Goal: Information Seeking & Learning: Learn about a topic

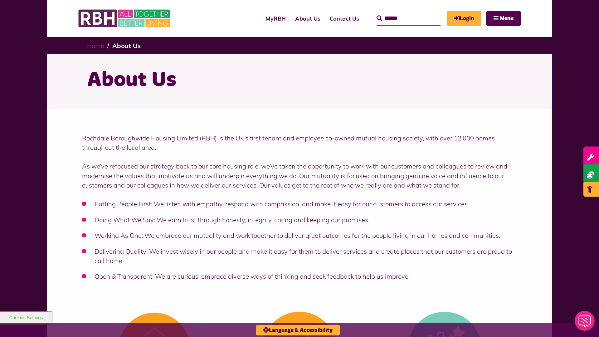
click at [97, 45] on link "Home" at bounding box center [95, 46] width 17 height 8
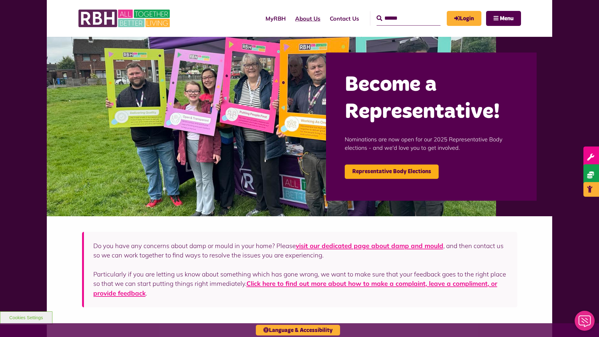
click at [290, 18] on link "About Us" at bounding box center [307, 19] width 35 height 18
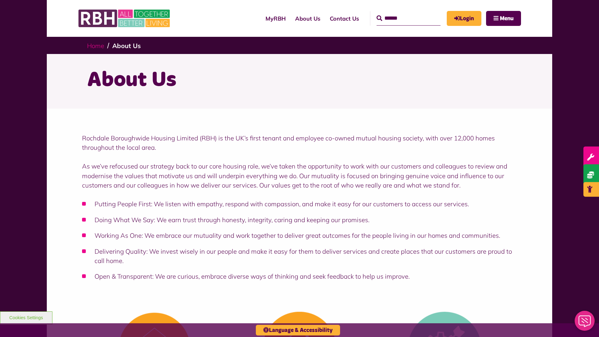
click at [97, 45] on link "Home" at bounding box center [95, 46] width 17 height 8
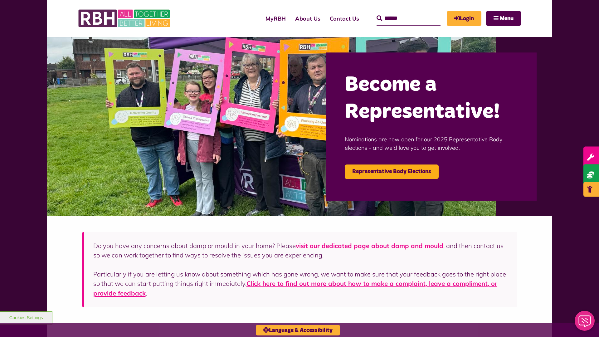
click at [290, 18] on link "About Us" at bounding box center [307, 19] width 35 height 18
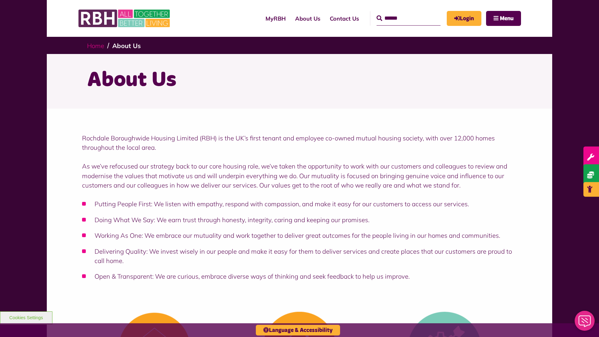
click at [97, 45] on link "Home" at bounding box center [95, 46] width 17 height 8
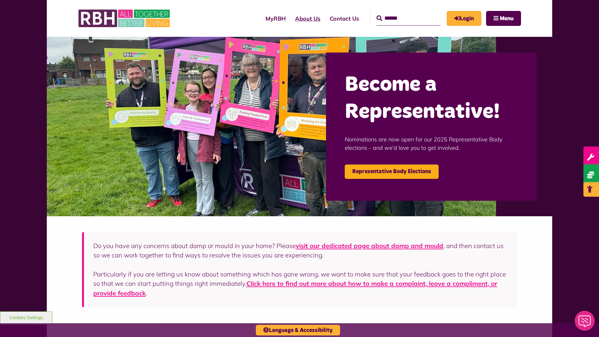
click at [290, 18] on link "About Us" at bounding box center [307, 19] width 35 height 18
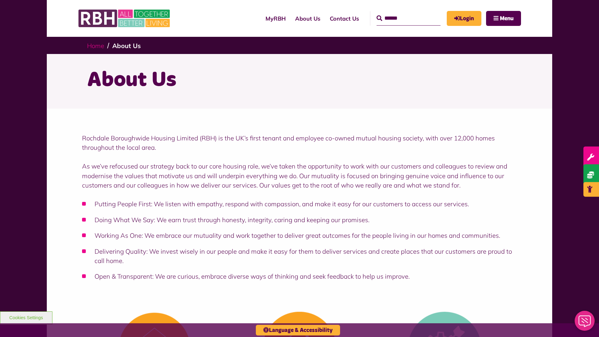
click at [97, 45] on link "Home" at bounding box center [95, 46] width 17 height 8
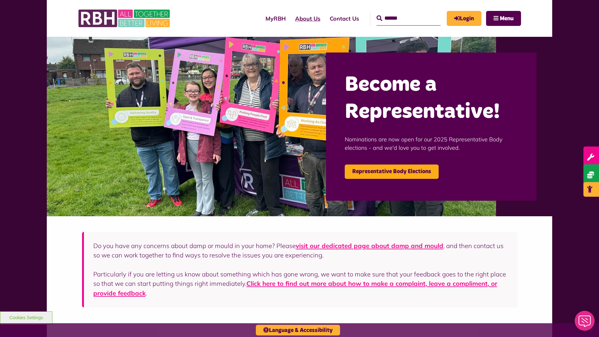
click at [290, 18] on link "About Us" at bounding box center [307, 19] width 35 height 18
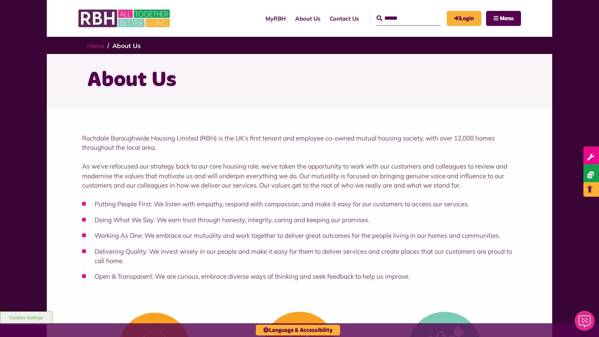
click at [97, 45] on link "Home" at bounding box center [95, 46] width 17 height 8
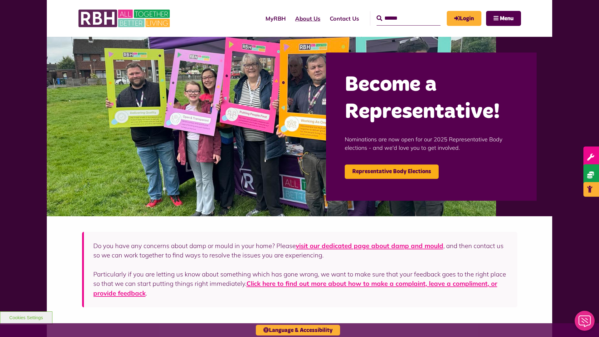
click at [290, 18] on link "About Us" at bounding box center [307, 19] width 35 height 18
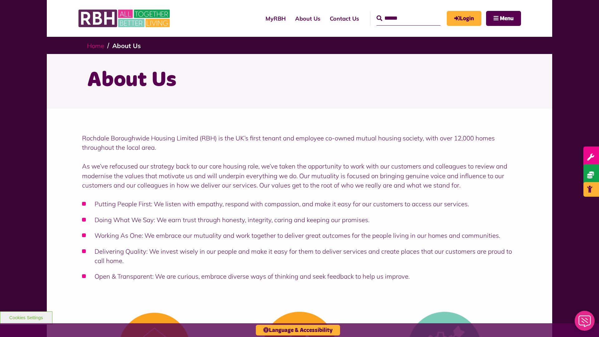
click at [97, 45] on link "Home" at bounding box center [95, 46] width 17 height 8
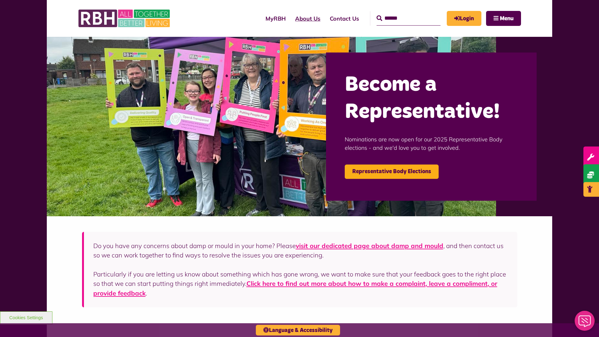
click at [290, 18] on link "About Us" at bounding box center [307, 19] width 35 height 18
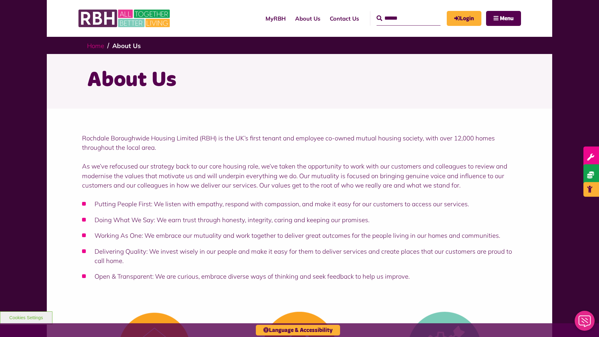
click at [97, 45] on link "Home" at bounding box center [95, 46] width 17 height 8
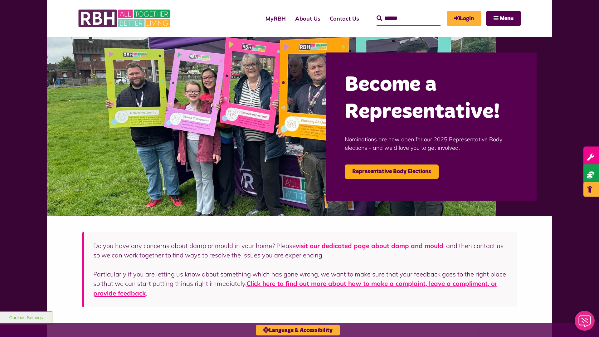
click at [290, 18] on link "About Us" at bounding box center [307, 19] width 35 height 18
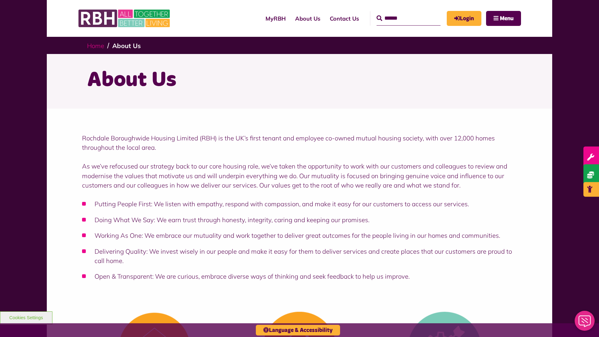
click at [97, 45] on link "Home" at bounding box center [95, 46] width 17 height 8
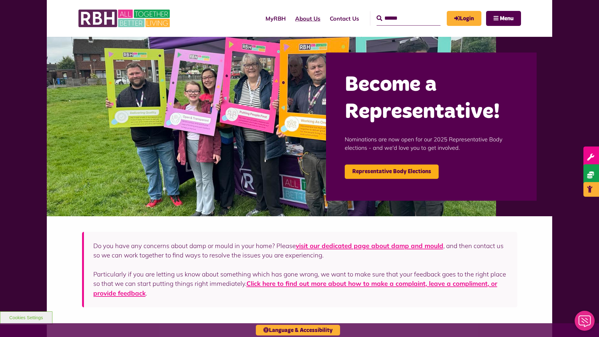
click at [290, 18] on link "About Us" at bounding box center [307, 19] width 35 height 18
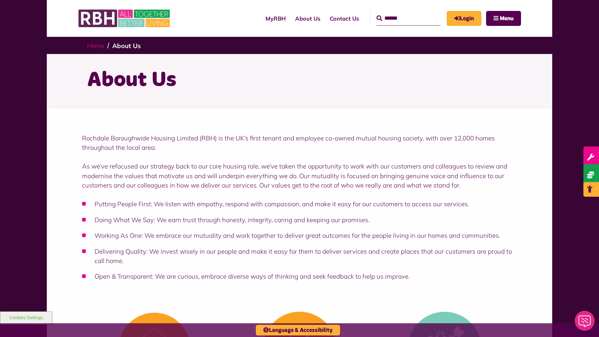
click at [97, 45] on link "Home" at bounding box center [95, 46] width 17 height 8
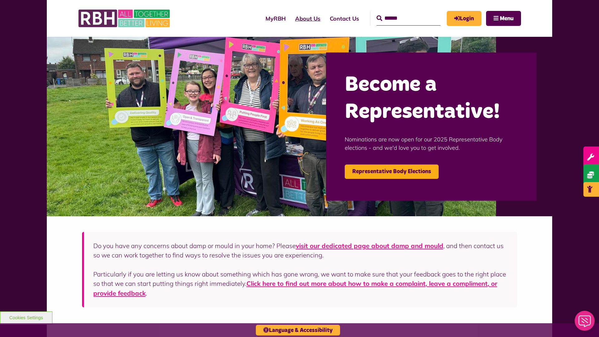
click at [290, 18] on link "About Us" at bounding box center [307, 19] width 35 height 18
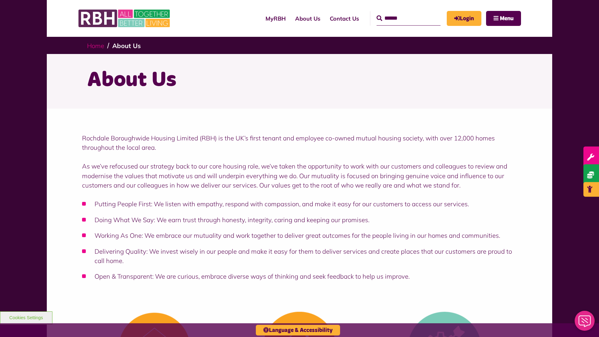
click at [97, 45] on link "Home" at bounding box center [95, 46] width 17 height 8
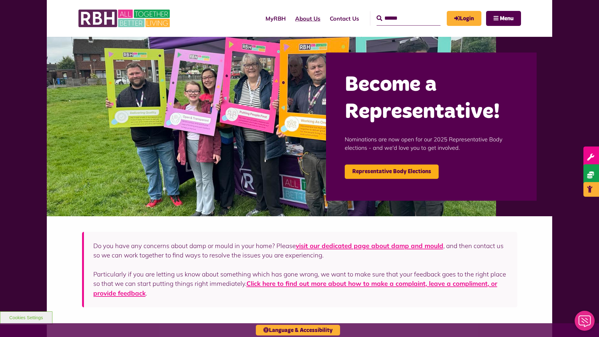
click at [290, 18] on link "About Us" at bounding box center [307, 19] width 35 height 18
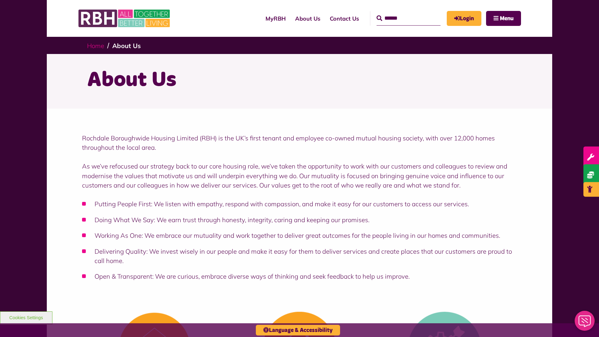
click at [97, 45] on link "Home" at bounding box center [95, 46] width 17 height 8
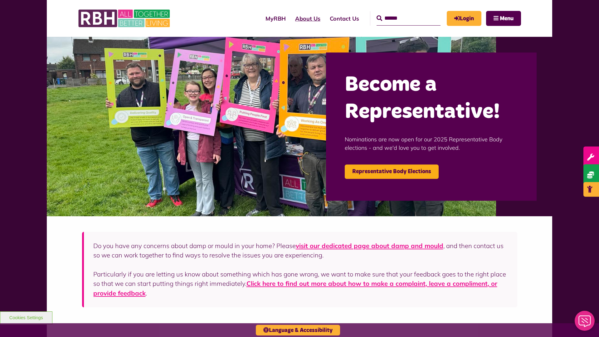
click at [290, 18] on link "About Us" at bounding box center [307, 19] width 35 height 18
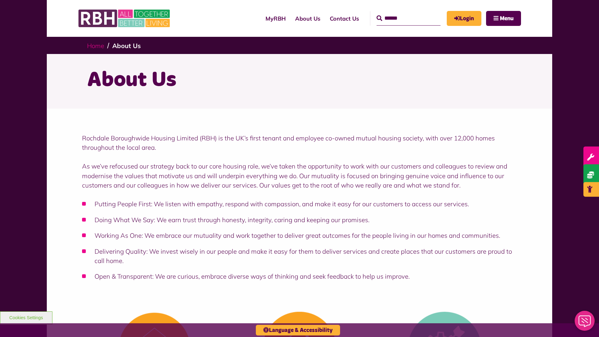
click at [97, 45] on link "Home" at bounding box center [95, 46] width 17 height 8
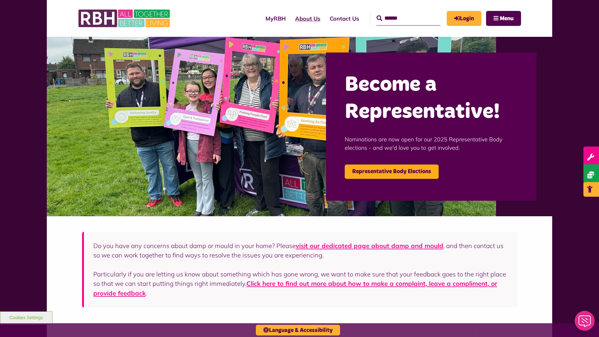
click at [290, 18] on link "About Us" at bounding box center [307, 19] width 35 height 18
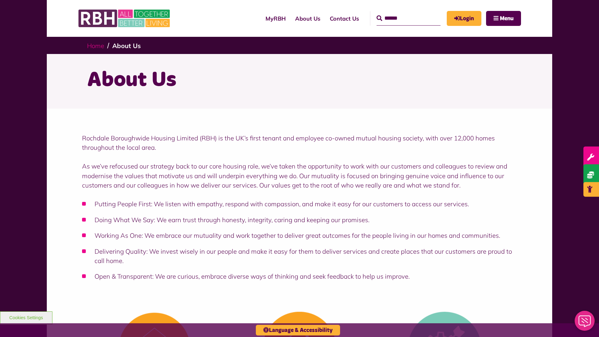
click at [97, 45] on link "Home" at bounding box center [95, 46] width 17 height 8
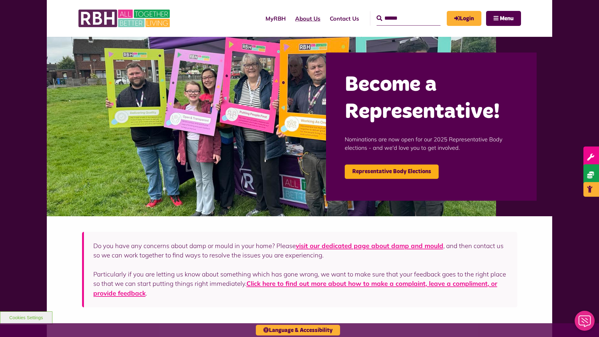
click at [290, 18] on link "About Us" at bounding box center [307, 19] width 35 height 18
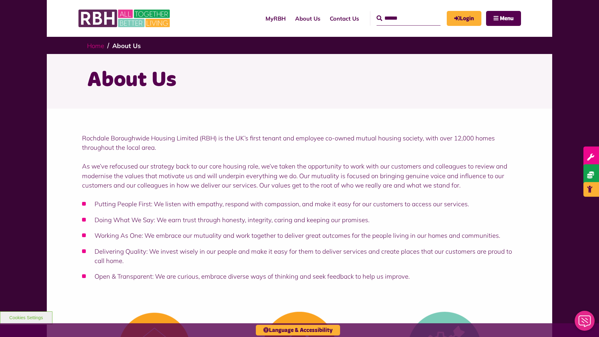
click at [97, 45] on link "Home" at bounding box center [95, 46] width 17 height 8
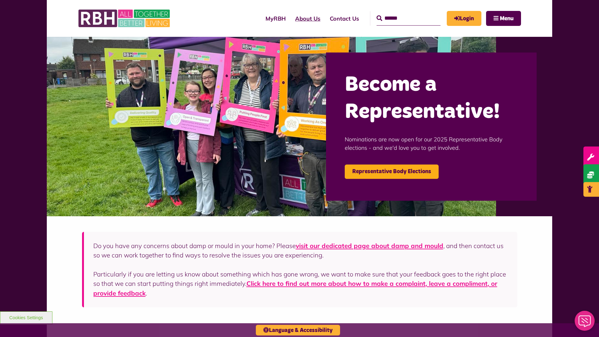
click at [290, 18] on link "About Us" at bounding box center [307, 19] width 35 height 18
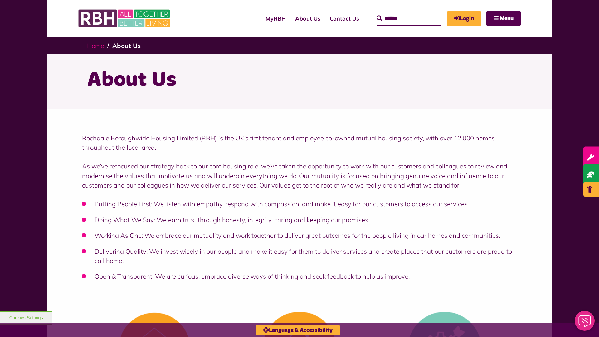
click at [97, 45] on link "Home" at bounding box center [95, 46] width 17 height 8
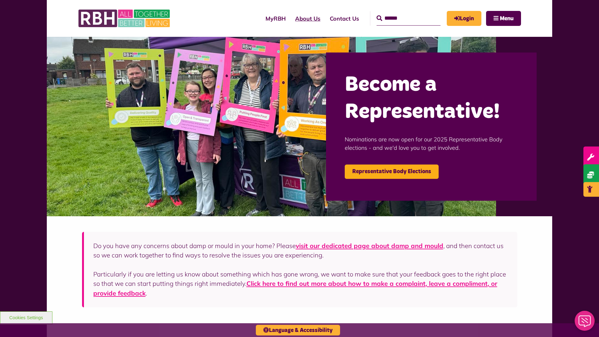
click at [290, 18] on link "About Us" at bounding box center [307, 19] width 35 height 18
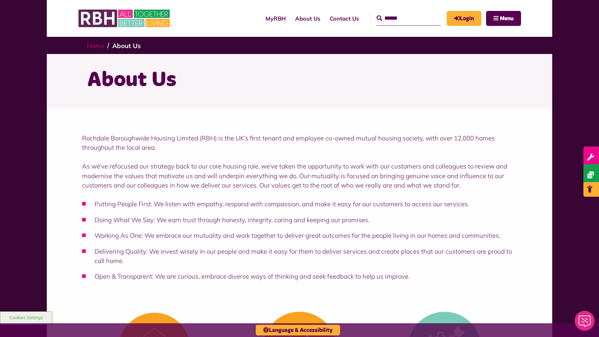
click at [97, 45] on link "Home" at bounding box center [95, 46] width 17 height 8
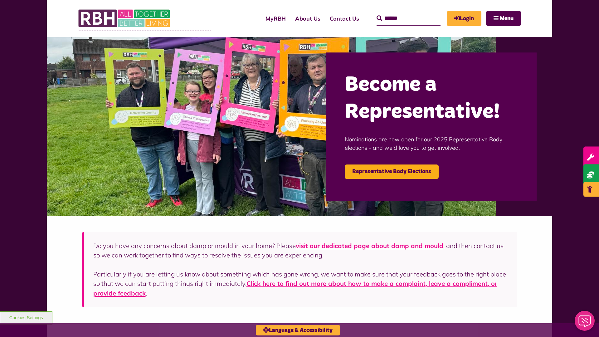
click at [144, 18] on img at bounding box center [125, 18] width 94 height 24
click at [290, 18] on link "About Us" at bounding box center [307, 19] width 35 height 18
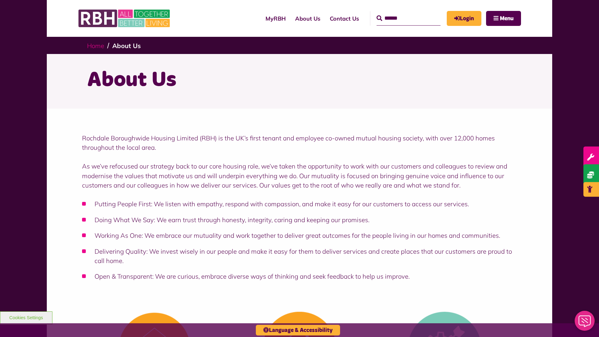
click at [97, 45] on link "Home" at bounding box center [95, 46] width 17 height 8
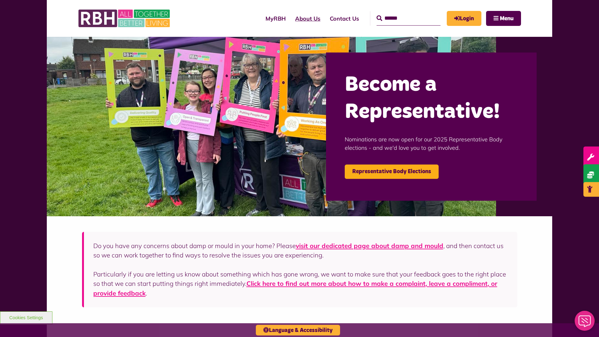
click at [290, 18] on link "About Us" at bounding box center [307, 19] width 35 height 18
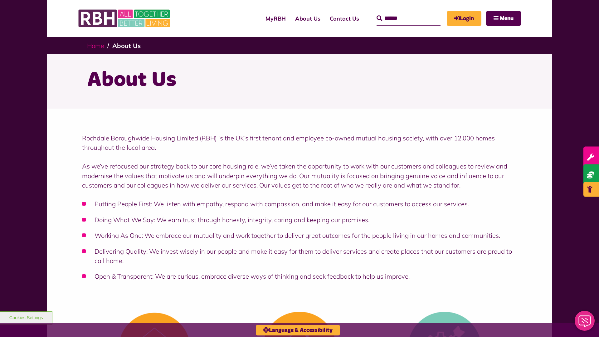
click at [97, 45] on link "Home" at bounding box center [95, 46] width 17 height 8
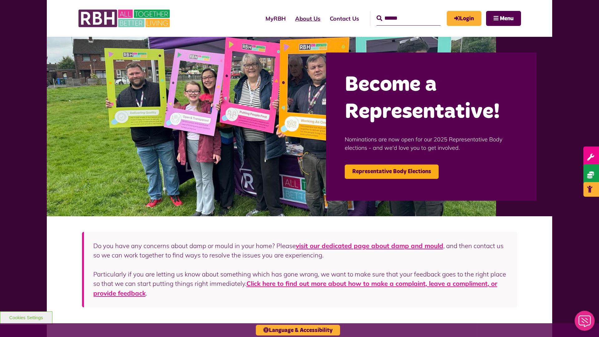
click at [290, 18] on link "About Us" at bounding box center [307, 19] width 35 height 18
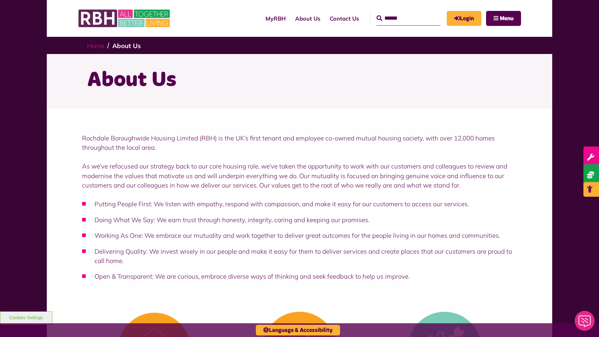
click at [97, 45] on link "Home" at bounding box center [95, 46] width 17 height 8
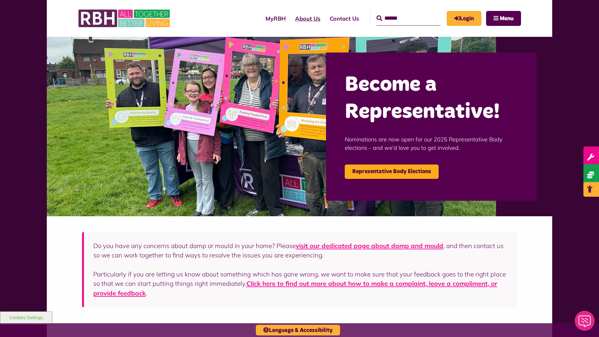
click at [290, 18] on link "About Us" at bounding box center [307, 19] width 35 height 18
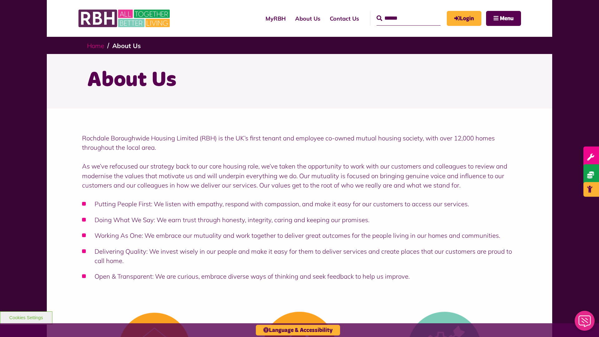
click at [97, 45] on link "Home" at bounding box center [95, 46] width 17 height 8
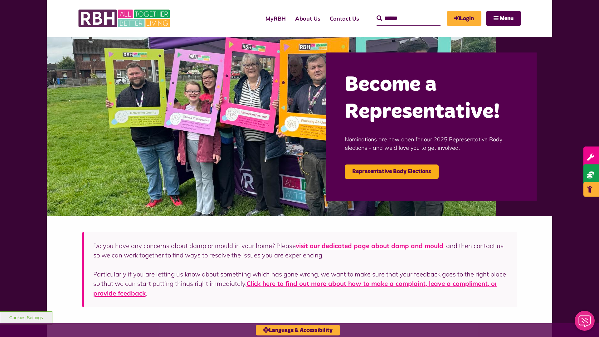
click at [290, 18] on link "About Us" at bounding box center [307, 19] width 35 height 18
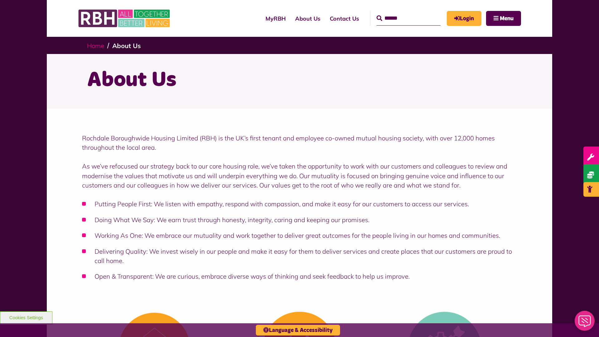
click at [97, 45] on link "Home" at bounding box center [95, 46] width 17 height 8
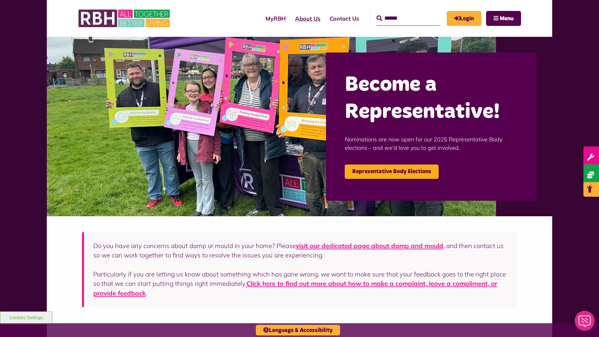
click at [290, 18] on link "About Us" at bounding box center [307, 19] width 35 height 18
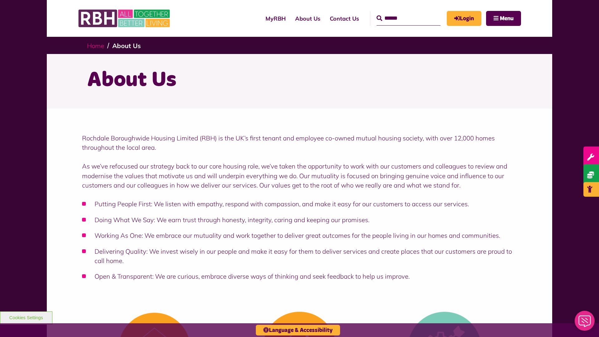
click at [97, 45] on link "Home" at bounding box center [95, 46] width 17 height 8
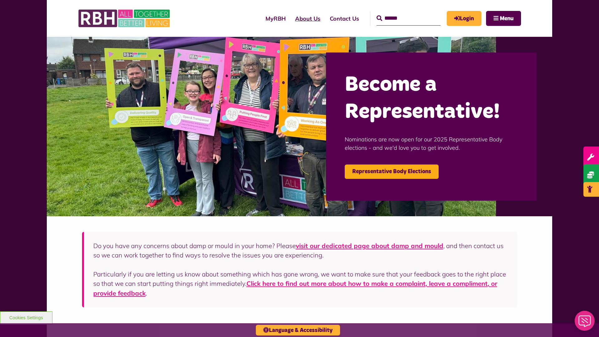
click at [290, 18] on link "About Us" at bounding box center [307, 19] width 35 height 18
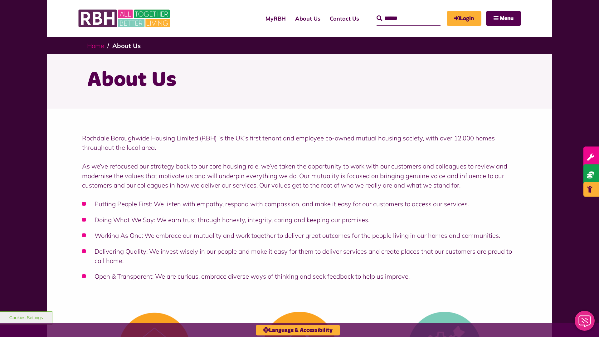
click at [97, 45] on link "Home" at bounding box center [95, 46] width 17 height 8
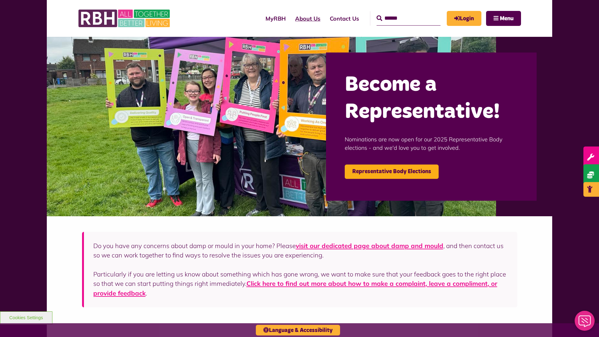
click at [290, 18] on link "About Us" at bounding box center [307, 19] width 35 height 18
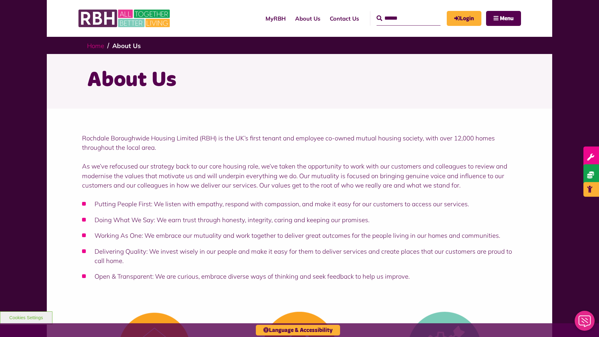
click at [97, 45] on link "Home" at bounding box center [95, 46] width 17 height 8
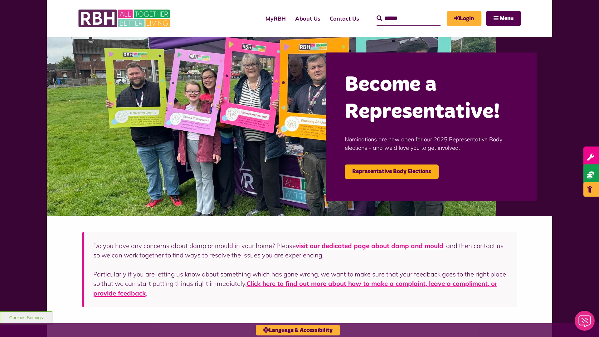
click at [290, 18] on link "About Us" at bounding box center [307, 19] width 35 height 18
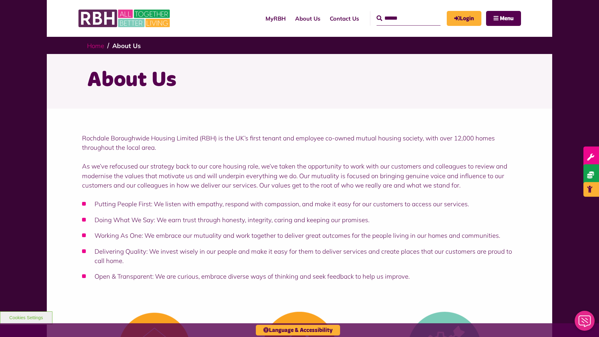
click at [97, 45] on link "Home" at bounding box center [95, 46] width 17 height 8
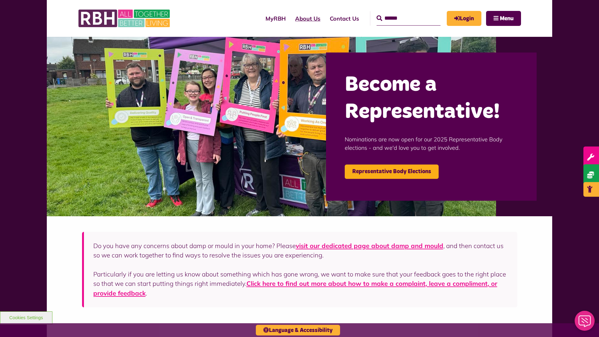
click at [290, 18] on link "About Us" at bounding box center [307, 19] width 35 height 18
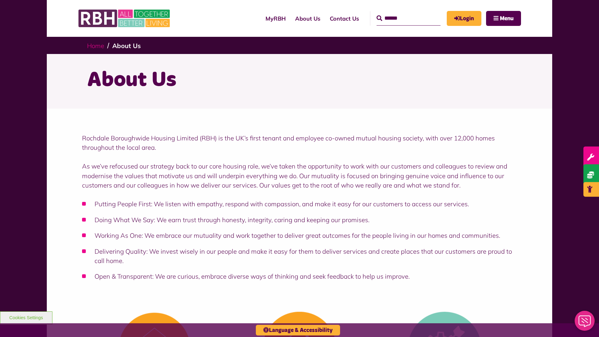
click at [97, 45] on link "Home" at bounding box center [95, 46] width 17 height 8
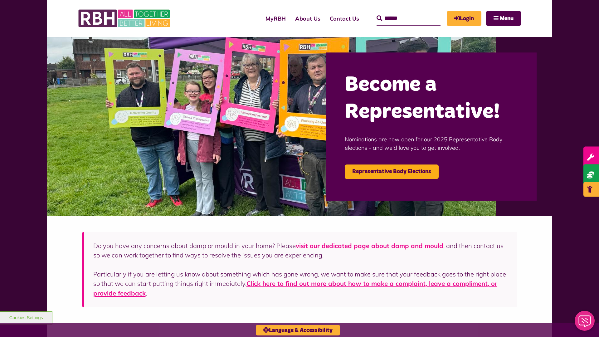
click at [290, 18] on link "About Us" at bounding box center [307, 19] width 35 height 18
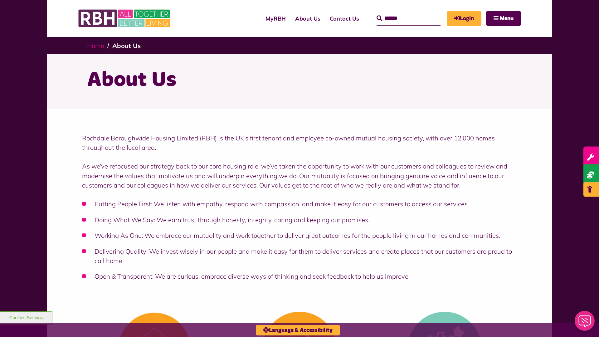
click at [97, 45] on link "Home" at bounding box center [95, 46] width 17 height 8
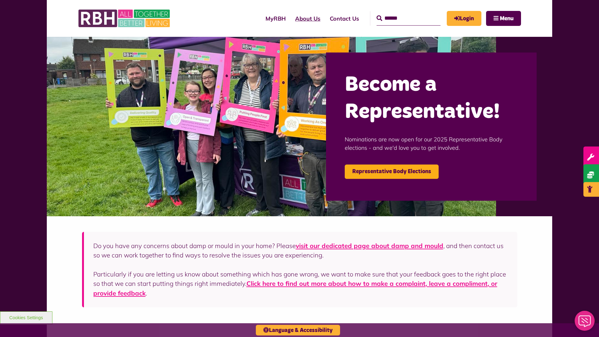
click at [290, 18] on link "About Us" at bounding box center [307, 19] width 35 height 18
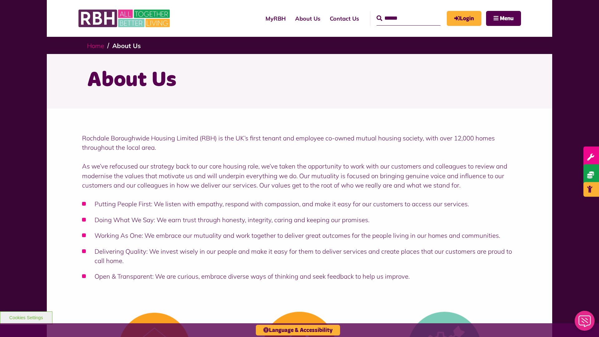
click at [97, 45] on link "Home" at bounding box center [95, 46] width 17 height 8
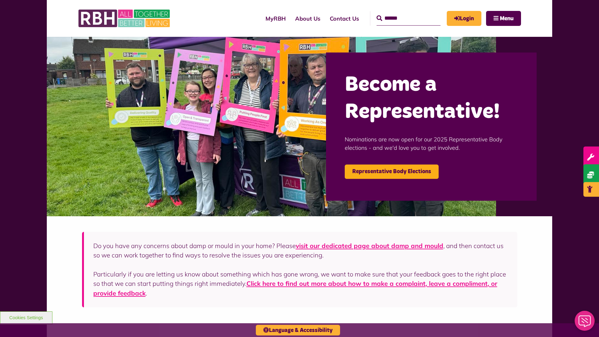
click at [399, 12] on input "Search" at bounding box center [408, 18] width 64 height 14
type input "*"
click at [26, 317] on button "Cookies Settings" at bounding box center [26, 317] width 52 height 13
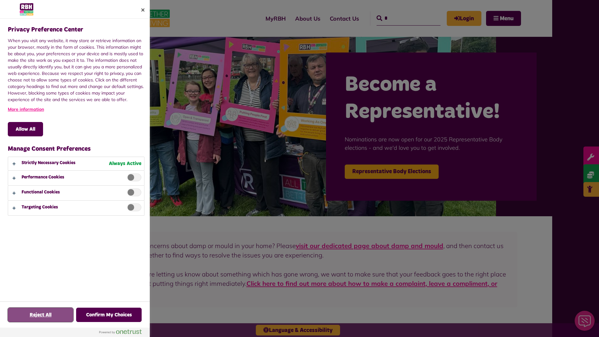
click at [41, 315] on button "Reject All" at bounding box center [41, 315] width 66 height 14
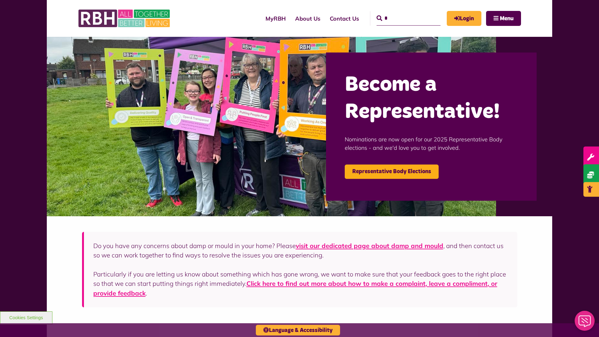
click at [399, 12] on input "*" at bounding box center [408, 18] width 64 height 14
type input "*"
click at [26, 317] on button "Cookies Settings" at bounding box center [26, 317] width 52 height 13
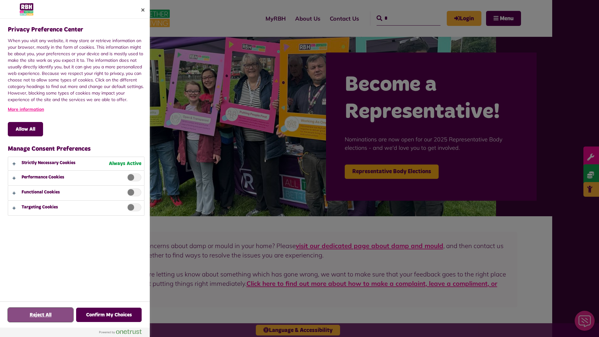
click at [41, 315] on button "Reject All" at bounding box center [41, 315] width 66 height 14
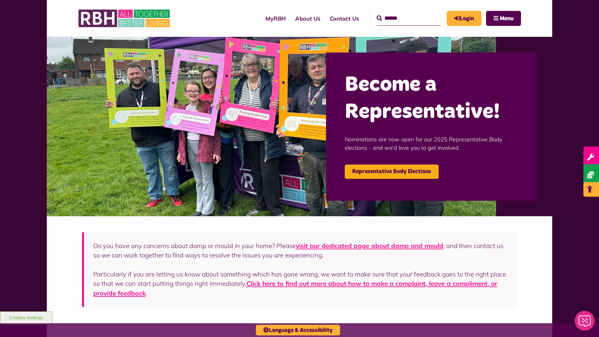
click at [399, 12] on input "Search" at bounding box center [408, 18] width 64 height 14
type input "*"
click at [26, 317] on button "Cookies Settings" at bounding box center [26, 317] width 52 height 13
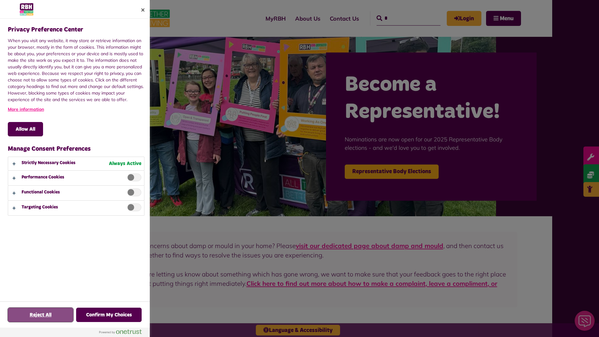
click at [41, 315] on button "Reject All" at bounding box center [41, 315] width 66 height 14
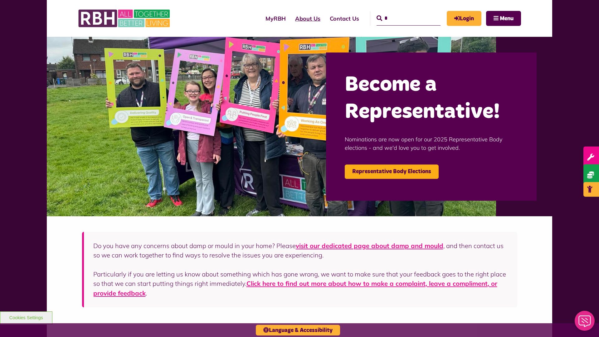
click at [290, 18] on link "About Us" at bounding box center [307, 19] width 35 height 18
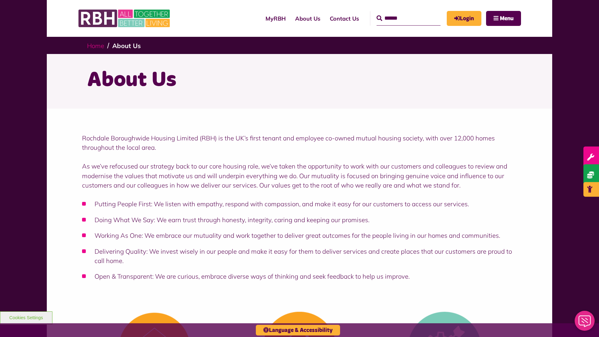
click at [97, 45] on link "Home" at bounding box center [95, 46] width 17 height 8
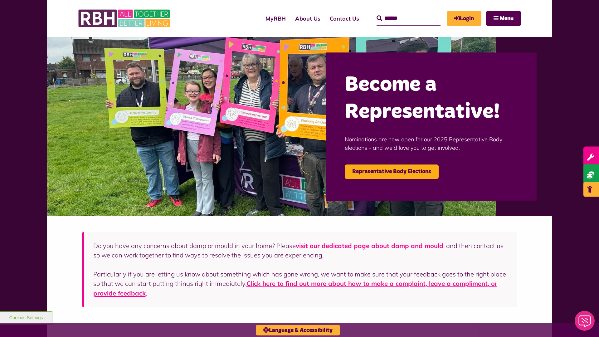
click at [290, 18] on link "About Us" at bounding box center [307, 19] width 35 height 18
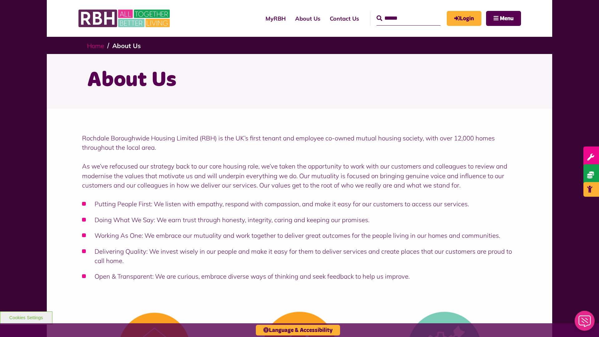
click at [97, 45] on link "Home" at bounding box center [95, 46] width 17 height 8
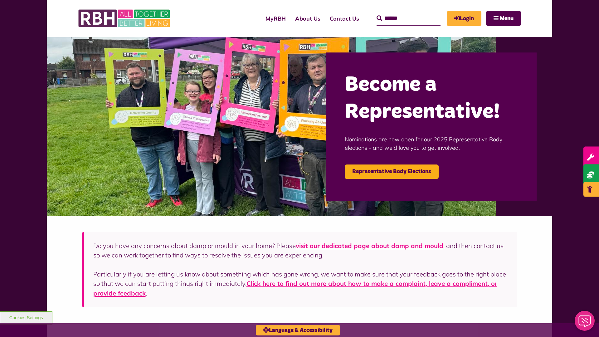
click at [290, 18] on link "About Us" at bounding box center [307, 19] width 35 height 18
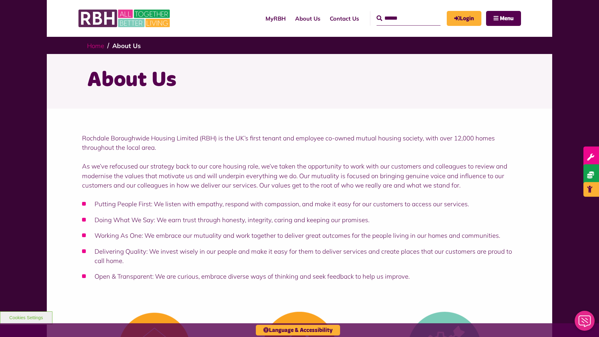
click at [97, 45] on link "Home" at bounding box center [95, 46] width 17 height 8
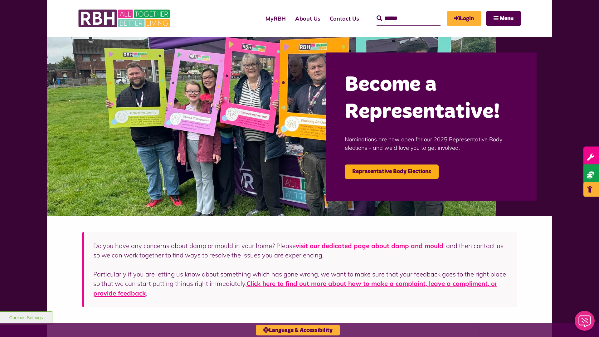
click at [290, 18] on link "About Us" at bounding box center [307, 19] width 35 height 18
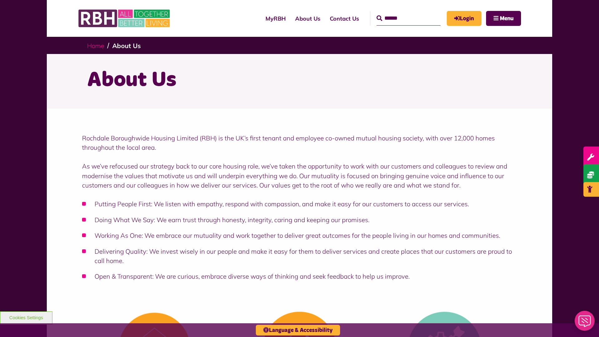
click at [97, 45] on link "Home" at bounding box center [95, 46] width 17 height 8
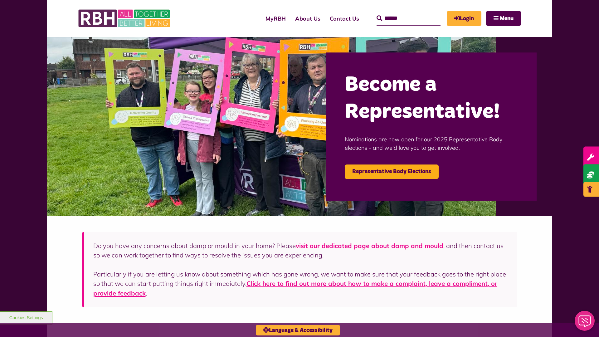
click at [290, 18] on link "About Us" at bounding box center [307, 19] width 35 height 18
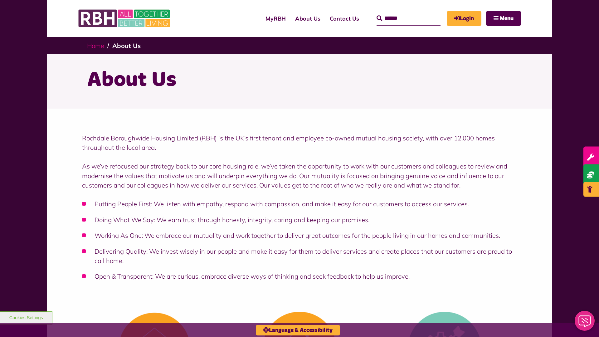
click at [97, 45] on link "Home" at bounding box center [95, 46] width 17 height 8
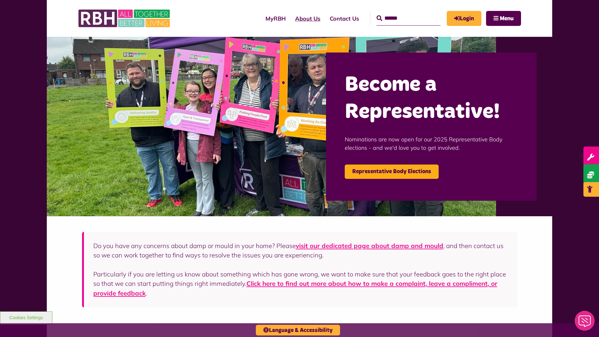
click at [290, 18] on link "About Us" at bounding box center [307, 19] width 35 height 18
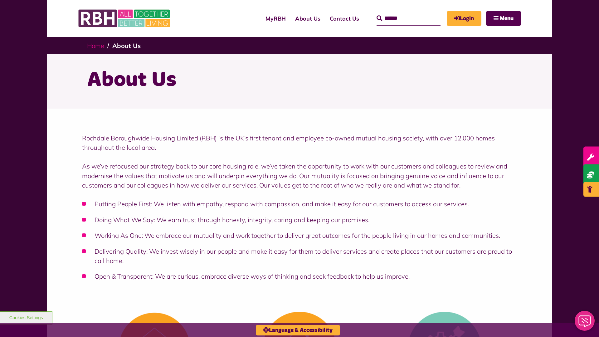
click at [97, 45] on link "Home" at bounding box center [95, 46] width 17 height 8
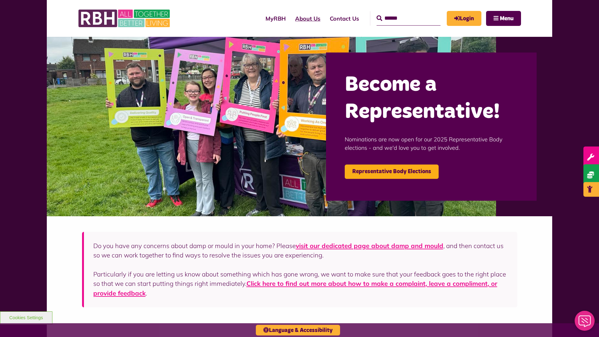
click at [290, 18] on link "About Us" at bounding box center [307, 19] width 35 height 18
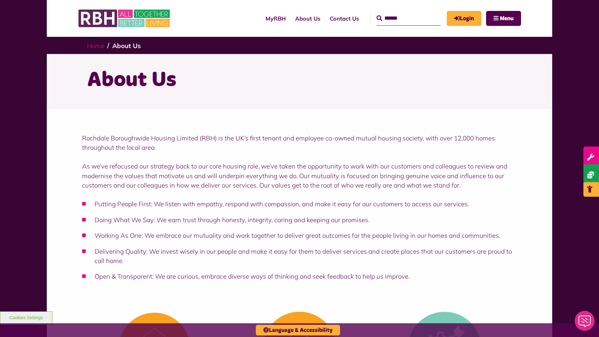
click at [97, 45] on link "Home" at bounding box center [95, 46] width 17 height 8
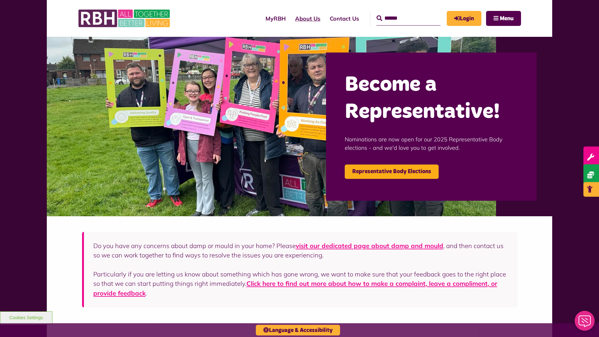
click at [290, 18] on link "About Us" at bounding box center [307, 19] width 35 height 18
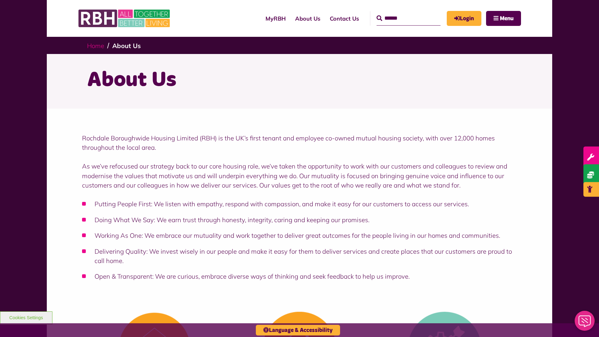
click at [97, 45] on link "Home" at bounding box center [95, 46] width 17 height 8
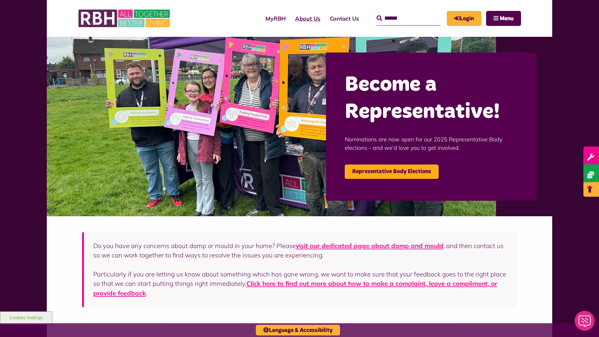
click at [290, 18] on link "About Us" at bounding box center [307, 19] width 35 height 18
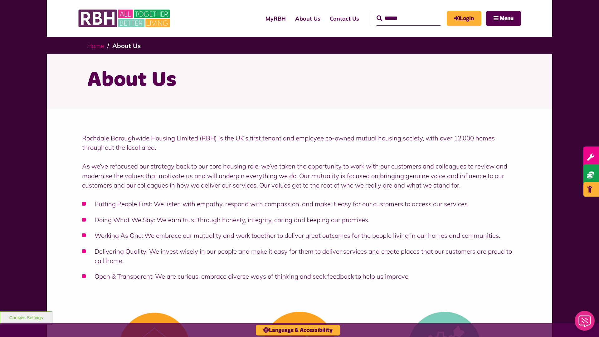
click at [97, 45] on link "Home" at bounding box center [95, 46] width 17 height 8
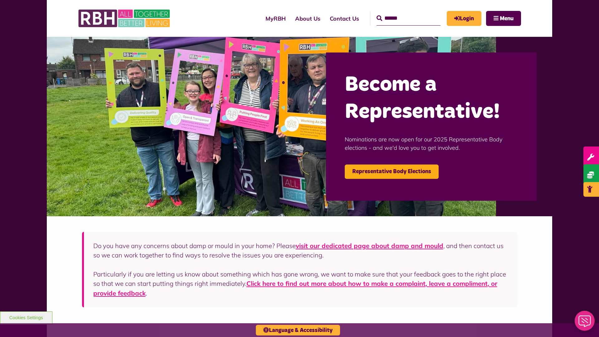
click at [399, 12] on input "Search" at bounding box center [408, 18] width 64 height 14
type input "*"
click at [26, 317] on button "Cookies Settings" at bounding box center [26, 317] width 52 height 13
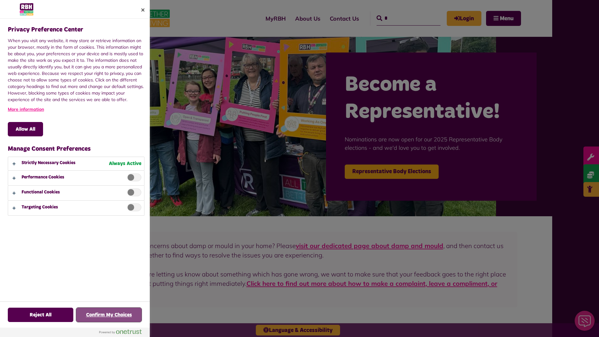
click at [109, 315] on button "Confirm My Choices" at bounding box center [109, 315] width 66 height 14
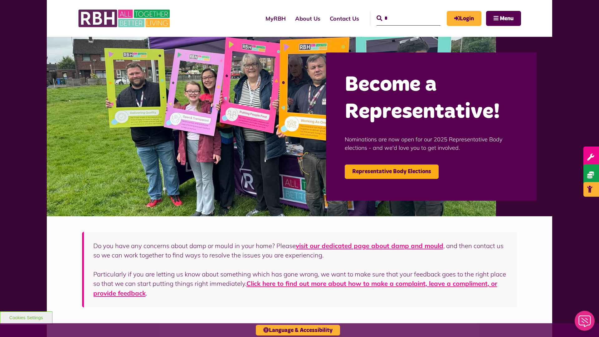
click at [399, 12] on input "*" at bounding box center [408, 18] width 64 height 14
type input "*"
click at [26, 317] on button "Cookies Settings" at bounding box center [26, 317] width 52 height 13
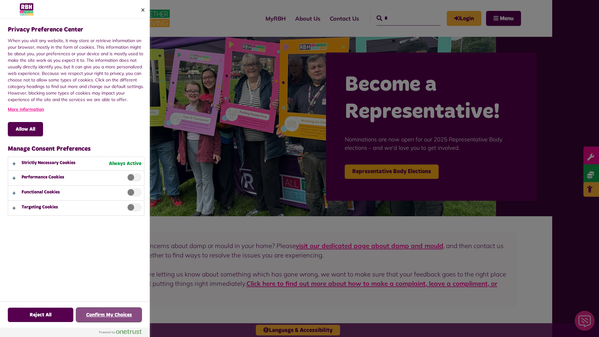
click at [109, 315] on button "Confirm My Choices" at bounding box center [109, 315] width 66 height 14
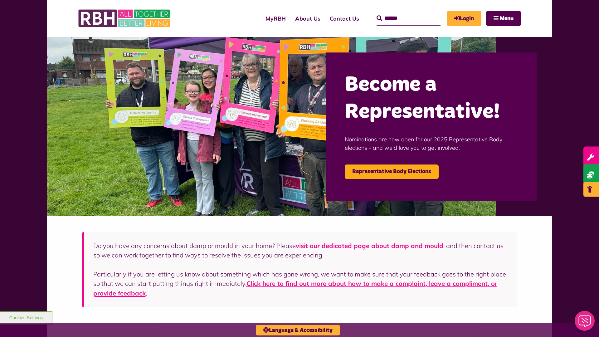
click at [399, 12] on input "Search" at bounding box center [408, 18] width 64 height 14
type input "*"
click at [26, 317] on button "Cookies Settings" at bounding box center [26, 317] width 52 height 13
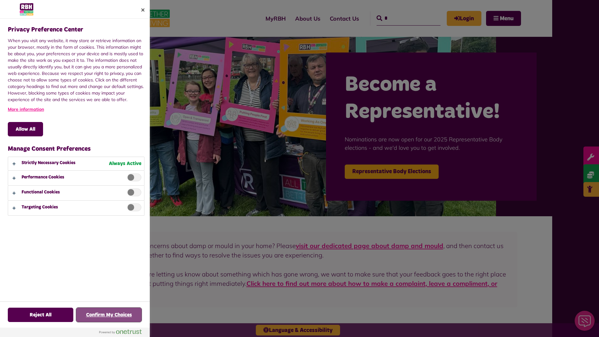
click at [109, 315] on button "Confirm My Choices" at bounding box center [109, 315] width 66 height 14
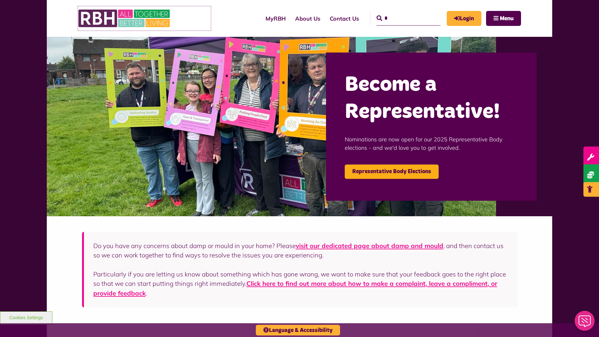
click at [200, 18] on link at bounding box center [144, 18] width 133 height 24
click at [290, 18] on link "About Us" at bounding box center [307, 19] width 35 height 18
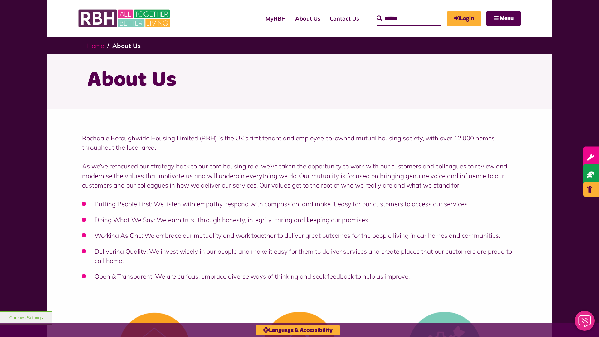
click at [97, 45] on link "Home" at bounding box center [95, 46] width 17 height 8
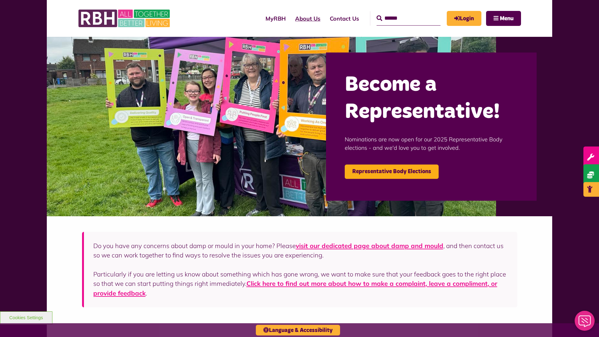
click at [290, 18] on link "About Us" at bounding box center [307, 19] width 35 height 18
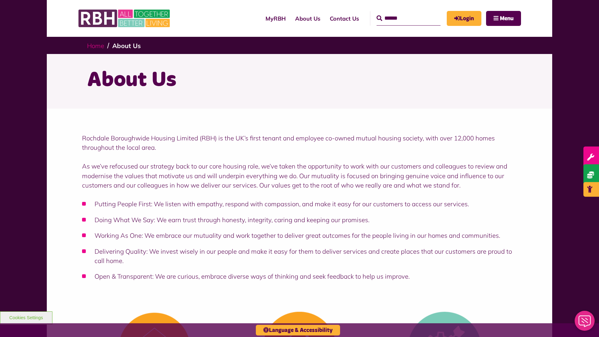
click at [97, 45] on link "Home" at bounding box center [95, 46] width 17 height 8
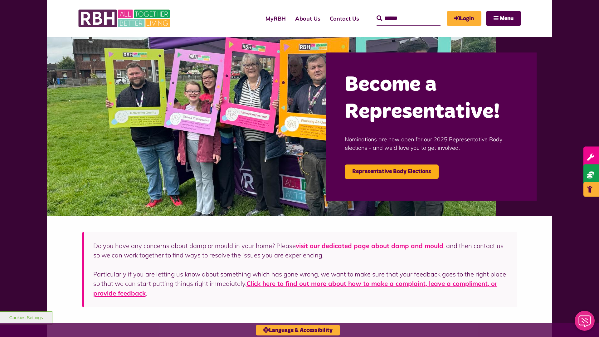
click at [290, 18] on link "About Us" at bounding box center [307, 19] width 35 height 18
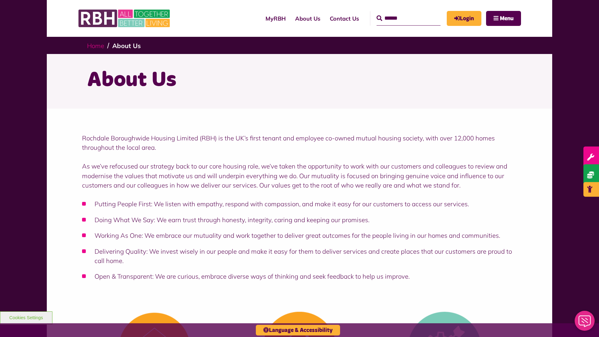
click at [97, 45] on link "Home" at bounding box center [95, 46] width 17 height 8
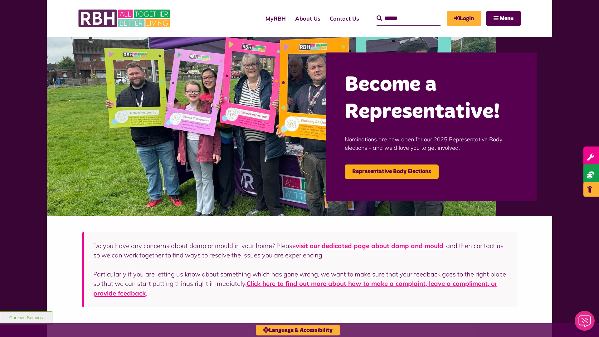
click at [290, 18] on link "About Us" at bounding box center [307, 19] width 35 height 18
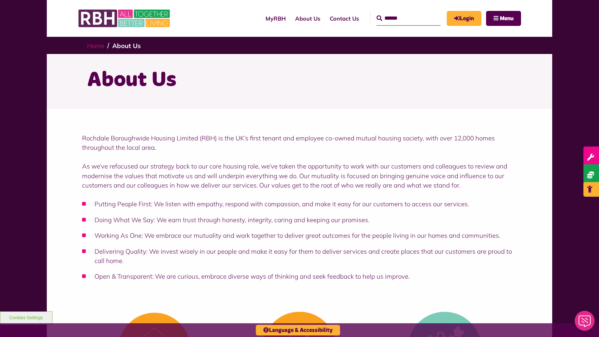
click at [97, 45] on link "Home" at bounding box center [95, 46] width 17 height 8
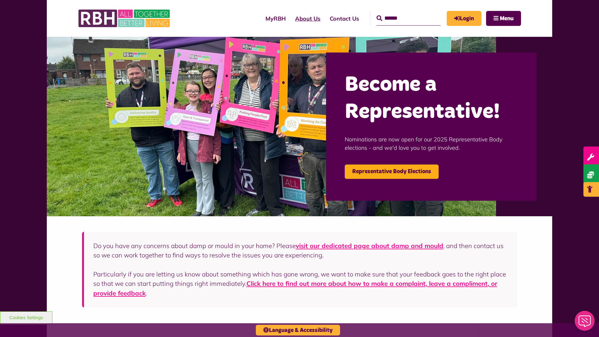
click at [290, 18] on link "About Us" at bounding box center [307, 19] width 35 height 18
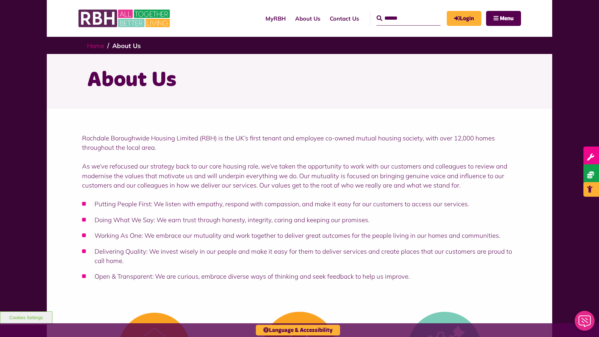
click at [97, 45] on link "Home" at bounding box center [95, 46] width 17 height 8
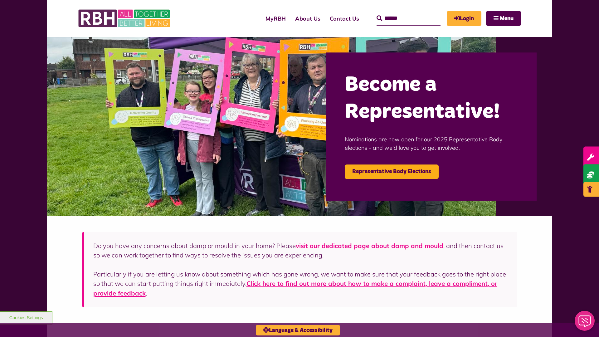
click at [290, 18] on link "About Us" at bounding box center [307, 19] width 35 height 18
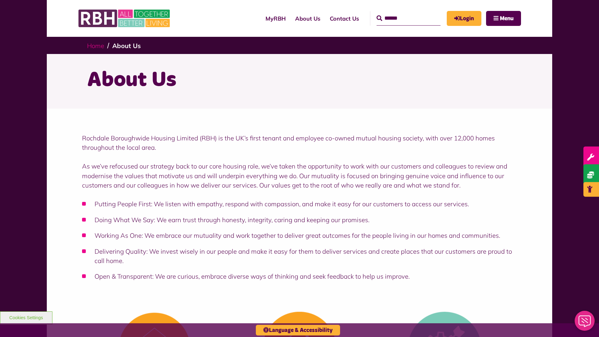
click at [97, 45] on link "Home" at bounding box center [95, 46] width 17 height 8
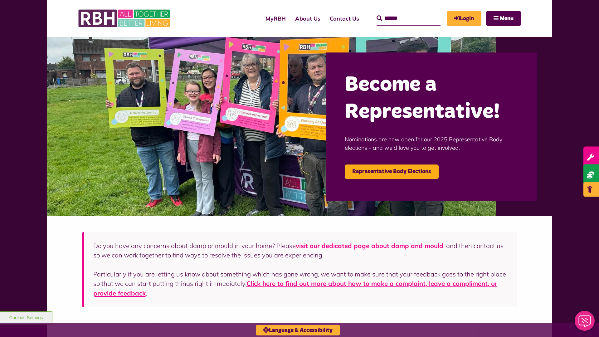
click at [290, 18] on link "About Us" at bounding box center [307, 19] width 35 height 18
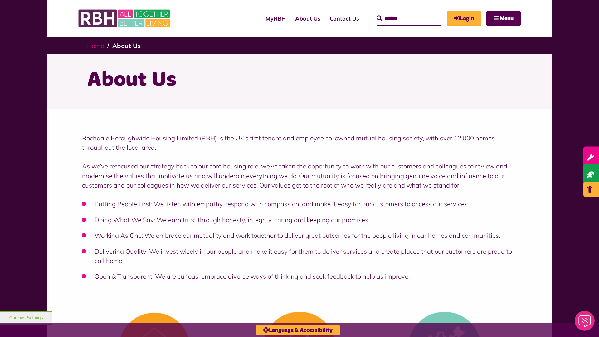
click at [97, 45] on link "Home" at bounding box center [95, 46] width 17 height 8
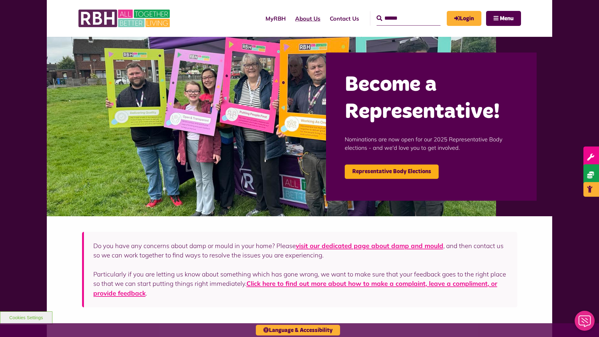
click at [290, 18] on link "About Us" at bounding box center [307, 19] width 35 height 18
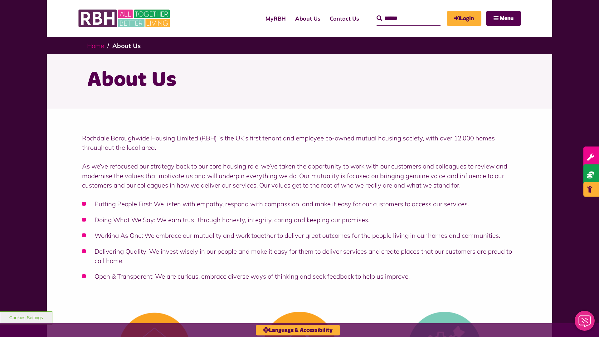
click at [97, 45] on link "Home" at bounding box center [95, 46] width 17 height 8
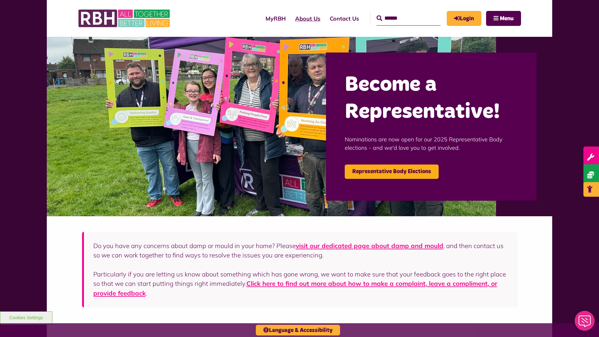
click at [290, 18] on link "About Us" at bounding box center [307, 19] width 35 height 18
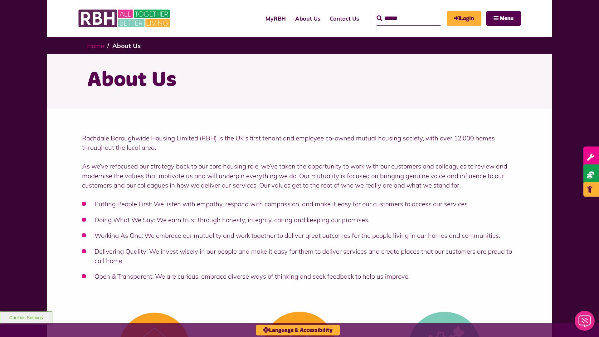
click at [97, 45] on link "Home" at bounding box center [95, 46] width 17 height 8
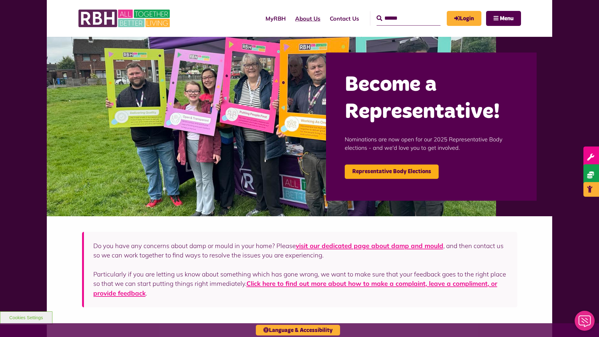
click at [290, 18] on link "About Us" at bounding box center [307, 19] width 35 height 18
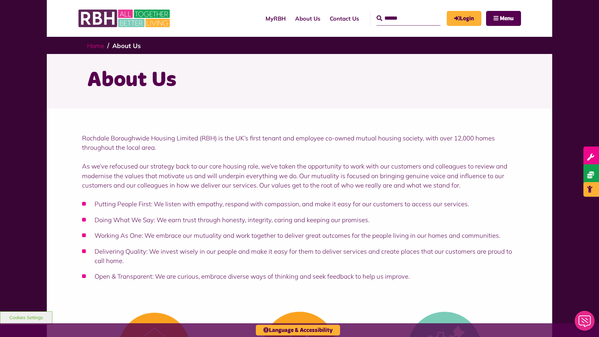
click at [97, 45] on link "Home" at bounding box center [95, 46] width 17 height 8
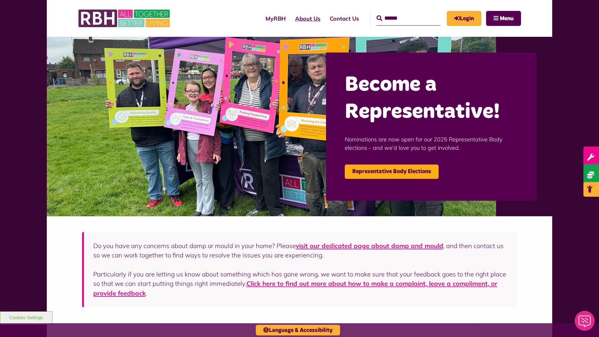
click at [290, 18] on link "About Us" at bounding box center [307, 19] width 35 height 18
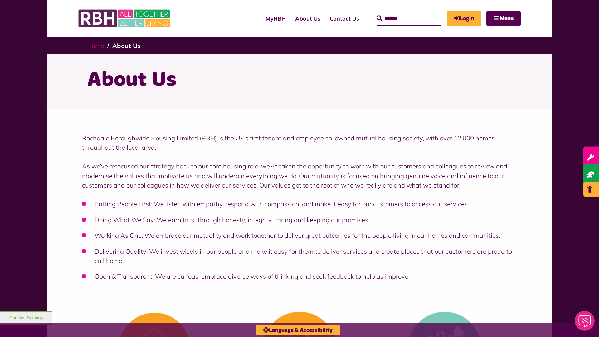
click at [97, 45] on link "Home" at bounding box center [95, 46] width 17 height 8
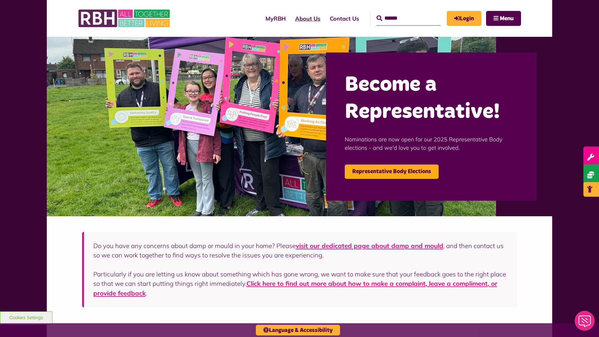
click at [290, 18] on link "About Us" at bounding box center [307, 19] width 35 height 18
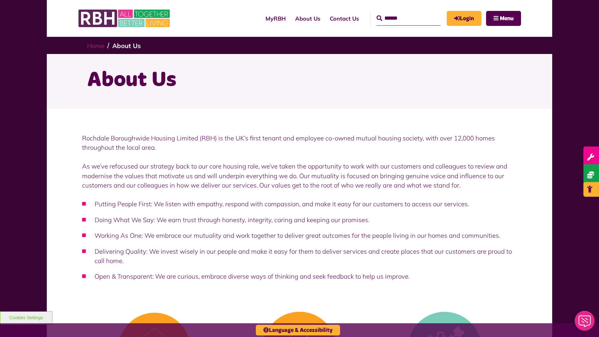
click at [97, 45] on link "Home" at bounding box center [95, 46] width 17 height 8
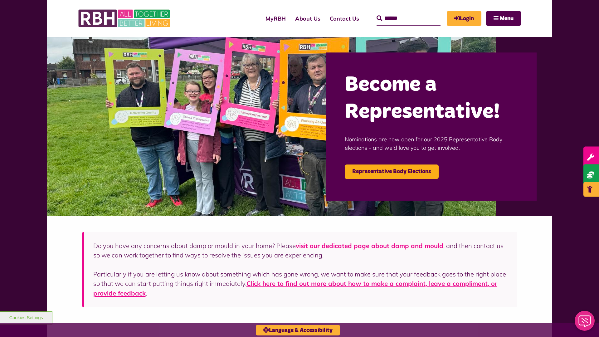
click at [290, 18] on link "About Us" at bounding box center [307, 19] width 35 height 18
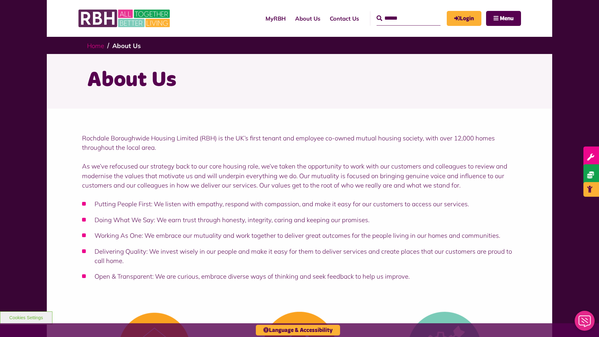
click at [97, 45] on link "Home" at bounding box center [95, 46] width 17 height 8
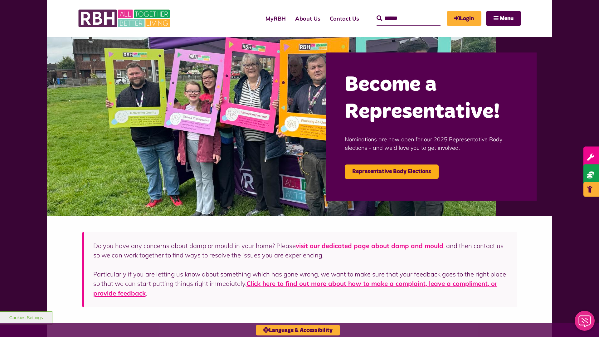
click at [290, 18] on link "About Us" at bounding box center [307, 19] width 35 height 18
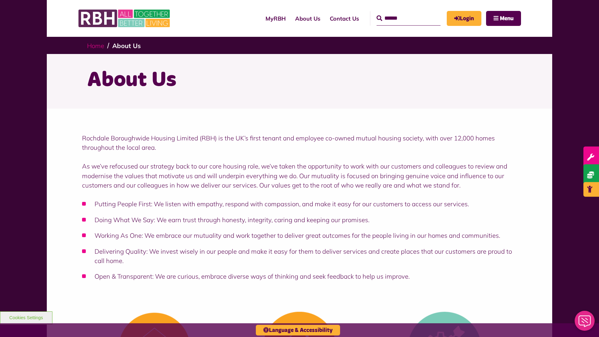
click at [97, 45] on link "Home" at bounding box center [95, 46] width 17 height 8
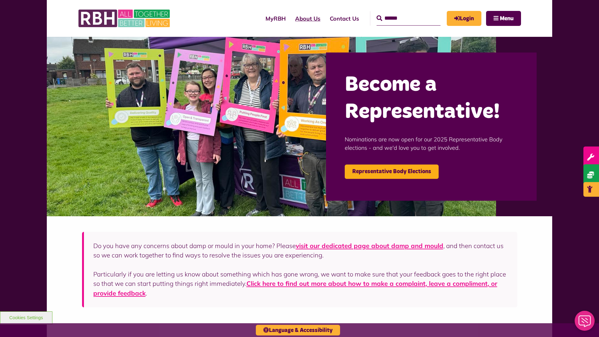
click at [290, 18] on link "About Us" at bounding box center [307, 19] width 35 height 18
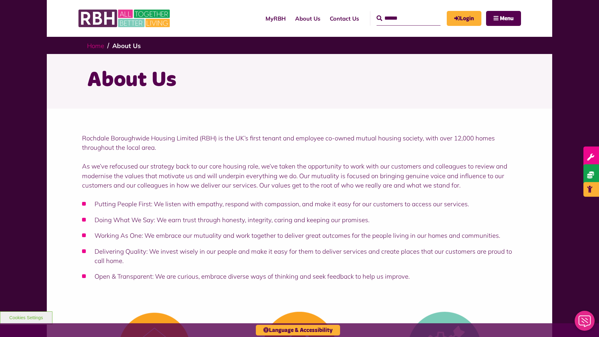
click at [97, 45] on link "Home" at bounding box center [95, 46] width 17 height 8
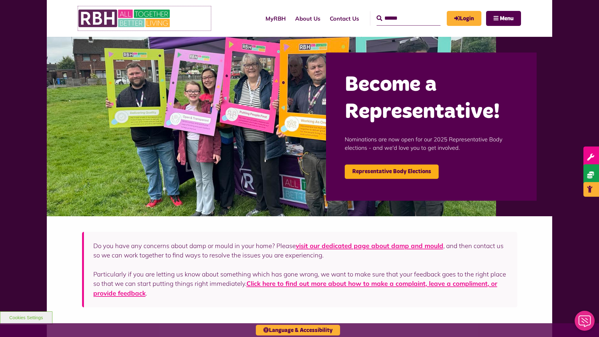
click at [200, 18] on link at bounding box center [144, 18] width 133 height 24
click at [290, 18] on link "About Us" at bounding box center [307, 19] width 35 height 18
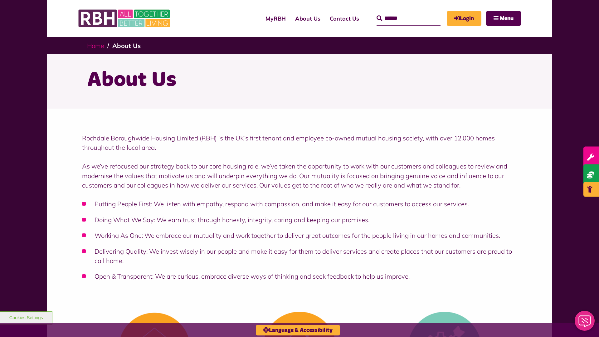
click at [97, 45] on link "Home" at bounding box center [95, 46] width 17 height 8
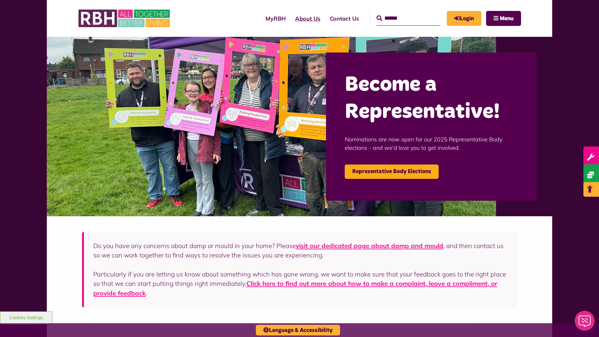
click at [290, 18] on link "About Us" at bounding box center [307, 19] width 35 height 18
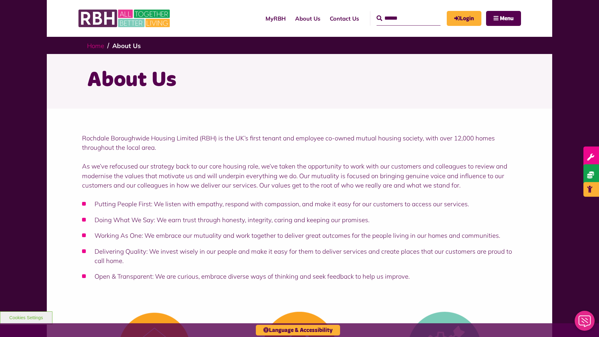
click at [97, 45] on link "Home" at bounding box center [95, 46] width 17 height 8
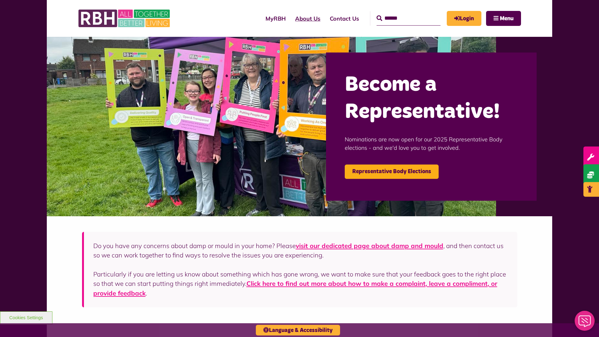
click at [290, 18] on link "About Us" at bounding box center [307, 19] width 35 height 18
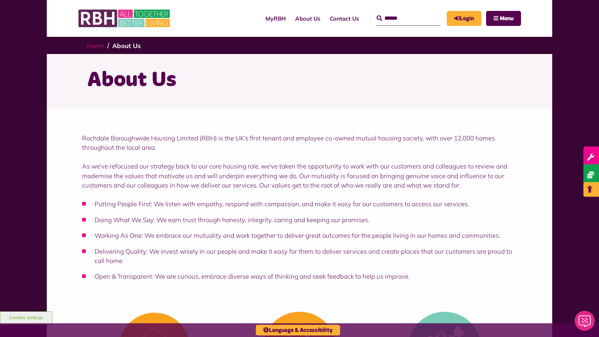
click at [97, 45] on link "Home" at bounding box center [95, 46] width 17 height 8
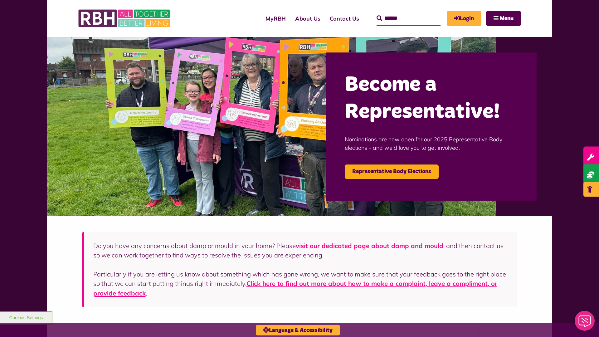
click at [290, 18] on link "About Us" at bounding box center [307, 19] width 35 height 18
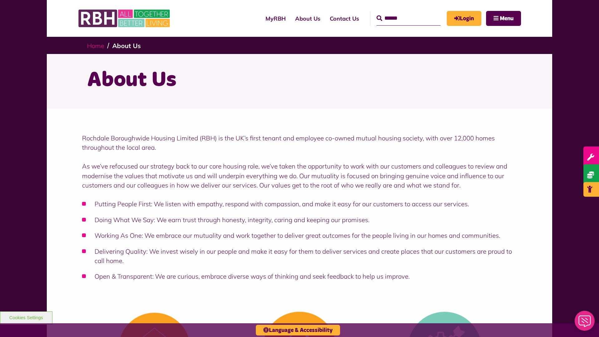
click at [97, 45] on link "Home" at bounding box center [95, 46] width 17 height 8
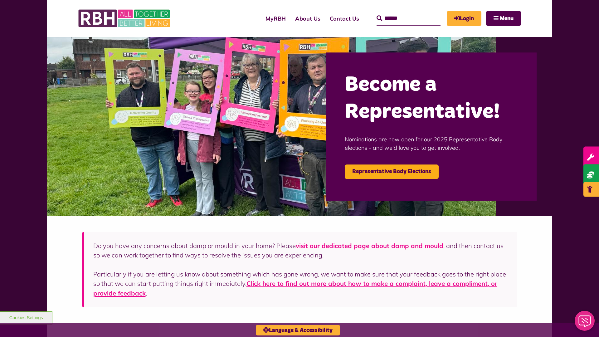
click at [290, 18] on link "About Us" at bounding box center [307, 19] width 35 height 18
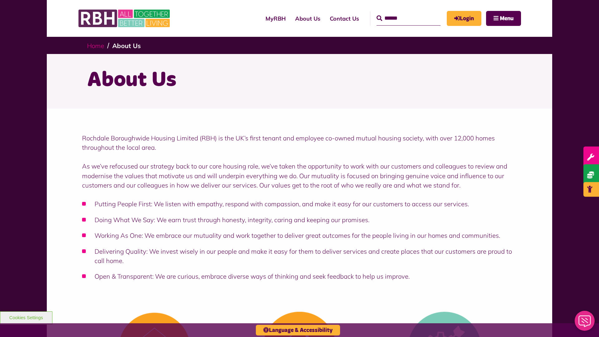
click at [97, 45] on link "Home" at bounding box center [95, 46] width 17 height 8
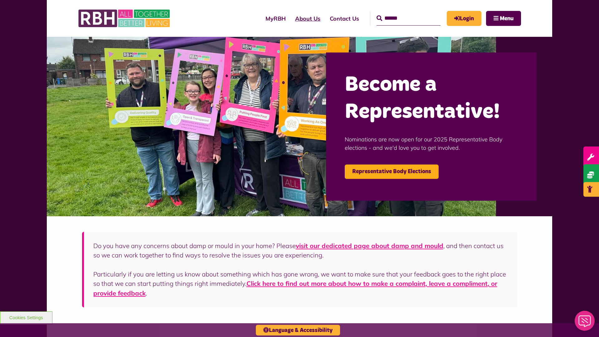
click at [290, 18] on link "About Us" at bounding box center [307, 19] width 35 height 18
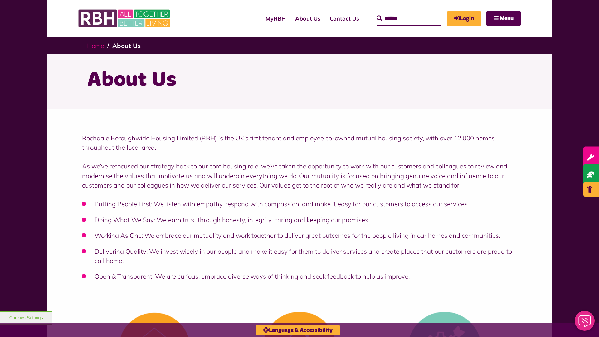
click at [97, 45] on link "Home" at bounding box center [95, 46] width 17 height 8
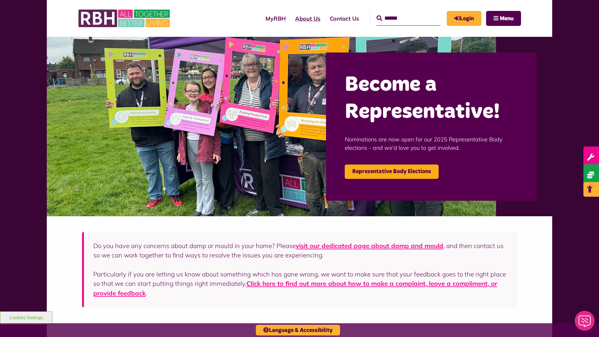
click at [290, 18] on link "About Us" at bounding box center [307, 19] width 35 height 18
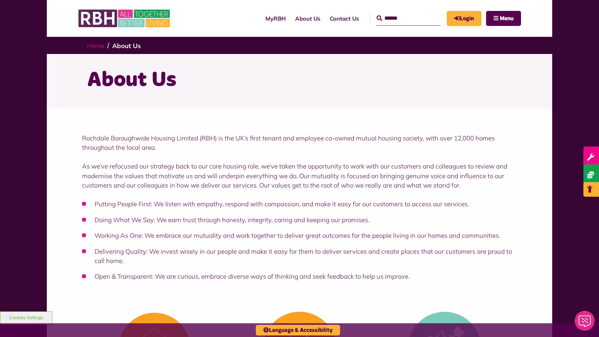
click at [97, 45] on link "Home" at bounding box center [95, 46] width 17 height 8
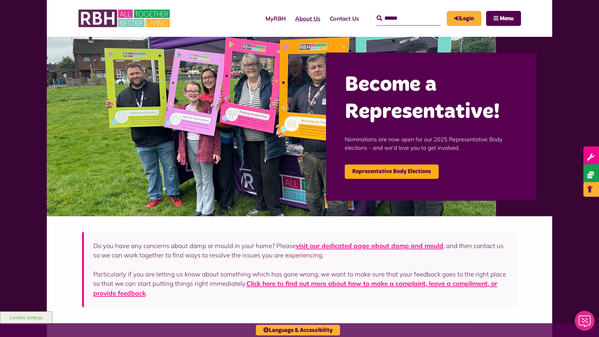
click at [290, 18] on link "About Us" at bounding box center [307, 19] width 35 height 18
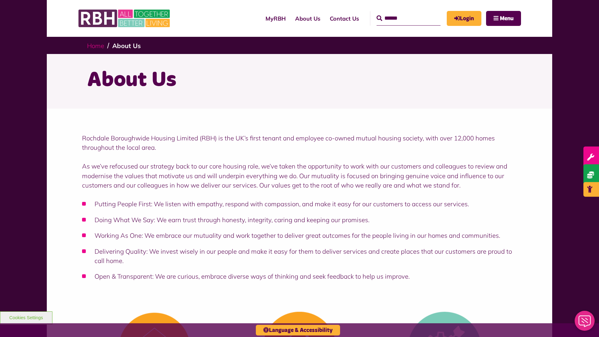
click at [97, 45] on link "Home" at bounding box center [95, 46] width 17 height 8
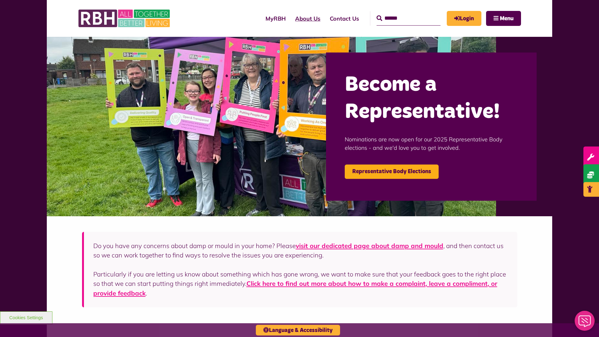
click at [290, 18] on link "About Us" at bounding box center [307, 19] width 35 height 18
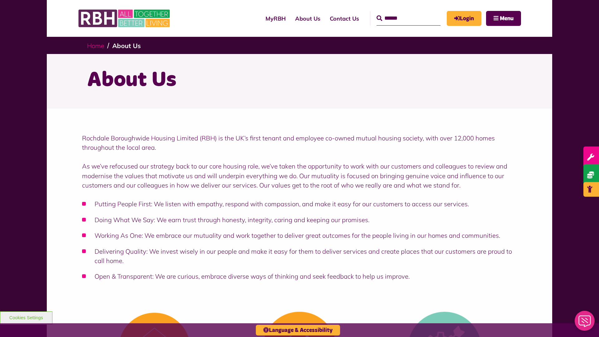
click at [97, 45] on link "Home" at bounding box center [95, 46] width 17 height 8
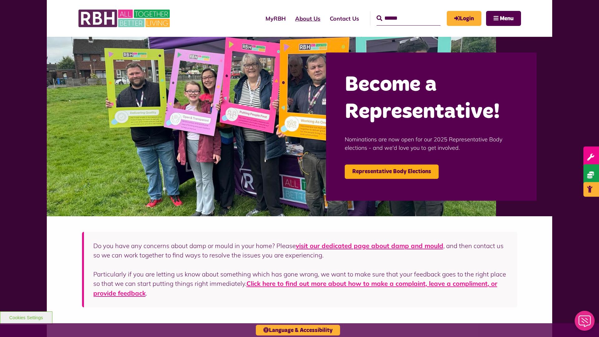
click at [290, 18] on link "About Us" at bounding box center [307, 19] width 35 height 18
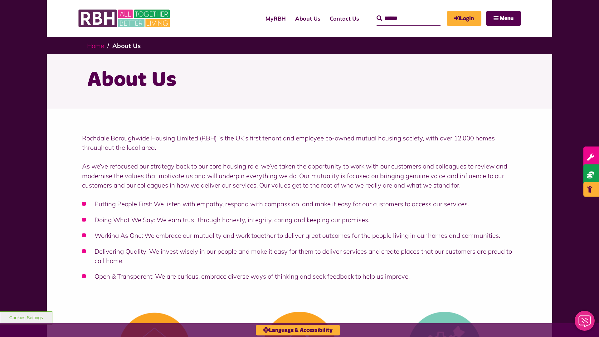
click at [97, 45] on link "Home" at bounding box center [95, 46] width 17 height 8
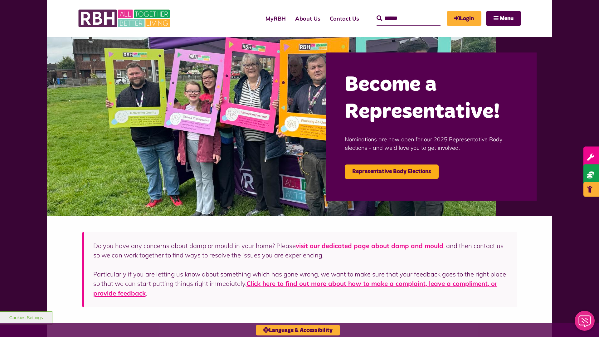
click at [290, 18] on link "About Us" at bounding box center [307, 19] width 35 height 18
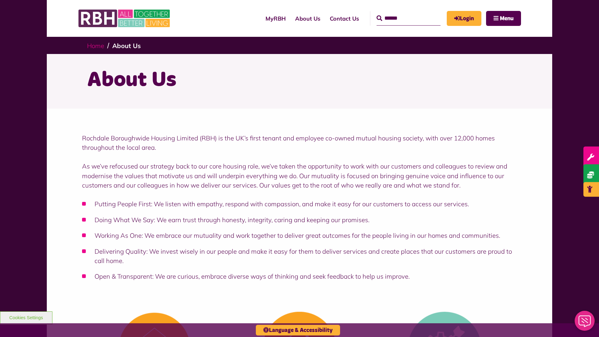
click at [97, 45] on link "Home" at bounding box center [95, 46] width 17 height 8
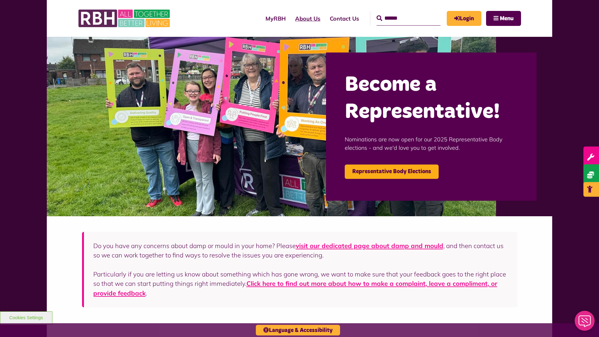
click at [290, 18] on link "About Us" at bounding box center [307, 19] width 35 height 18
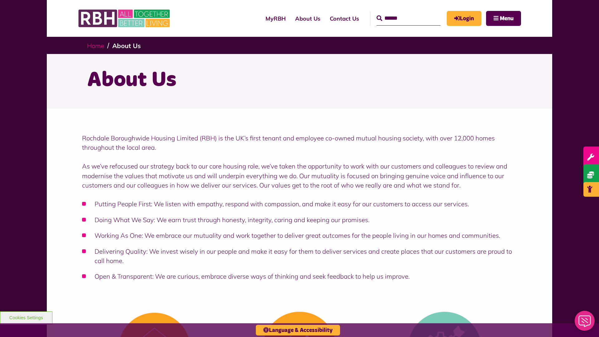
click at [97, 45] on link "Home" at bounding box center [95, 46] width 17 height 8
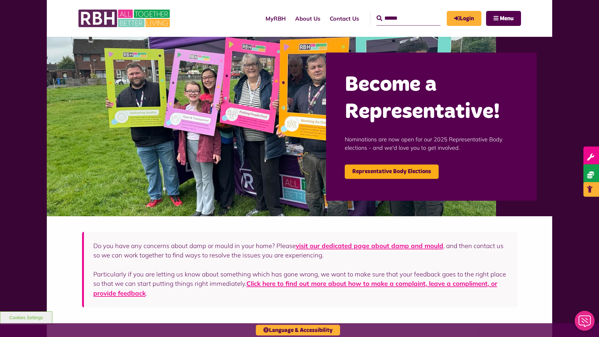
click at [399, 12] on input "Search" at bounding box center [408, 18] width 64 height 14
type input "*"
click at [26, 317] on button "Cookies Settings" at bounding box center [26, 317] width 52 height 13
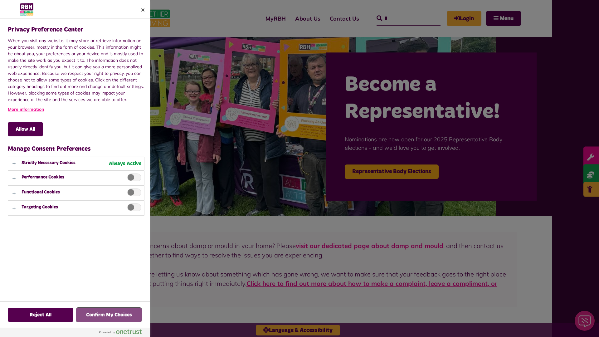
click at [109, 315] on button "Confirm My Choices" at bounding box center [109, 315] width 66 height 14
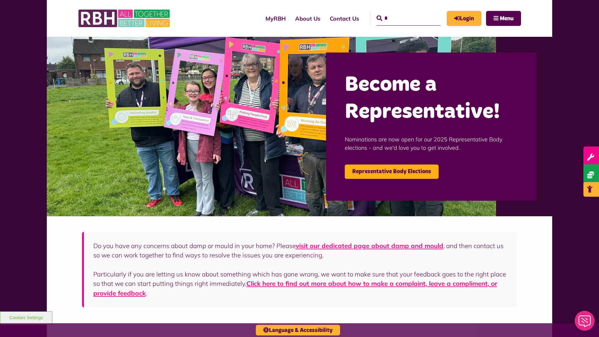
click at [399, 12] on input "*" at bounding box center [408, 18] width 64 height 14
type input "*"
click at [26, 317] on button "Cookies Settings" at bounding box center [26, 317] width 52 height 13
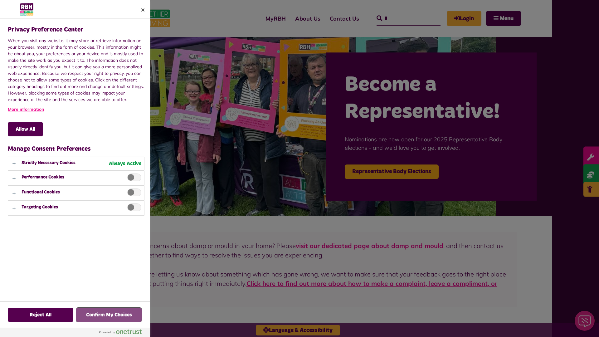
click at [109, 315] on button "Confirm My Choices" at bounding box center [109, 315] width 66 height 14
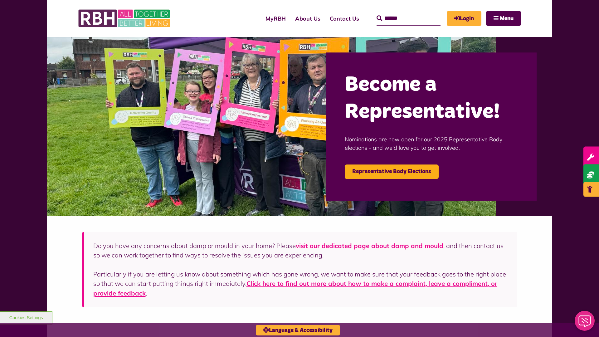
click at [399, 12] on input "Search" at bounding box center [408, 18] width 64 height 14
type input "*"
click at [26, 317] on button "Cookies Settings" at bounding box center [26, 317] width 52 height 13
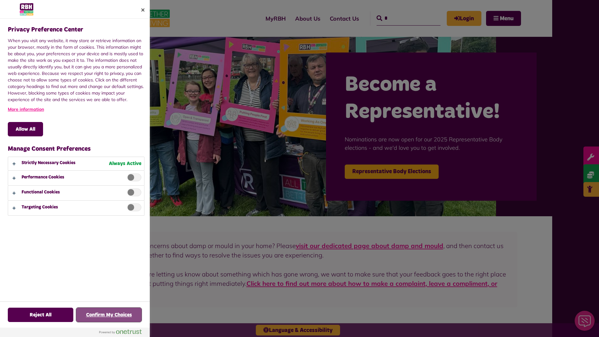
click at [109, 315] on button "Confirm My Choices" at bounding box center [109, 315] width 66 height 14
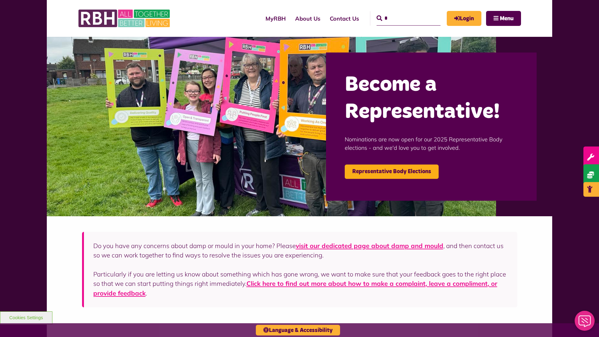
click at [399, 12] on input "*" at bounding box center [408, 18] width 64 height 14
type input "*"
click at [26, 317] on button "Cookies Settings" at bounding box center [26, 317] width 52 height 13
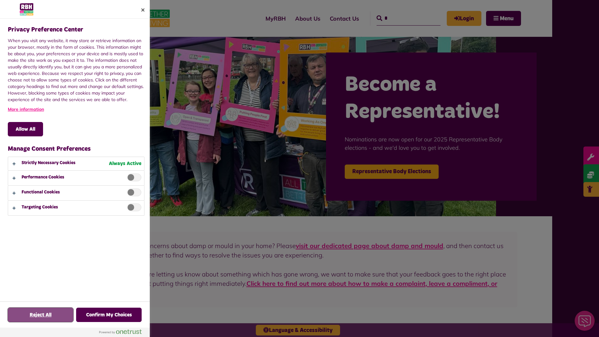
click at [41, 315] on button "Reject All" at bounding box center [41, 315] width 66 height 14
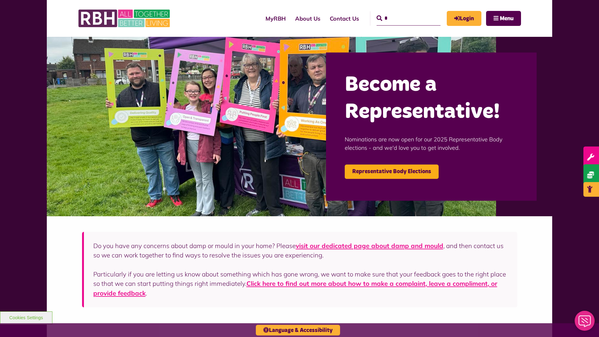
click at [399, 12] on input "*" at bounding box center [408, 18] width 64 height 14
type input "*"
click at [26, 317] on button "Cookies Settings" at bounding box center [26, 317] width 52 height 13
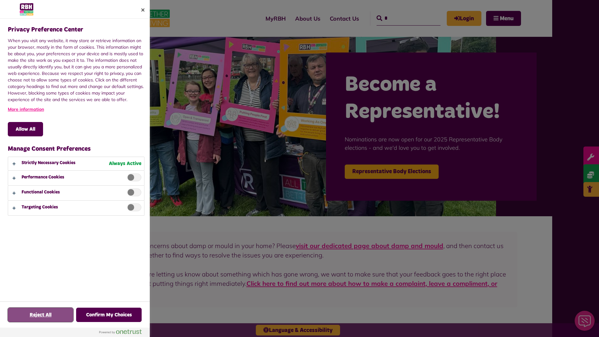
click at [41, 315] on button "Reject All" at bounding box center [41, 315] width 66 height 14
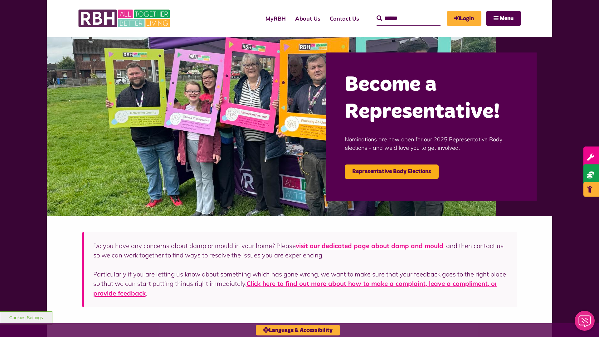
click at [399, 12] on input "Search" at bounding box center [408, 18] width 64 height 14
type input "*"
click at [26, 317] on button "Cookies Settings" at bounding box center [26, 317] width 52 height 13
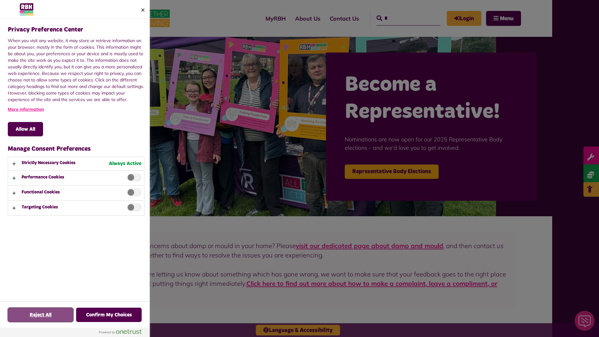
click at [41, 315] on button "Reject All" at bounding box center [41, 315] width 66 height 14
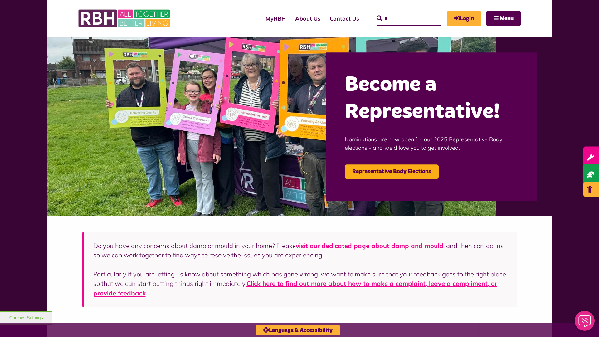
click at [399, 12] on input "*" at bounding box center [408, 18] width 64 height 14
type input "*"
click at [26, 317] on button "Cookies Settings" at bounding box center [26, 317] width 52 height 13
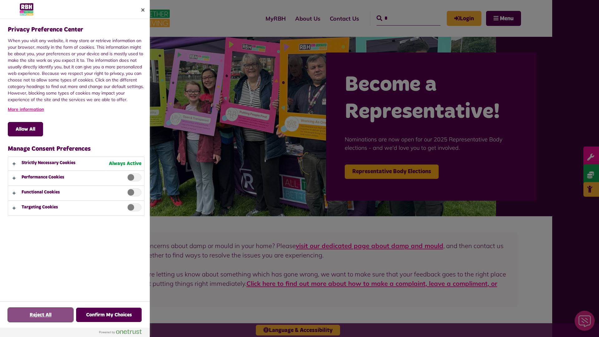
click at [41, 315] on button "Reject All" at bounding box center [41, 315] width 66 height 14
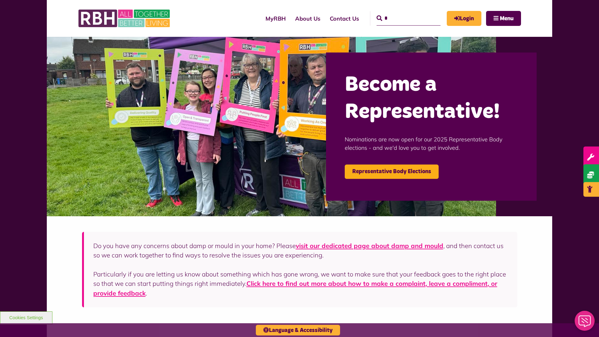
click at [399, 12] on input "*" at bounding box center [408, 18] width 64 height 14
type input "*"
click at [26, 317] on button "Cookies Settings" at bounding box center [26, 317] width 52 height 13
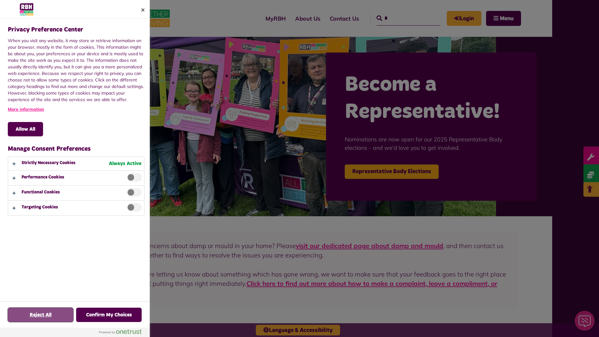
click at [41, 315] on button "Reject All" at bounding box center [41, 315] width 66 height 14
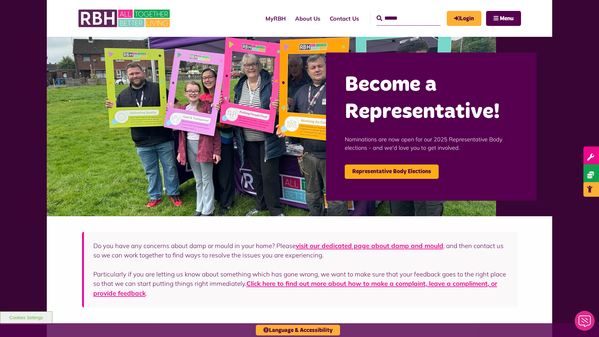
click at [399, 12] on input "Search" at bounding box center [408, 18] width 64 height 14
type input "*"
click at [26, 317] on button "Cookies Settings" at bounding box center [26, 317] width 52 height 13
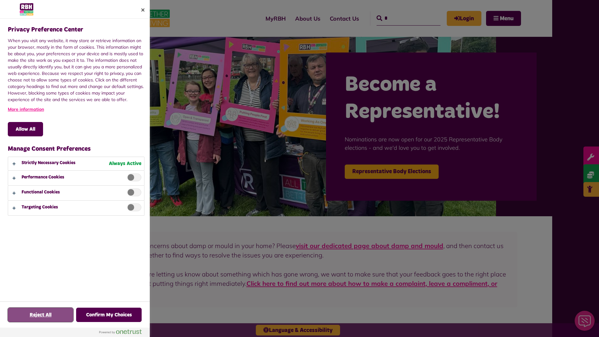
click at [41, 315] on button "Reject All" at bounding box center [41, 315] width 66 height 14
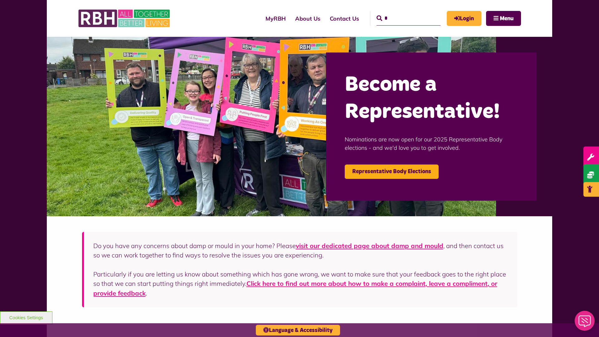
click at [399, 12] on input "*" at bounding box center [408, 18] width 64 height 14
type input "*"
click at [26, 317] on button "Cookies Settings" at bounding box center [26, 317] width 52 height 13
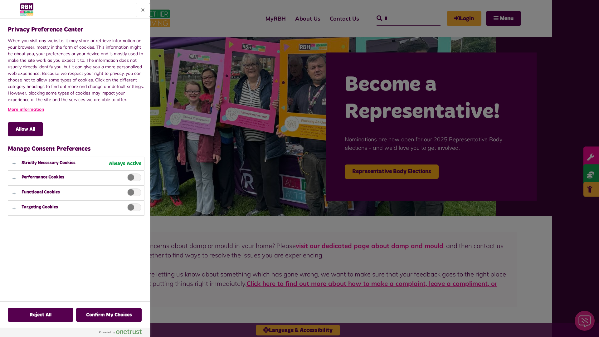
click at [143, 10] on button "Close" at bounding box center [143, 10] width 14 height 14
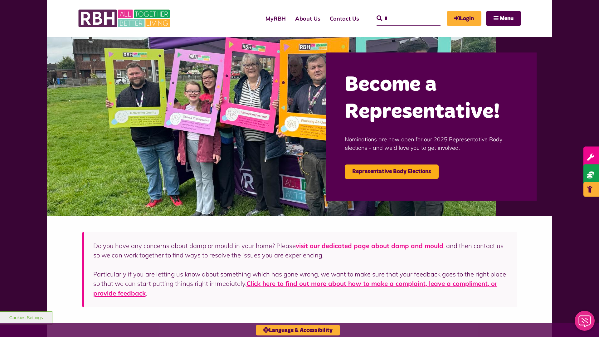
click at [399, 12] on input "*" at bounding box center [408, 18] width 64 height 14
type input "*"
click at [26, 317] on button "Cookies Settings" at bounding box center [26, 317] width 52 height 13
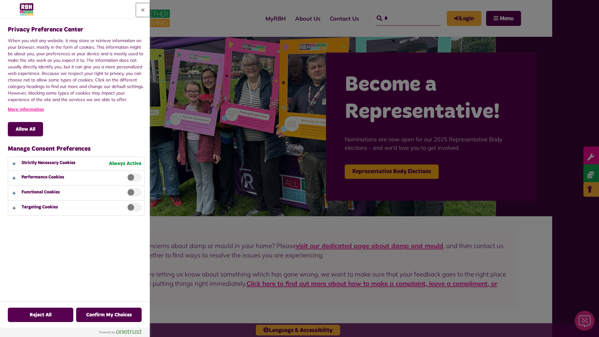
click at [143, 10] on button "Close" at bounding box center [143, 10] width 14 height 14
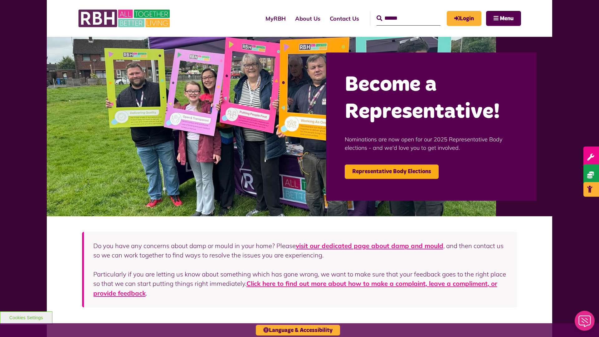
click at [399, 12] on input "Search" at bounding box center [408, 18] width 64 height 14
type input "*"
click at [26, 317] on button "Cookies Settings" at bounding box center [26, 317] width 52 height 13
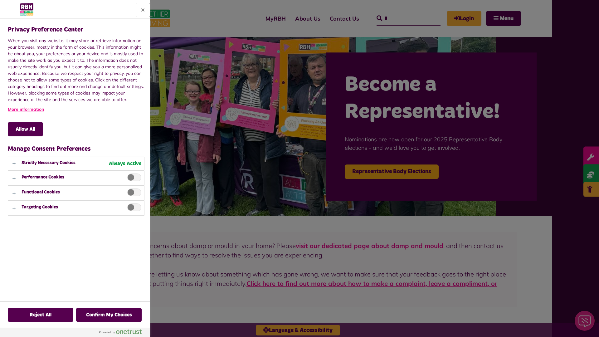
click at [143, 10] on button "Close" at bounding box center [143, 10] width 14 height 14
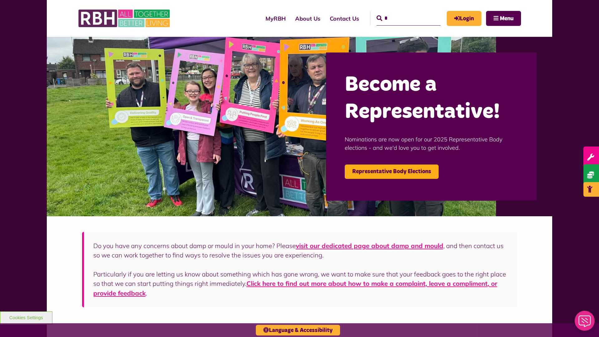
click at [399, 12] on input "*" at bounding box center [408, 18] width 64 height 14
type input "*"
click at [26, 317] on button "Cookies Settings" at bounding box center [26, 317] width 52 height 13
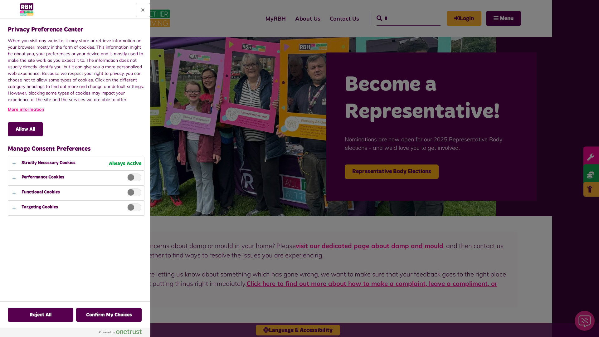
click at [143, 10] on button "Close" at bounding box center [143, 10] width 14 height 14
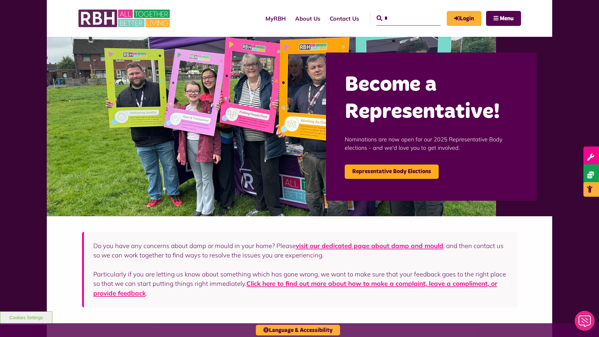
click at [399, 12] on input "*" at bounding box center [408, 18] width 64 height 14
type input "*"
click at [26, 317] on button "Cookies Settings" at bounding box center [26, 317] width 52 height 13
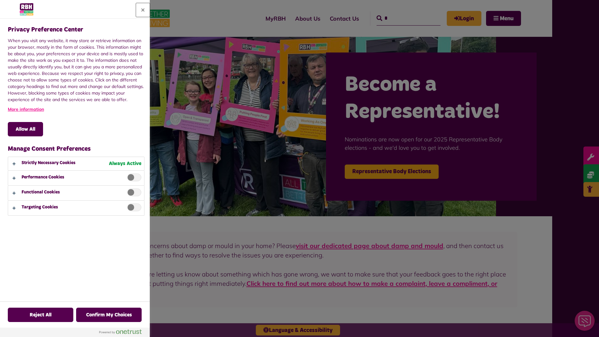
click at [143, 10] on button "Close" at bounding box center [143, 10] width 14 height 14
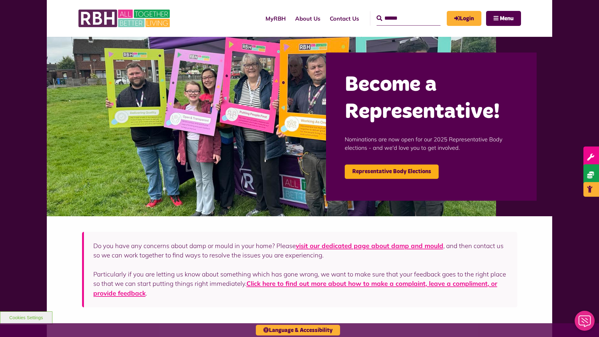
click at [399, 12] on input "Search" at bounding box center [408, 18] width 64 height 14
type input "*"
click at [26, 317] on button "Cookies Settings" at bounding box center [26, 317] width 52 height 13
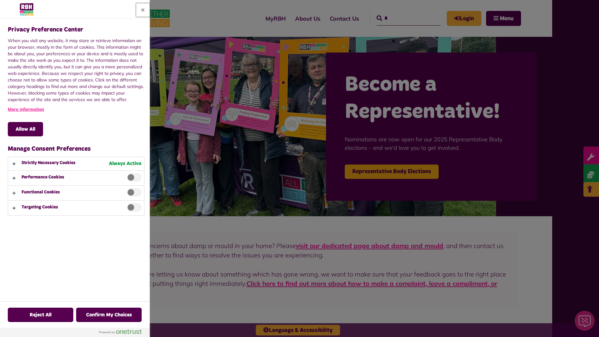
click at [143, 10] on button "Close" at bounding box center [143, 10] width 14 height 14
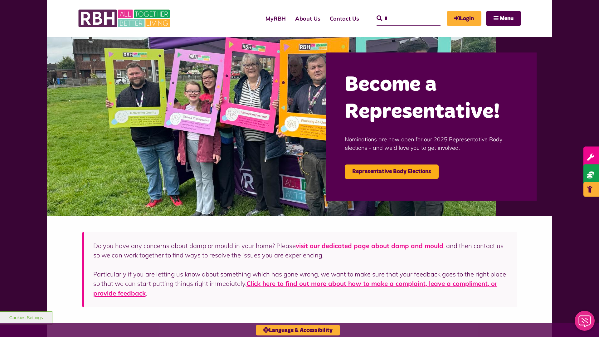
click at [399, 12] on input "*" at bounding box center [408, 18] width 64 height 14
type input "*"
click at [26, 317] on button "Cookies Settings" at bounding box center [26, 317] width 52 height 13
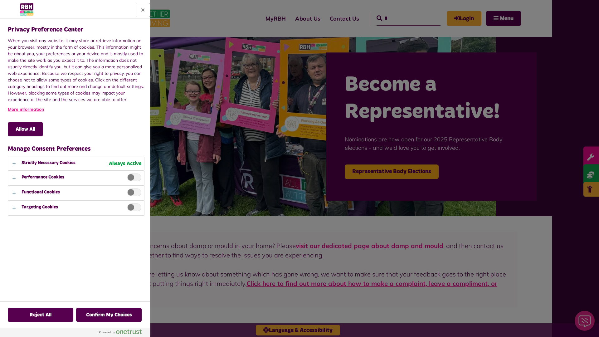
click at [143, 10] on button "Close" at bounding box center [143, 10] width 14 height 14
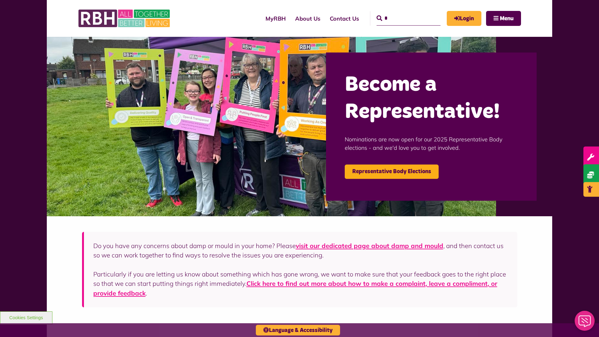
click at [399, 12] on input "*" at bounding box center [408, 18] width 64 height 14
type input "*"
click at [26, 317] on button "Cookies Settings" at bounding box center [26, 317] width 52 height 13
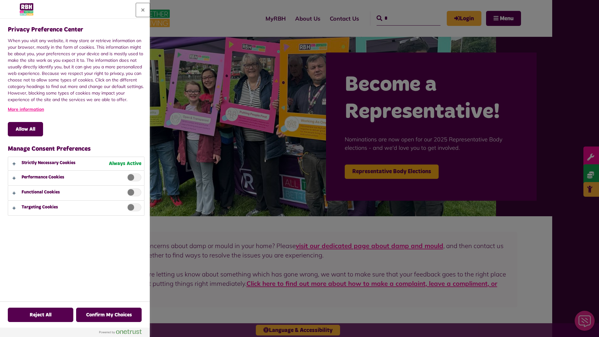
click at [143, 10] on button "Close" at bounding box center [143, 10] width 14 height 14
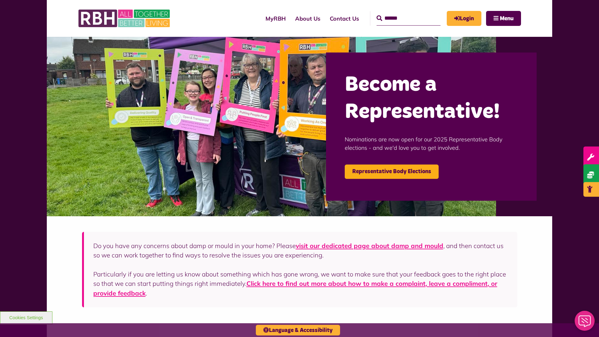
click at [399, 12] on input "Search" at bounding box center [408, 18] width 64 height 14
type input "*"
click at [26, 317] on button "Cookies Settings" at bounding box center [26, 317] width 52 height 13
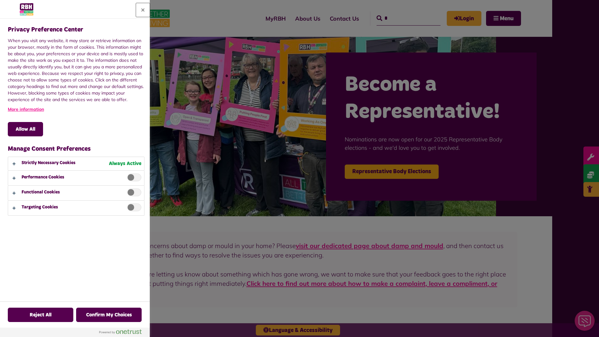
click at [143, 10] on button "Close" at bounding box center [143, 10] width 14 height 14
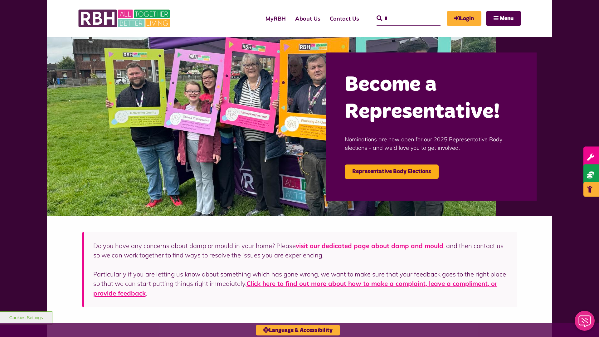
click at [399, 12] on input "*" at bounding box center [408, 18] width 64 height 14
type input "*"
click at [26, 317] on button "Cookies Settings" at bounding box center [26, 317] width 52 height 13
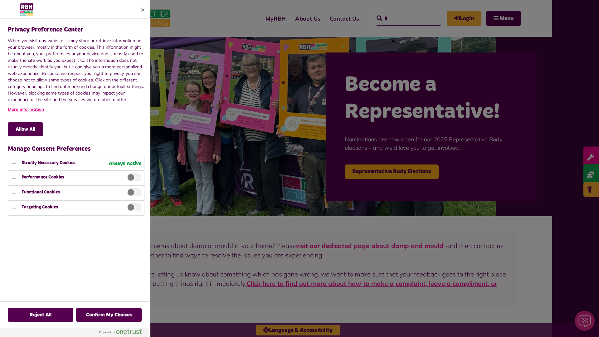
click at [143, 10] on button "Close" at bounding box center [143, 10] width 14 height 14
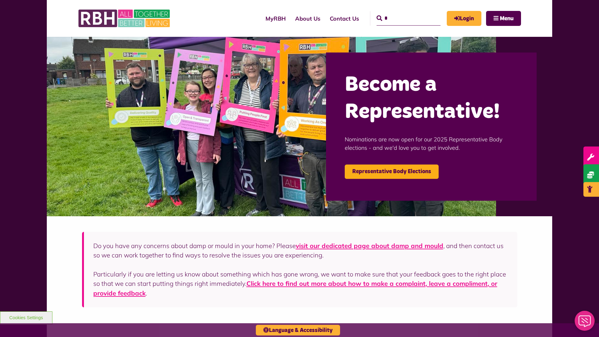
click at [399, 12] on input "*" at bounding box center [408, 18] width 64 height 14
type input "*"
click at [26, 317] on button "Cookies Settings" at bounding box center [26, 317] width 52 height 13
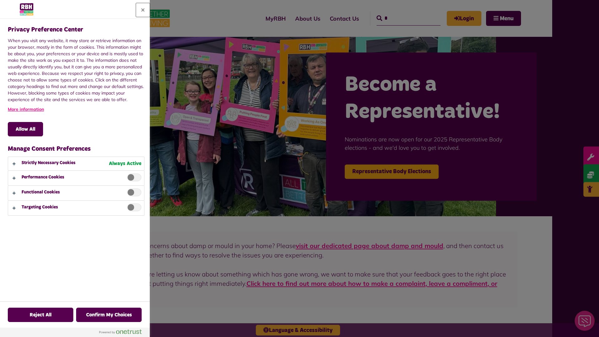
click at [143, 10] on button "Close" at bounding box center [143, 10] width 14 height 14
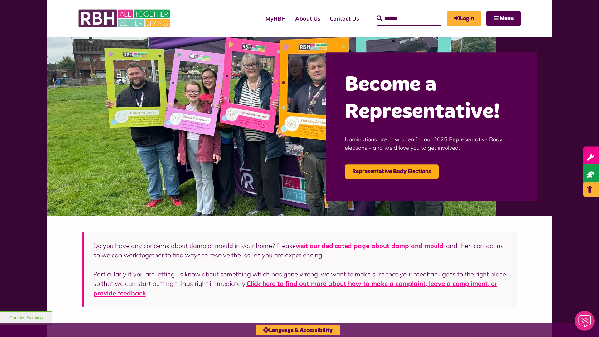
click at [399, 12] on input "Search" at bounding box center [408, 18] width 64 height 14
type input "*"
click at [26, 317] on button "Cookies Settings" at bounding box center [26, 317] width 52 height 13
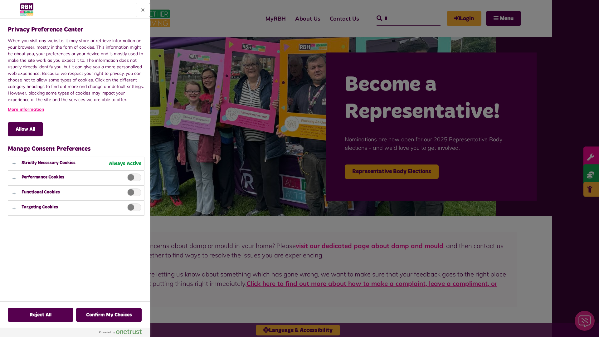
click at [143, 10] on button "Close" at bounding box center [143, 10] width 14 height 14
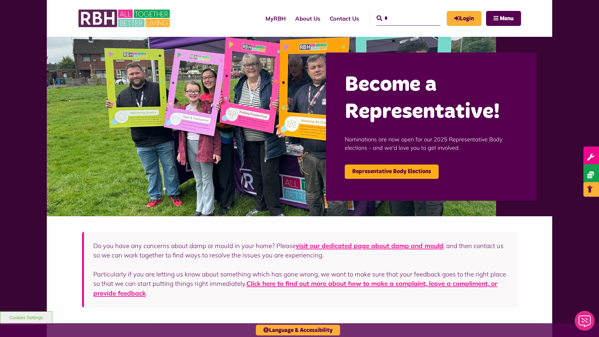
click at [399, 12] on input "*" at bounding box center [408, 18] width 64 height 14
type input "*"
click at [26, 317] on button "Cookies Settings" at bounding box center [26, 317] width 52 height 13
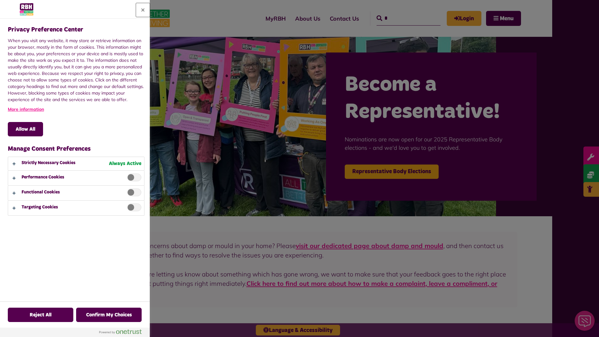
click at [143, 10] on button "Close" at bounding box center [143, 10] width 14 height 14
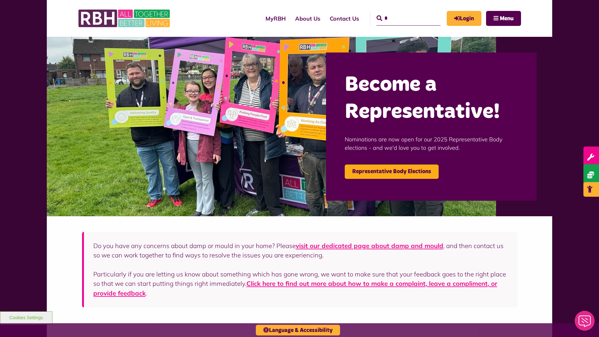
click at [399, 12] on input "*" at bounding box center [408, 18] width 64 height 14
type input "*"
click at [26, 317] on button "Cookies Settings" at bounding box center [26, 317] width 52 height 13
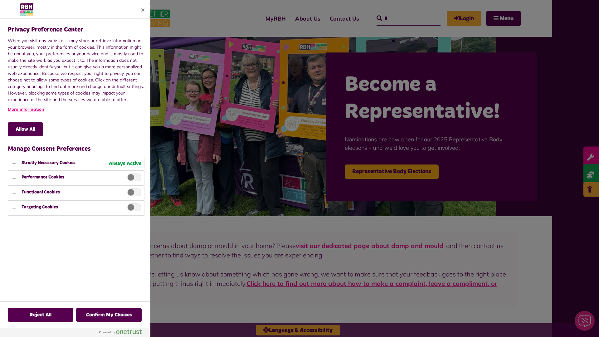
click at [143, 10] on button "Close" at bounding box center [143, 10] width 14 height 14
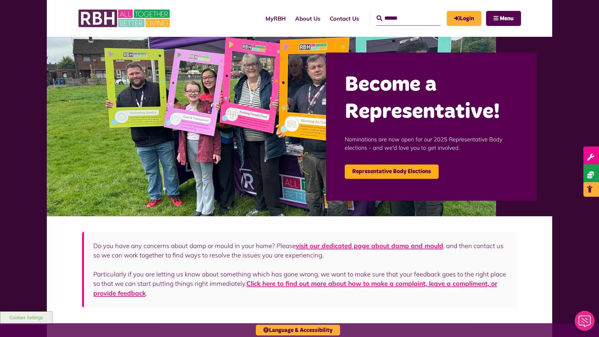
click at [399, 12] on input "Search" at bounding box center [408, 18] width 64 height 14
type input "*"
click at [26, 317] on button "Cookies Settings" at bounding box center [26, 317] width 52 height 13
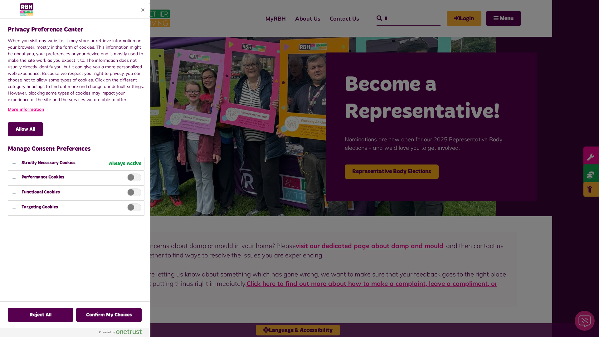
click at [143, 10] on button "Close" at bounding box center [143, 10] width 14 height 14
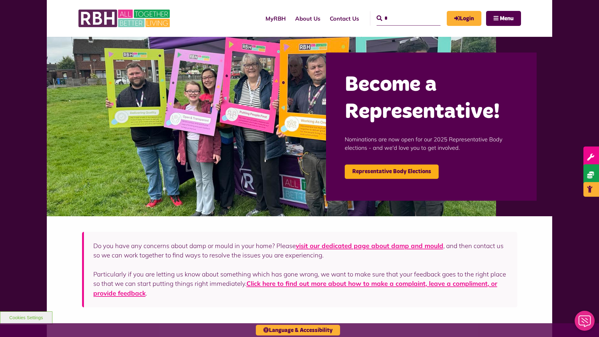
click at [399, 12] on input "*" at bounding box center [408, 18] width 64 height 14
type input "*"
click at [26, 317] on button "Cookies Settings" at bounding box center [26, 317] width 52 height 13
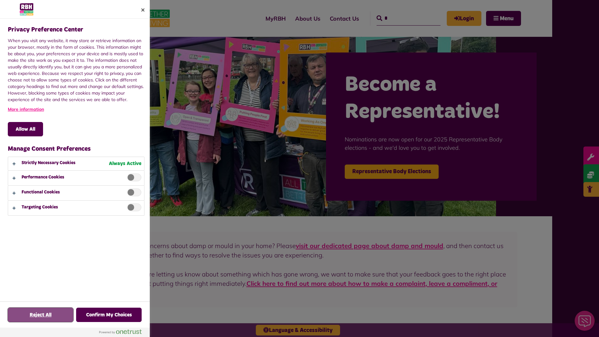
click at [41, 315] on button "Reject All" at bounding box center [41, 315] width 66 height 14
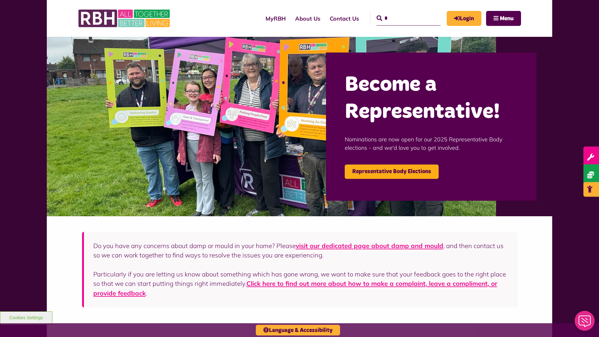
click at [399, 12] on input "*" at bounding box center [408, 18] width 64 height 14
type input "*"
click at [26, 317] on button "Cookies Settings" at bounding box center [26, 317] width 52 height 13
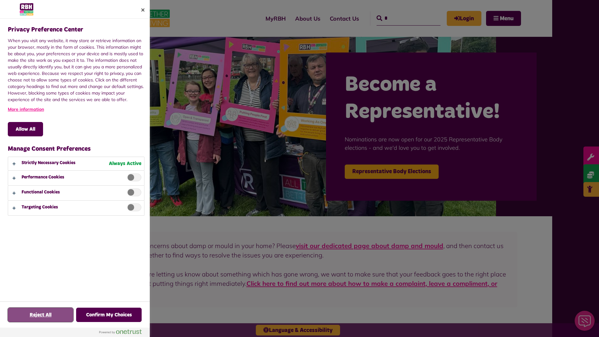
click at [41, 315] on button "Reject All" at bounding box center [41, 315] width 66 height 14
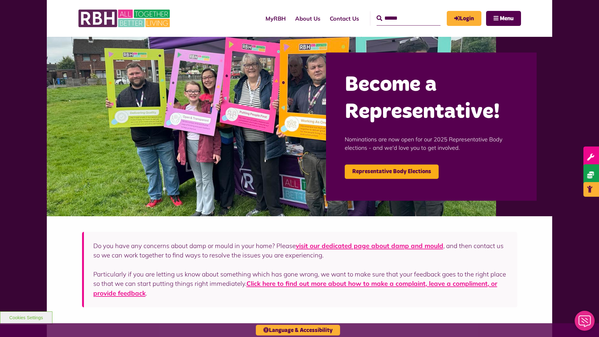
click at [399, 12] on input "Search" at bounding box center [408, 18] width 64 height 14
type input "*"
click at [26, 317] on button "Cookies Settings" at bounding box center [26, 317] width 52 height 13
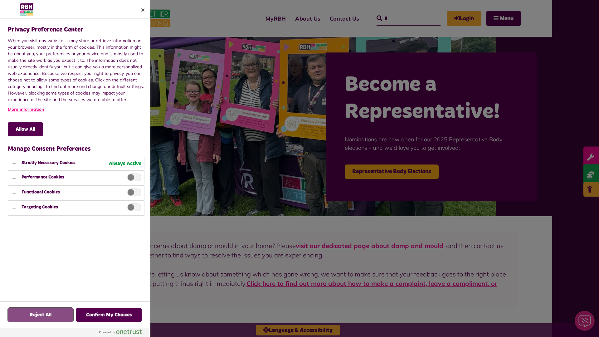
click at [41, 315] on button "Reject All" at bounding box center [41, 315] width 66 height 14
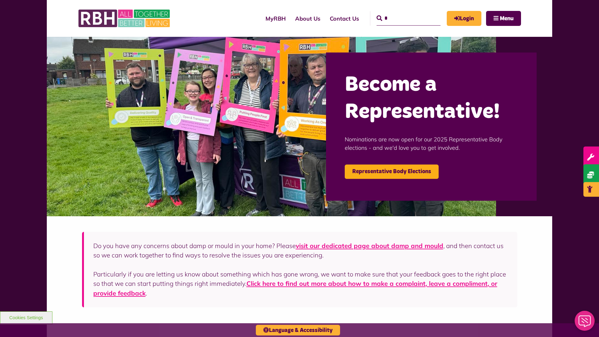
click at [399, 12] on input "*" at bounding box center [408, 18] width 64 height 14
type input "*"
click at [26, 317] on button "Cookies Settings" at bounding box center [26, 317] width 52 height 13
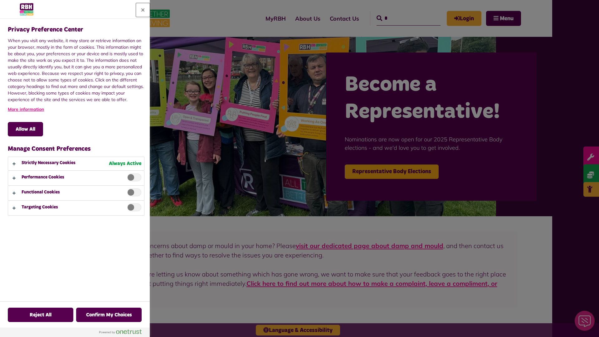
click at [143, 10] on button "Close" at bounding box center [143, 10] width 14 height 14
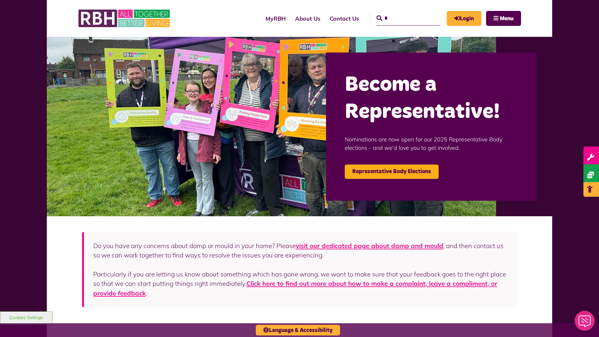
click at [399, 12] on input "*" at bounding box center [408, 18] width 64 height 14
type input "*"
click at [26, 317] on button "Cookies Settings" at bounding box center [26, 317] width 52 height 13
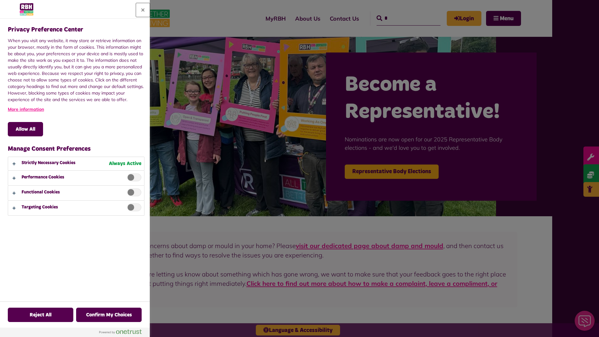
click at [143, 10] on button "Close" at bounding box center [143, 10] width 14 height 14
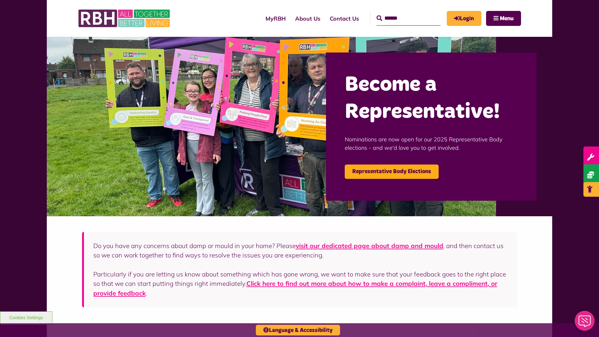
click at [399, 12] on input "Search" at bounding box center [408, 18] width 64 height 14
type input "*"
click at [26, 317] on button "Cookies Settings" at bounding box center [26, 317] width 52 height 13
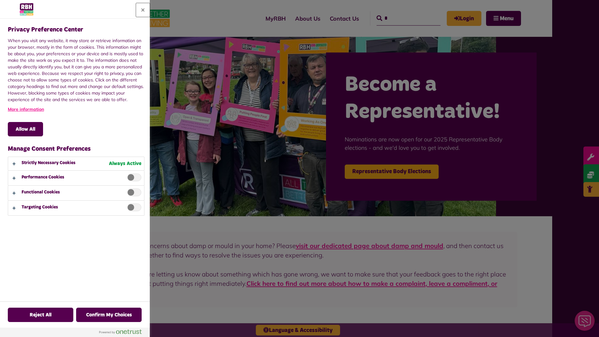
click at [143, 10] on button "Close" at bounding box center [143, 10] width 14 height 14
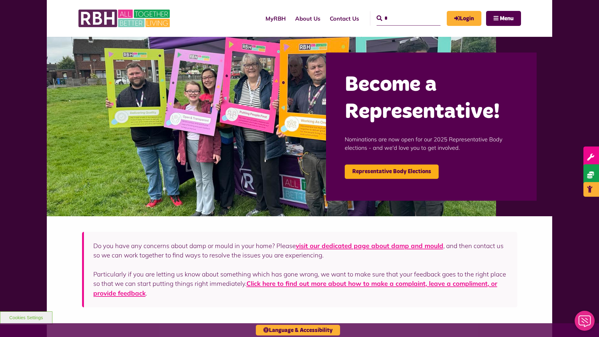
click at [399, 12] on input "*" at bounding box center [408, 18] width 64 height 14
type input "*"
click at [26, 317] on button "Cookies Settings" at bounding box center [26, 317] width 52 height 13
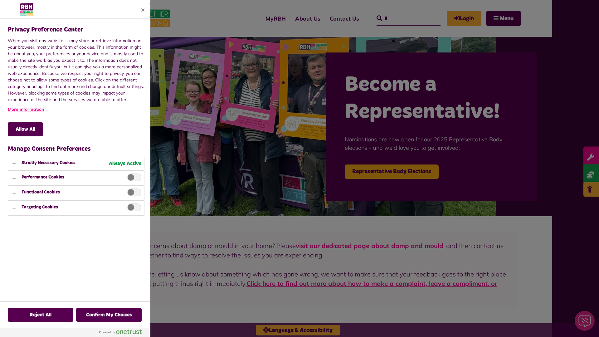
click at [143, 10] on button "Close" at bounding box center [143, 10] width 14 height 14
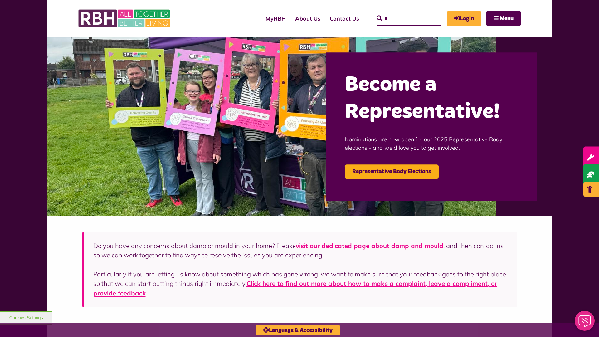
click at [399, 12] on input "*" at bounding box center [408, 18] width 64 height 14
type input "*"
click at [26, 317] on button "Cookies Settings" at bounding box center [26, 317] width 52 height 13
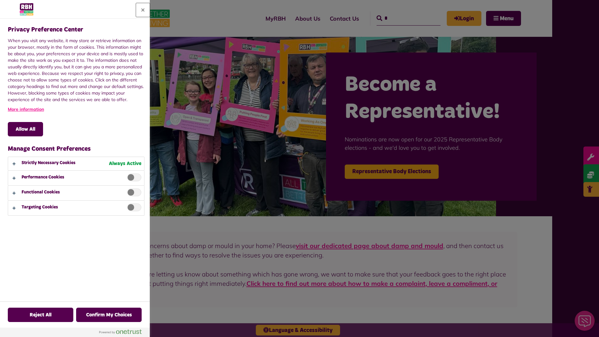
click at [143, 10] on button "Close" at bounding box center [143, 10] width 14 height 14
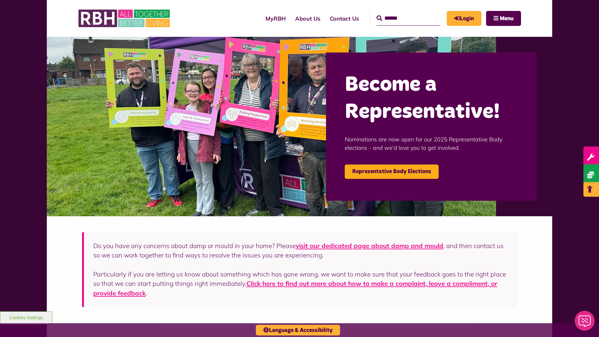
click at [399, 12] on input "Search" at bounding box center [408, 18] width 64 height 14
type input "*"
click at [26, 317] on button "Cookies Settings" at bounding box center [26, 317] width 52 height 13
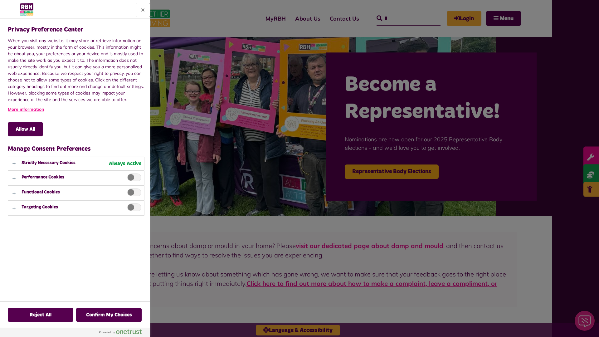
click at [143, 10] on button "Close" at bounding box center [143, 10] width 14 height 14
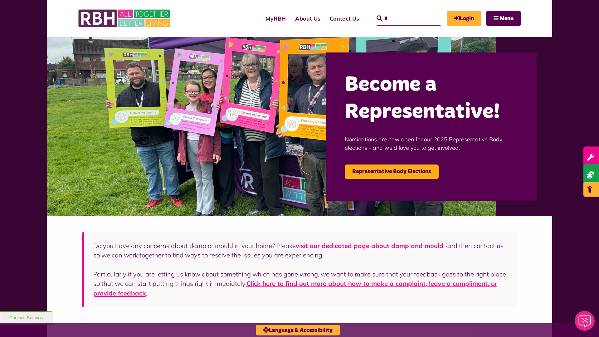
click at [399, 12] on input "*" at bounding box center [408, 18] width 64 height 14
type input "*"
click at [26, 317] on button "Cookies Settings" at bounding box center [26, 317] width 52 height 13
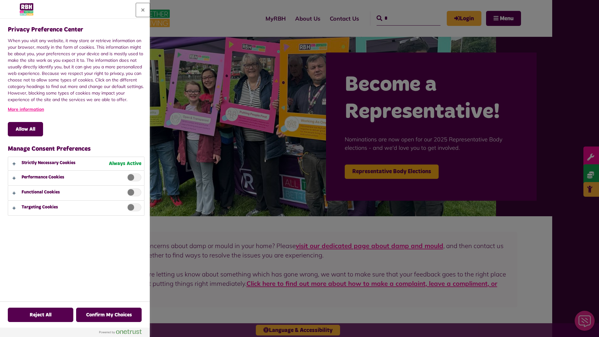
click at [143, 10] on button "Close" at bounding box center [143, 10] width 14 height 14
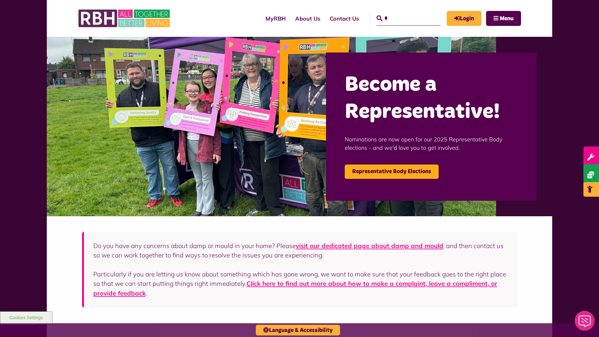
click at [399, 12] on input "*" at bounding box center [408, 18] width 64 height 14
type input "*"
click at [26, 317] on button "Cookies Settings" at bounding box center [26, 317] width 52 height 13
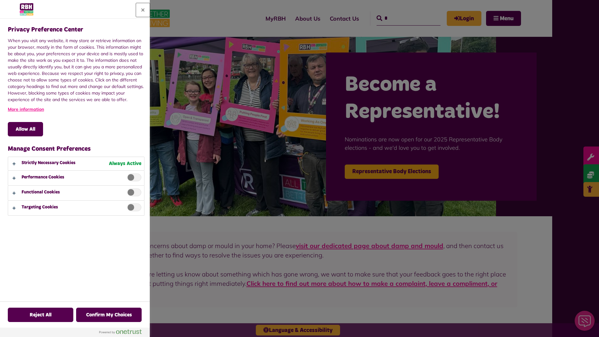
click at [143, 10] on button "Close" at bounding box center [143, 10] width 14 height 14
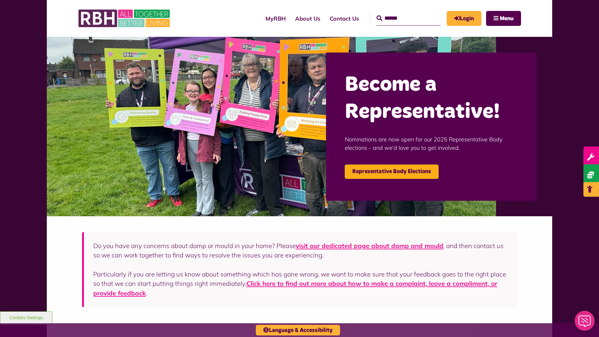
click at [399, 12] on input "Search" at bounding box center [408, 18] width 64 height 14
type input "*"
click at [26, 317] on button "Cookies Settings" at bounding box center [26, 317] width 52 height 13
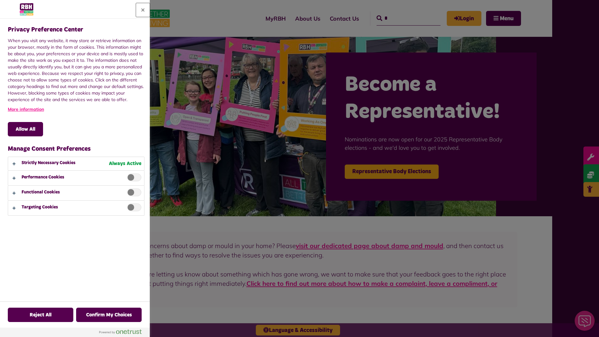
click at [143, 10] on button "Close" at bounding box center [143, 10] width 14 height 14
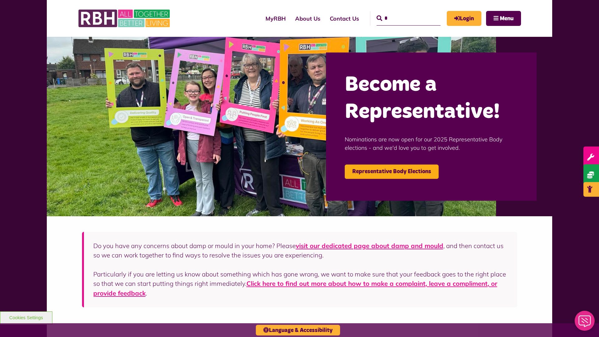
click at [399, 12] on input "*" at bounding box center [408, 18] width 64 height 14
type input "*"
click at [26, 317] on button "Cookies Settings" at bounding box center [26, 317] width 52 height 13
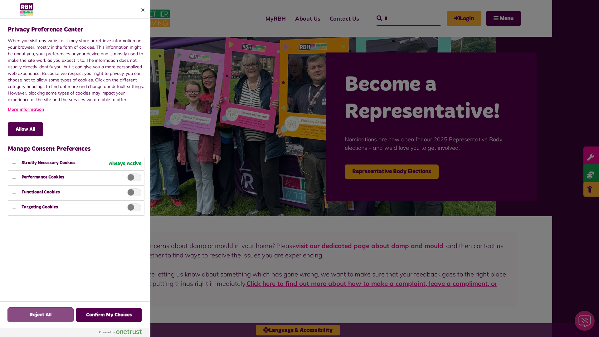
click at [41, 315] on button "Reject All" at bounding box center [41, 315] width 66 height 14
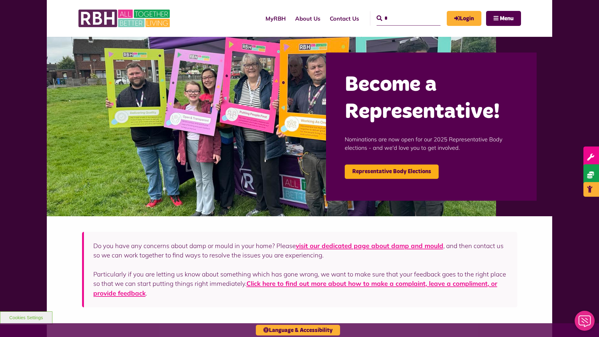
click at [399, 12] on input "*" at bounding box center [408, 18] width 64 height 14
type input "*"
click at [26, 317] on button "Cookies Settings" at bounding box center [26, 317] width 52 height 13
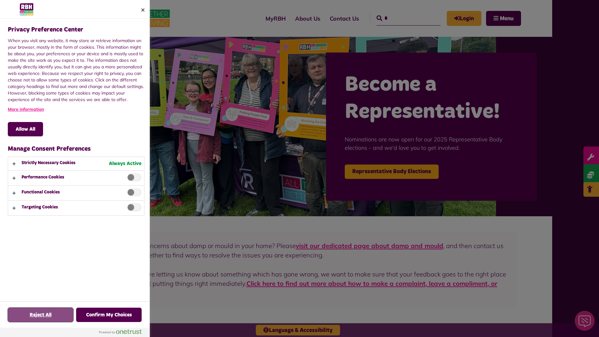
click at [41, 315] on button "Reject All" at bounding box center [41, 315] width 66 height 14
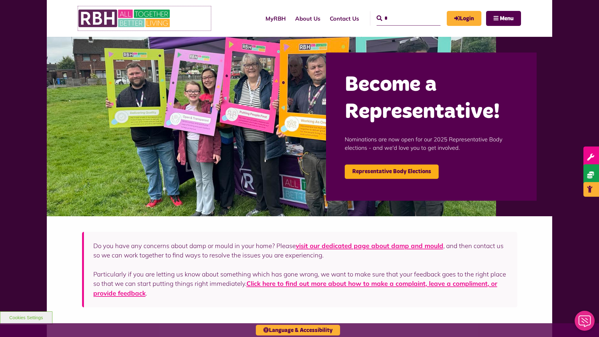
click at [144, 18] on img at bounding box center [125, 18] width 94 height 24
click at [399, 12] on input "Search" at bounding box center [408, 18] width 64 height 14
type input "*"
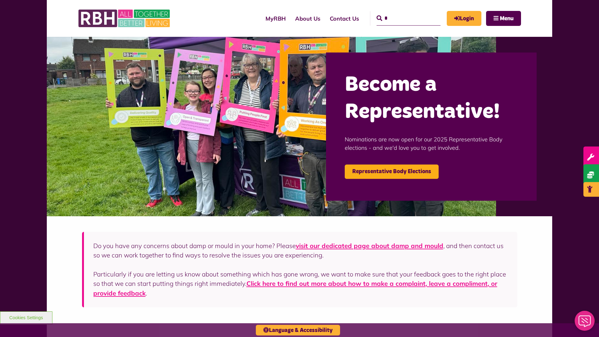
click at [26, 317] on button "Cookies Settings" at bounding box center [26, 317] width 52 height 13
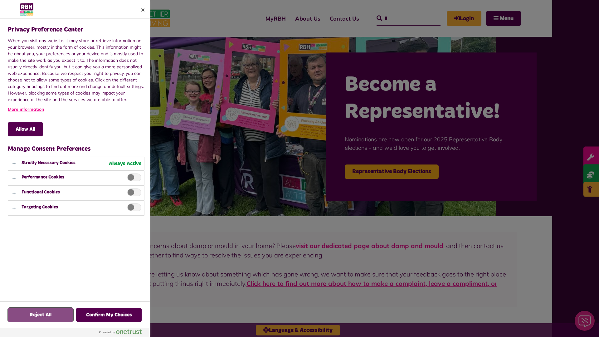
click at [41, 315] on button "Reject All" at bounding box center [41, 315] width 66 height 14
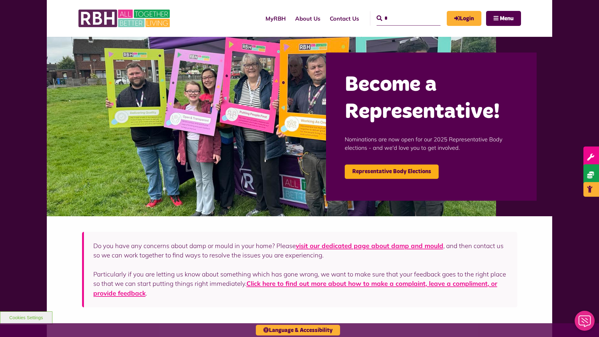
click at [399, 12] on input "*" at bounding box center [408, 18] width 64 height 14
type input "*"
click at [26, 317] on button "Cookies Settings" at bounding box center [26, 317] width 52 height 13
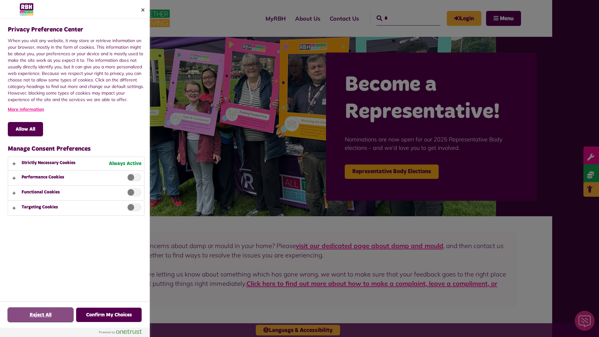
click at [41, 315] on button "Reject All" at bounding box center [41, 315] width 66 height 14
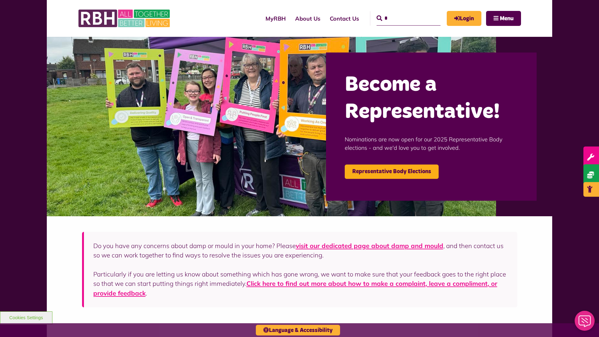
click at [399, 12] on input "*" at bounding box center [408, 18] width 64 height 14
type input "*"
click at [26, 317] on button "Cookies Settings" at bounding box center [26, 317] width 52 height 13
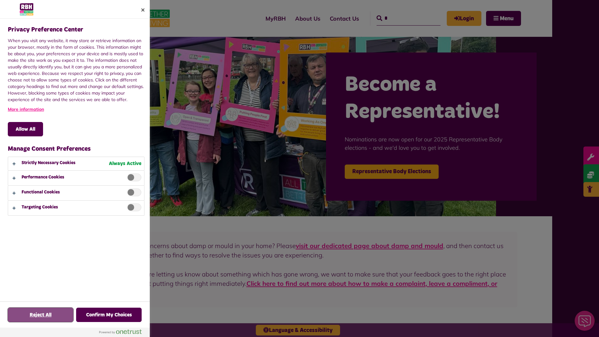
click at [41, 315] on button "Reject All" at bounding box center [41, 315] width 66 height 14
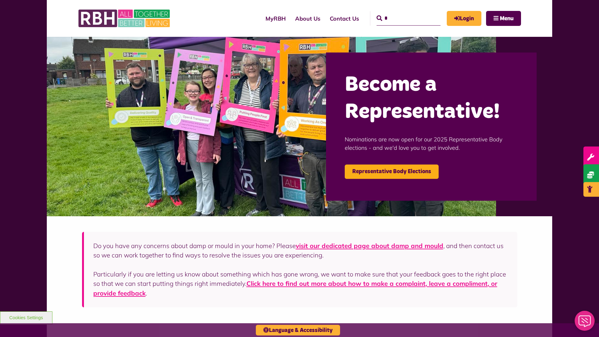
click at [399, 12] on input "*" at bounding box center [408, 18] width 64 height 14
type input "*"
click at [26, 317] on button "Cookies Settings" at bounding box center [26, 317] width 52 height 13
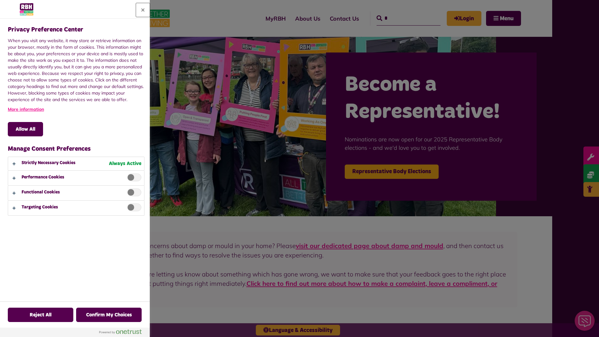
click at [143, 10] on button "Close" at bounding box center [143, 10] width 14 height 14
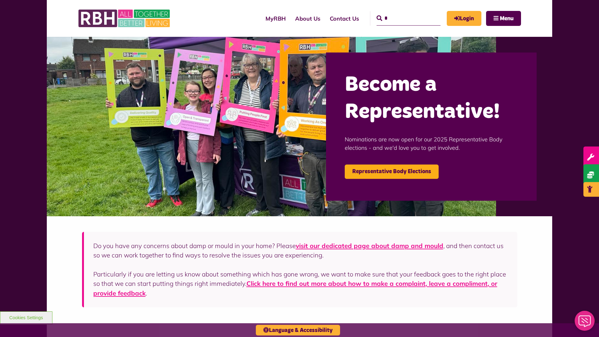
click at [399, 12] on input "*" at bounding box center [408, 18] width 64 height 14
type input "*"
click at [26, 317] on button "Cookies Settings" at bounding box center [26, 317] width 52 height 13
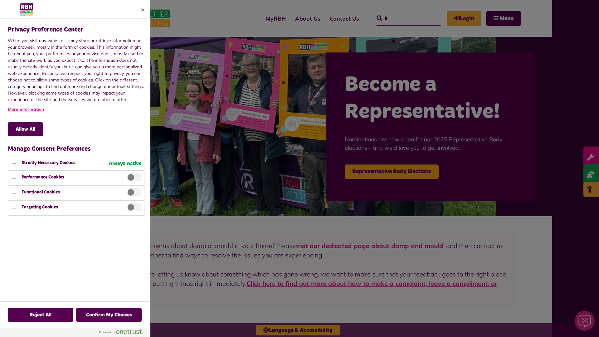
click at [143, 10] on button "Close" at bounding box center [143, 10] width 14 height 14
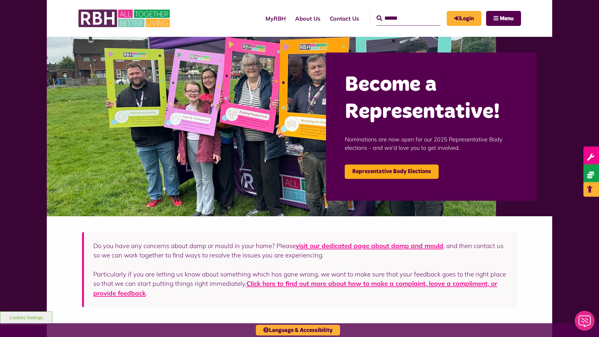
click at [399, 12] on input "Search" at bounding box center [408, 18] width 64 height 14
type input "*"
click at [26, 317] on button "Cookies Settings" at bounding box center [26, 317] width 52 height 13
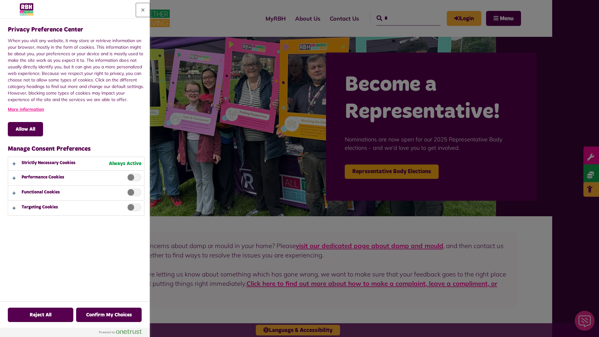
click at [143, 10] on button "Close" at bounding box center [143, 10] width 14 height 14
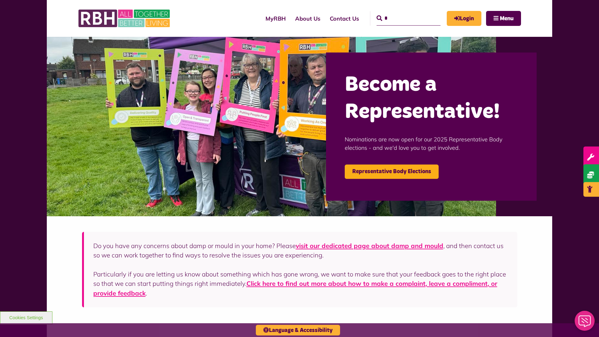
click at [399, 12] on input "*" at bounding box center [408, 18] width 64 height 14
type input "*"
click at [26, 317] on button "Cookies Settings" at bounding box center [26, 317] width 52 height 13
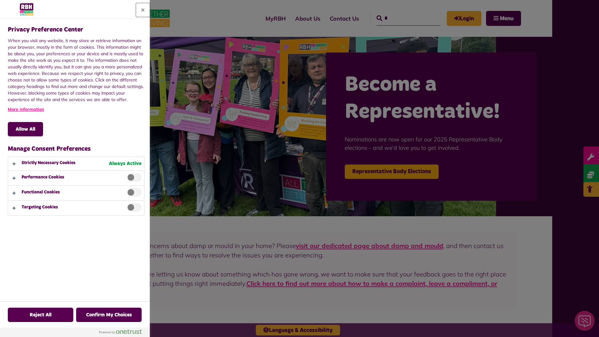
click at [143, 10] on button "Close" at bounding box center [143, 10] width 14 height 14
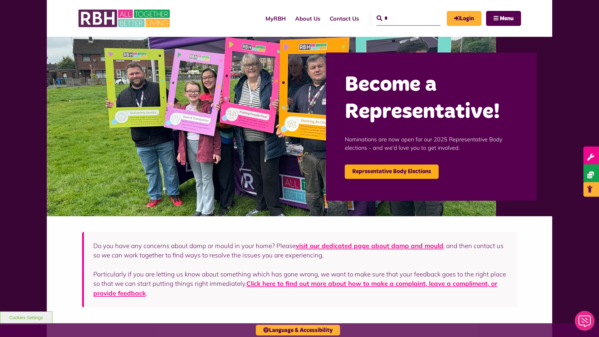
click at [399, 12] on input "*" at bounding box center [408, 18] width 64 height 14
type input "*"
click at [26, 317] on button "Cookies Settings" at bounding box center [26, 317] width 52 height 13
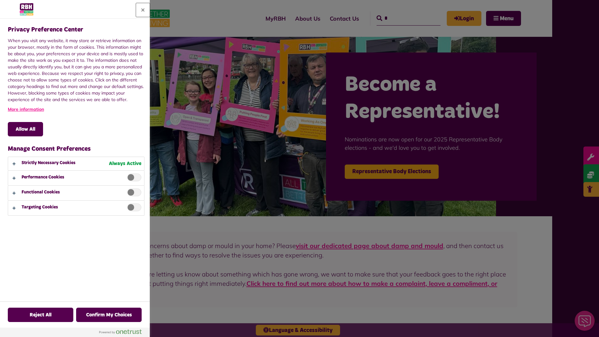
click at [143, 10] on button "Close" at bounding box center [143, 10] width 14 height 14
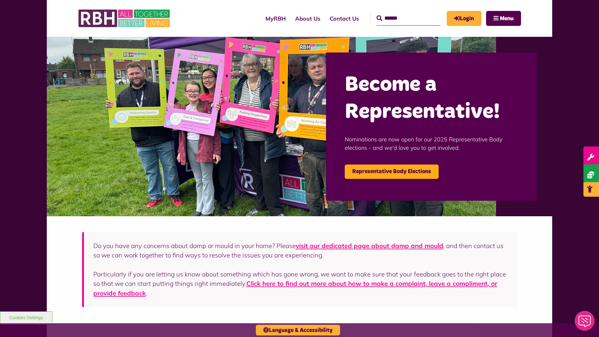
click at [399, 12] on input "Search" at bounding box center [408, 18] width 64 height 14
type input "*"
click at [26, 317] on button "Cookies Settings" at bounding box center [26, 317] width 52 height 13
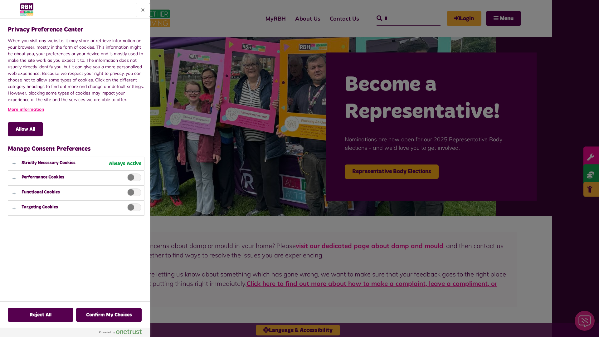
click at [143, 10] on button "Close" at bounding box center [143, 10] width 14 height 14
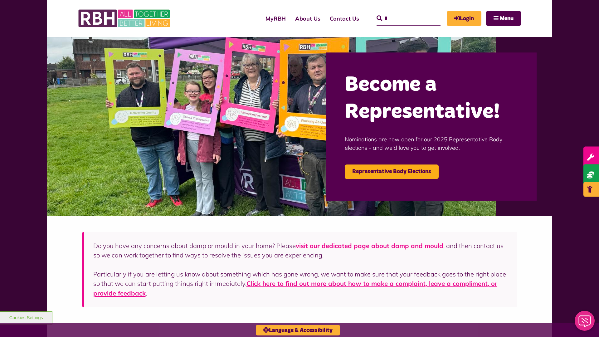
click at [399, 12] on input "*" at bounding box center [408, 18] width 64 height 14
type input "*"
click at [26, 317] on button "Cookies Settings" at bounding box center [26, 317] width 52 height 13
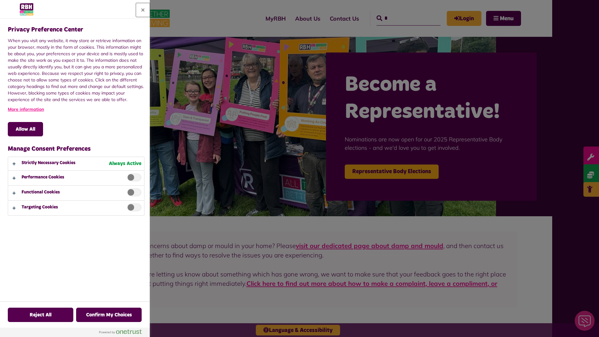
click at [143, 10] on button "Close" at bounding box center [143, 10] width 14 height 14
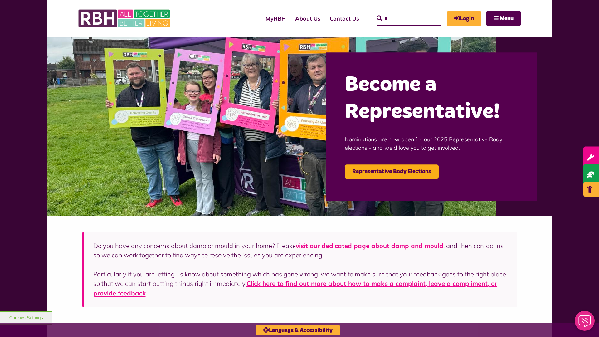
click at [399, 12] on input "*" at bounding box center [408, 18] width 64 height 14
type input "*"
click at [26, 317] on button "Cookies Settings" at bounding box center [26, 317] width 52 height 13
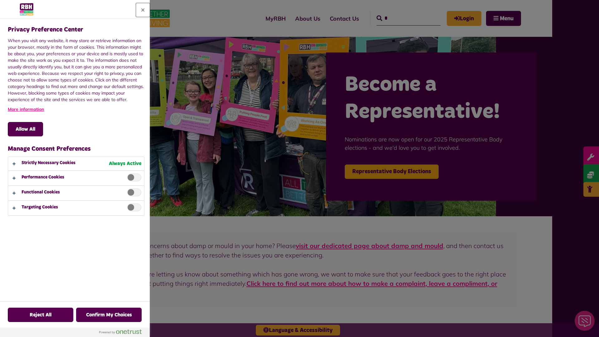
click at [143, 10] on button "Close" at bounding box center [143, 10] width 14 height 14
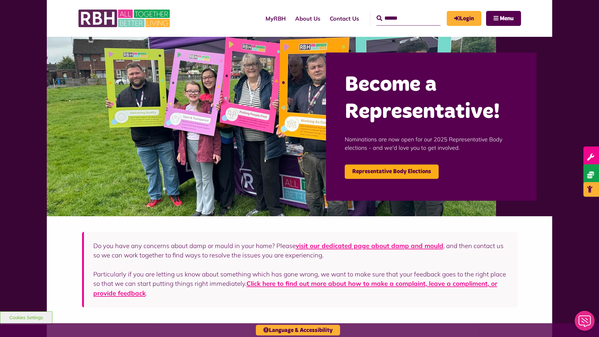
click at [399, 12] on input "Search" at bounding box center [408, 18] width 64 height 14
type input "*"
click at [26, 317] on button "Cookies Settings" at bounding box center [26, 317] width 52 height 13
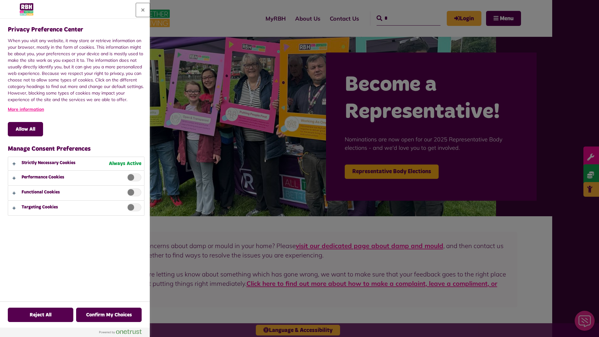
click at [143, 10] on button "Close" at bounding box center [143, 10] width 14 height 14
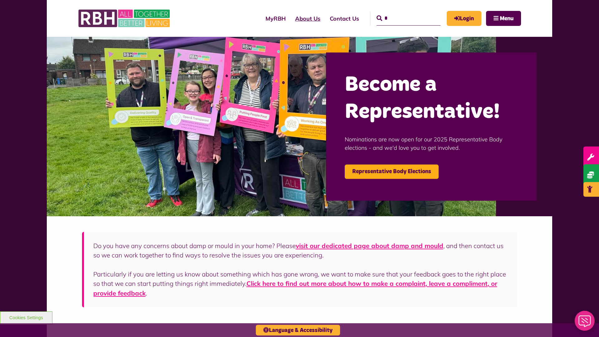
click at [290, 18] on link "About Us" at bounding box center [307, 19] width 35 height 18
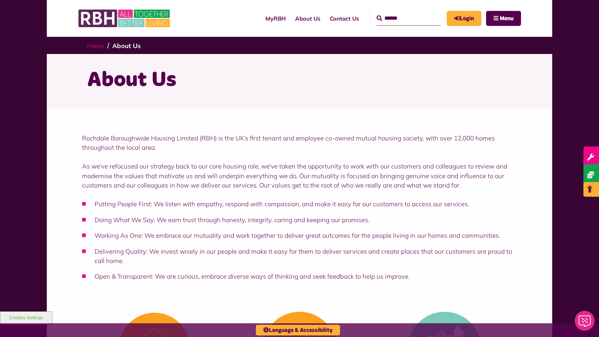
click at [95, 46] on link "Home" at bounding box center [95, 46] width 17 height 8
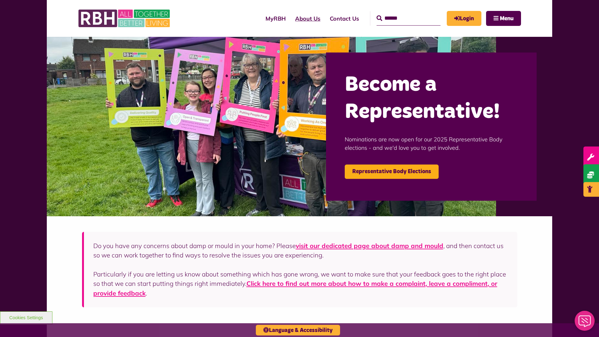
click at [290, 18] on link "About Us" at bounding box center [307, 19] width 35 height 18
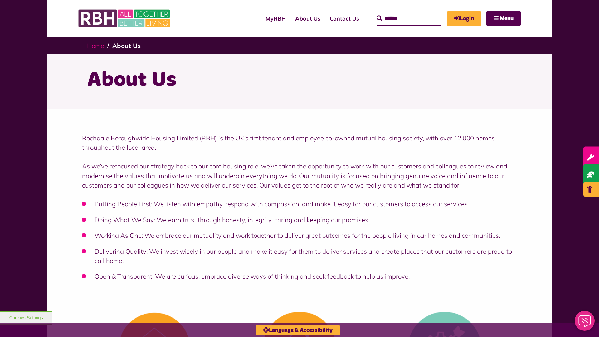
click at [95, 46] on link "Home" at bounding box center [95, 46] width 17 height 8
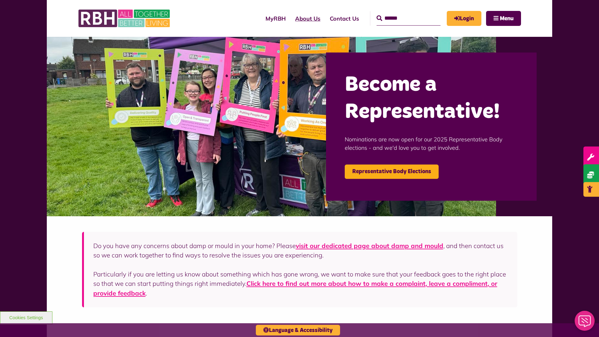
click at [290, 18] on link "About Us" at bounding box center [307, 19] width 35 height 18
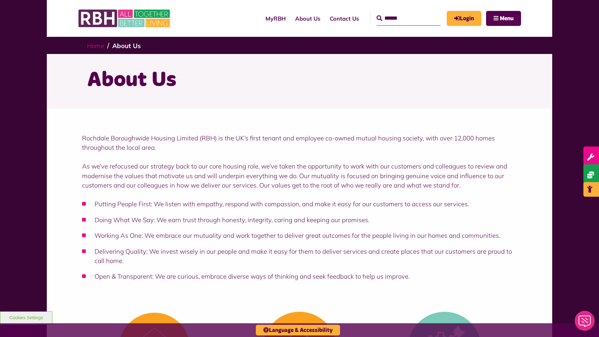
click at [95, 46] on link "Home" at bounding box center [95, 46] width 17 height 8
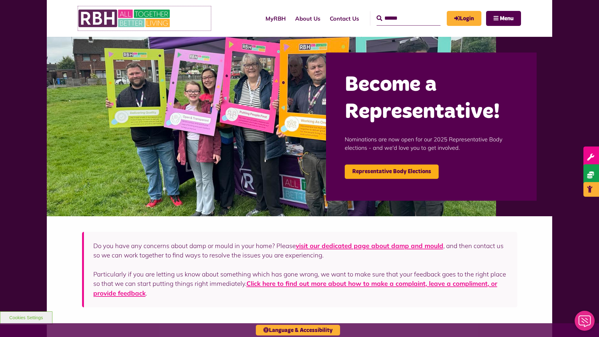
click at [144, 18] on img at bounding box center [125, 18] width 94 height 24
click at [290, 18] on link "About Us" at bounding box center [307, 19] width 35 height 18
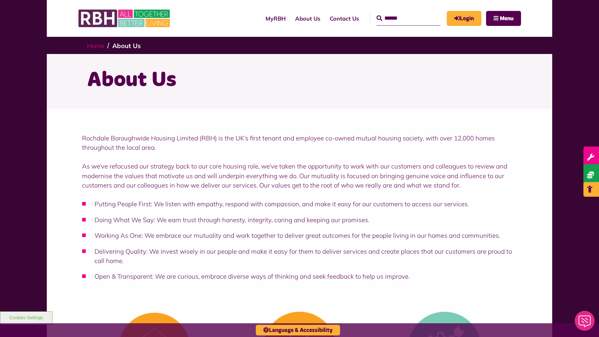
click at [95, 46] on link "Home" at bounding box center [95, 46] width 17 height 8
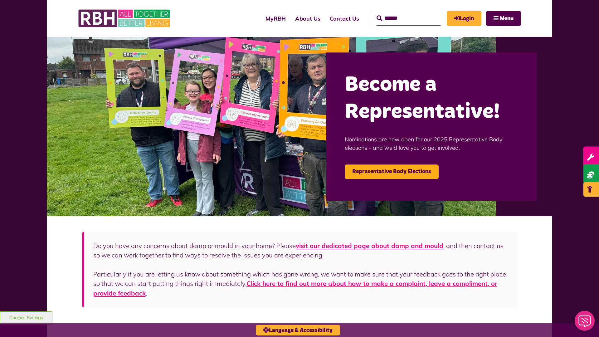
click at [290, 18] on link "About Us" at bounding box center [307, 19] width 35 height 18
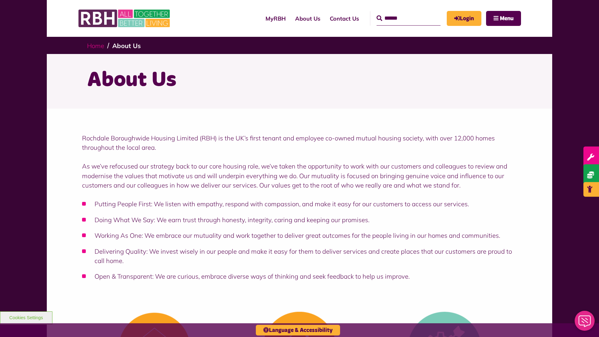
click at [95, 46] on link "Home" at bounding box center [95, 46] width 17 height 8
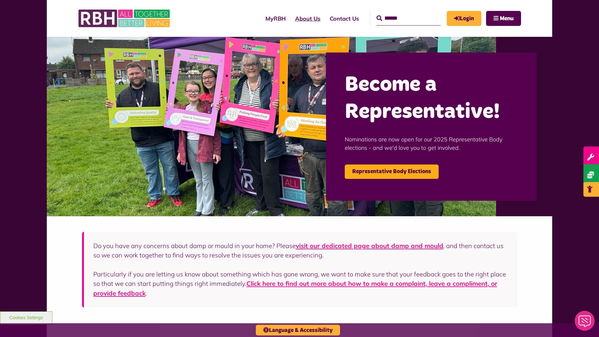
click at [290, 18] on link "About Us" at bounding box center [307, 19] width 35 height 18
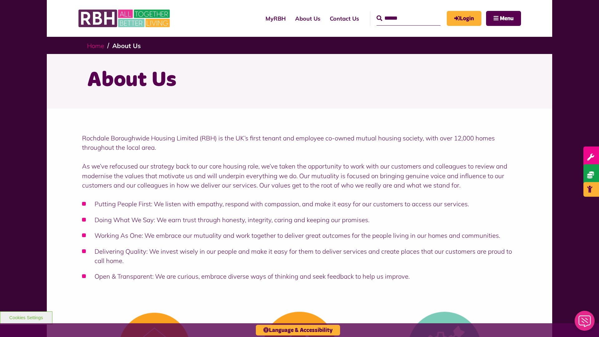
click at [95, 46] on link "Home" at bounding box center [95, 46] width 17 height 8
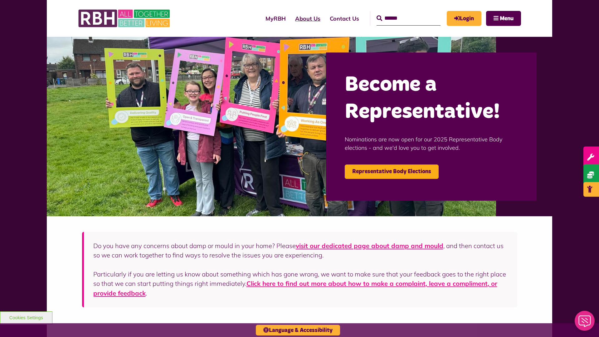
click at [290, 18] on link "About Us" at bounding box center [307, 19] width 35 height 18
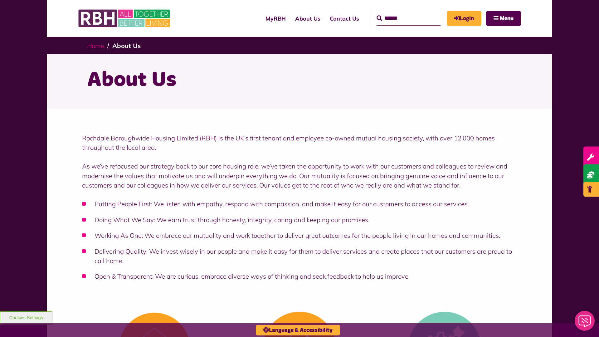
click at [95, 46] on link "Home" at bounding box center [95, 46] width 17 height 8
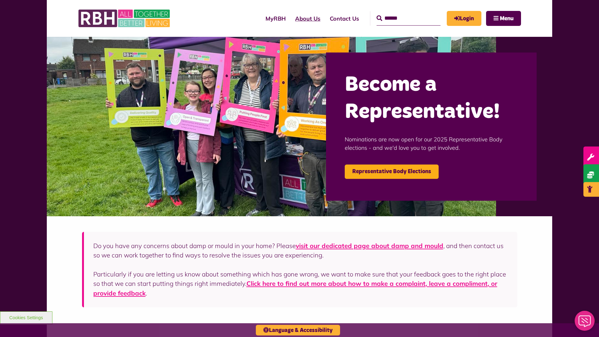
click at [290, 18] on link "About Us" at bounding box center [307, 19] width 35 height 18
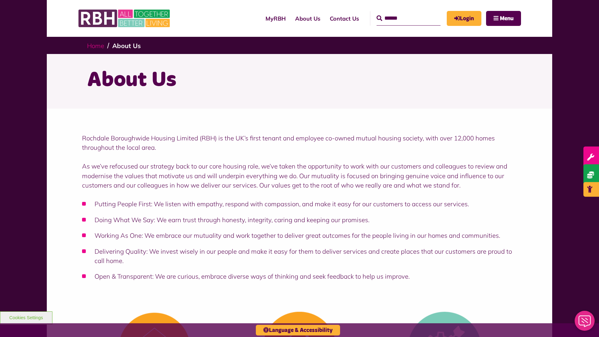
click at [95, 46] on link "Home" at bounding box center [95, 46] width 17 height 8
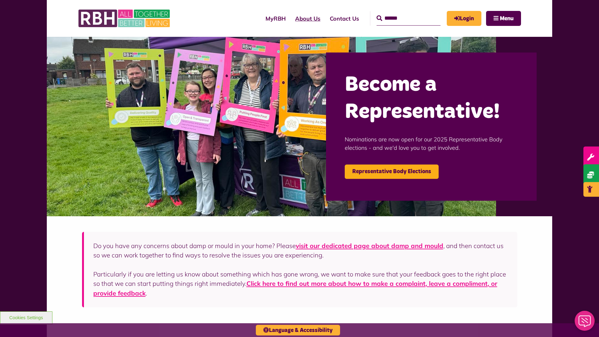
click at [290, 18] on link "About Us" at bounding box center [307, 19] width 35 height 18
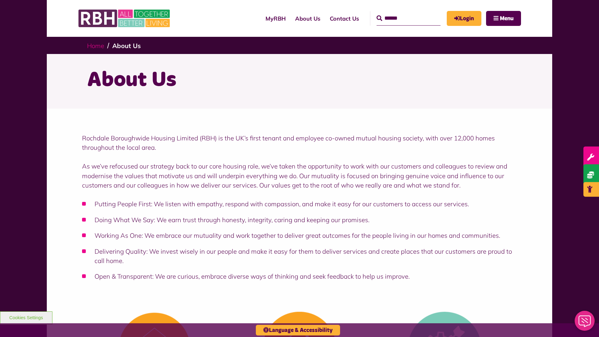
click at [95, 46] on link "Home" at bounding box center [95, 46] width 17 height 8
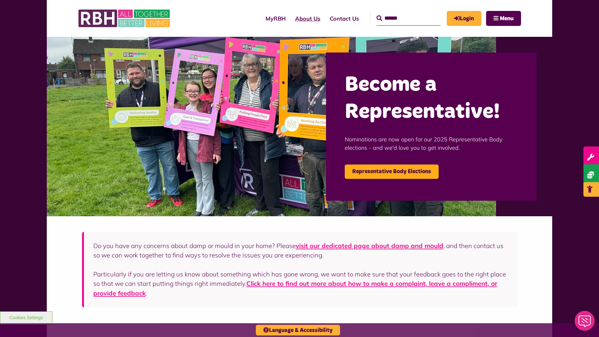
click at [290, 18] on link "About Us" at bounding box center [307, 19] width 35 height 18
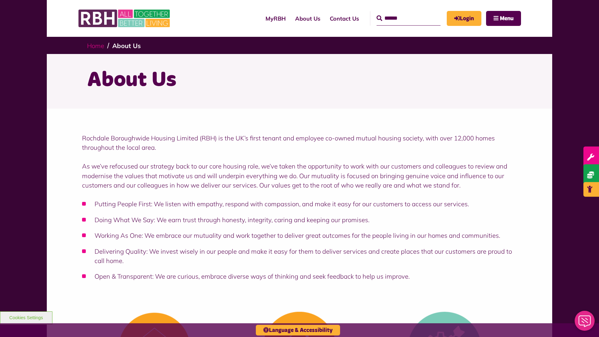
click at [95, 46] on link "Home" at bounding box center [95, 46] width 17 height 8
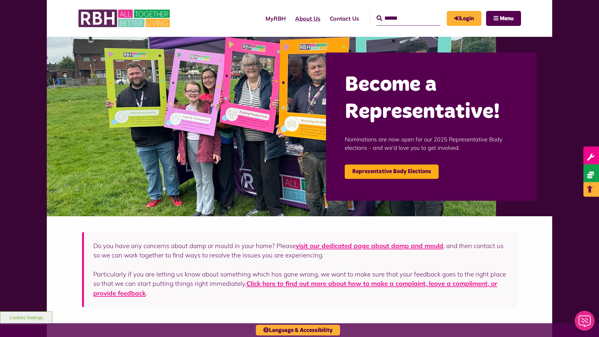
click at [290, 18] on link "About Us" at bounding box center [307, 19] width 35 height 18
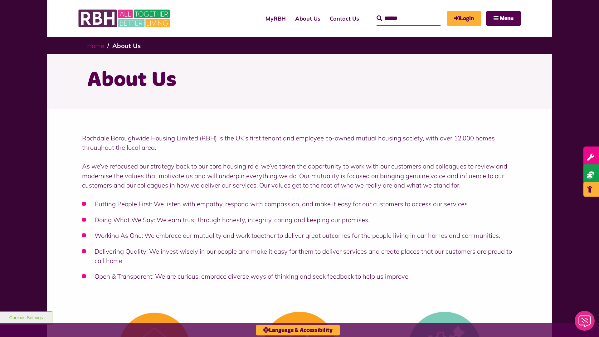
click at [95, 46] on link "Home" at bounding box center [95, 46] width 17 height 8
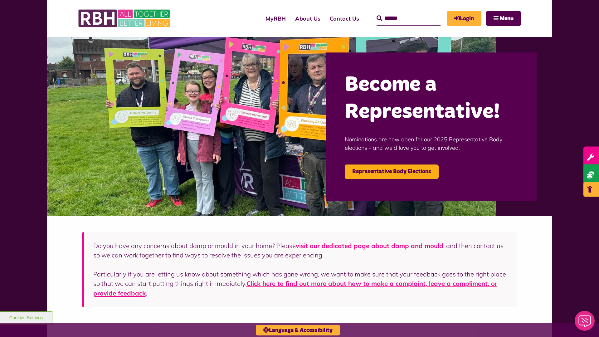
click at [290, 18] on link "About Us" at bounding box center [307, 19] width 35 height 18
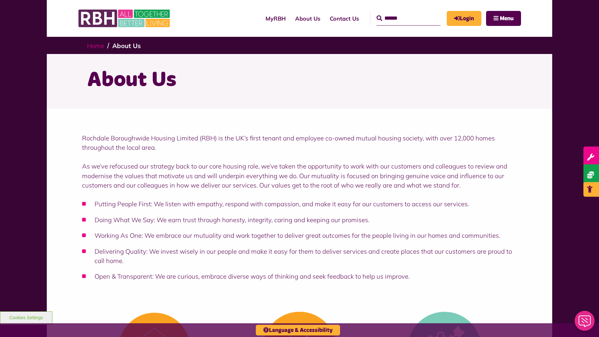
click at [95, 46] on link "Home" at bounding box center [95, 46] width 17 height 8
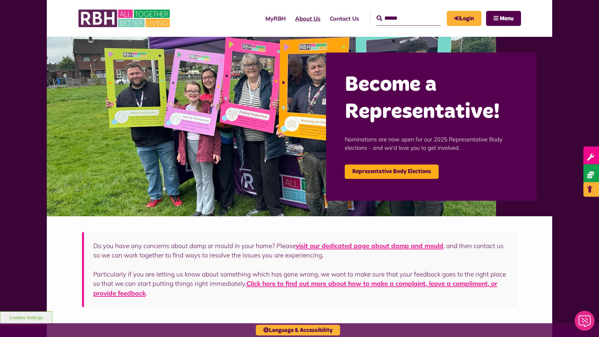
click at [290, 18] on link "About Us" at bounding box center [307, 19] width 35 height 18
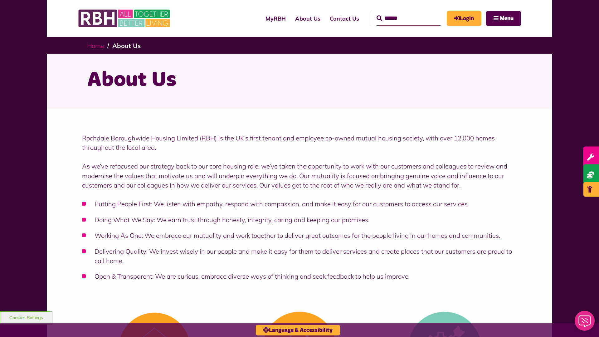
click at [95, 46] on link "Home" at bounding box center [95, 46] width 17 height 8
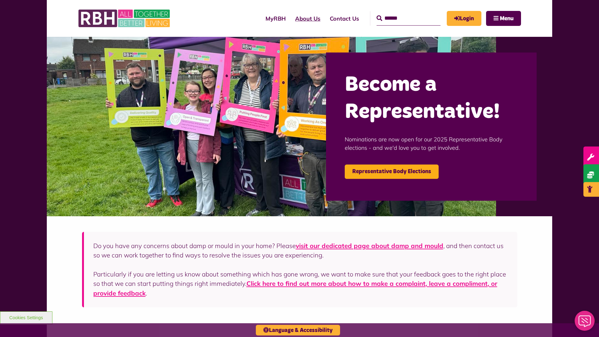
click at [290, 18] on link "About Us" at bounding box center [307, 19] width 35 height 18
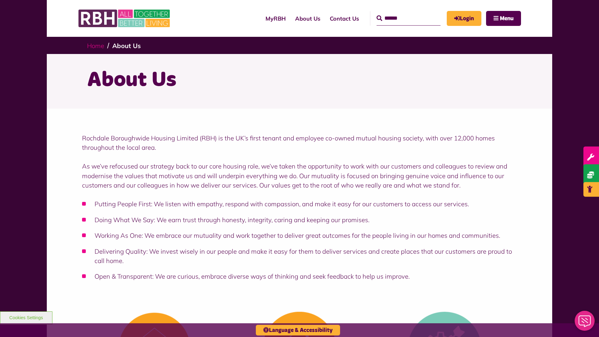
click at [95, 46] on link "Home" at bounding box center [95, 46] width 17 height 8
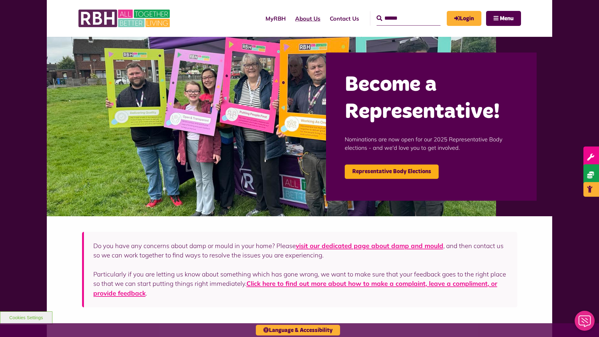
click at [290, 18] on link "About Us" at bounding box center [307, 19] width 35 height 18
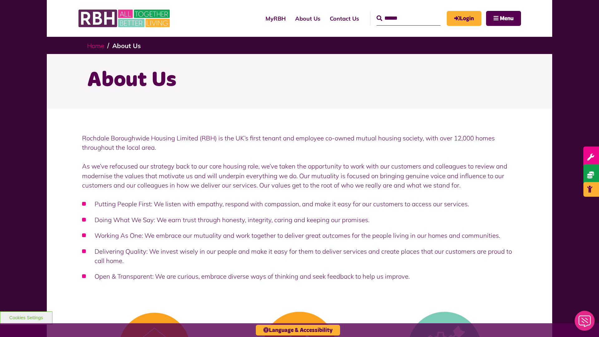
click at [95, 46] on link "Home" at bounding box center [95, 46] width 17 height 8
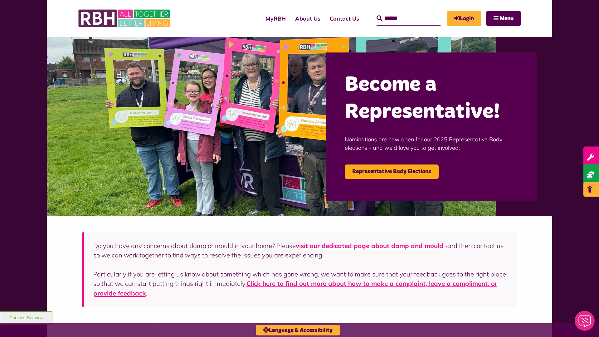
click at [290, 18] on link "About Us" at bounding box center [307, 19] width 35 height 18
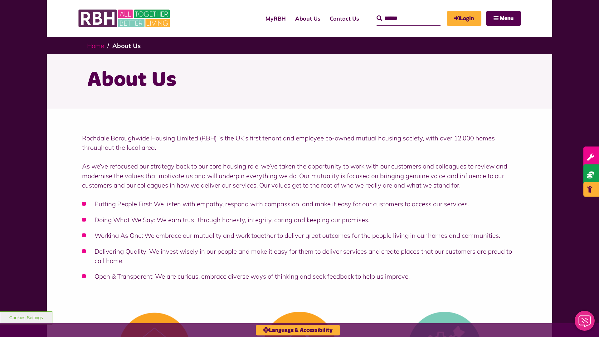
click at [95, 46] on link "Home" at bounding box center [95, 46] width 17 height 8
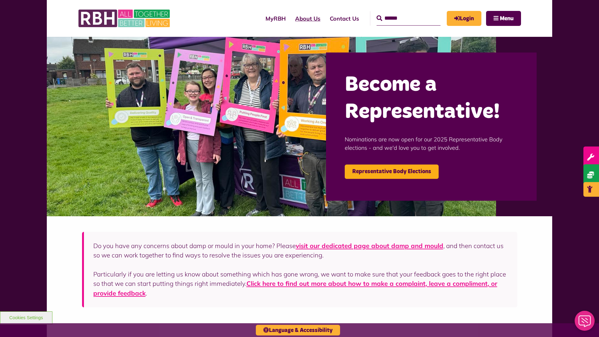
click at [290, 18] on link "About Us" at bounding box center [307, 19] width 35 height 18
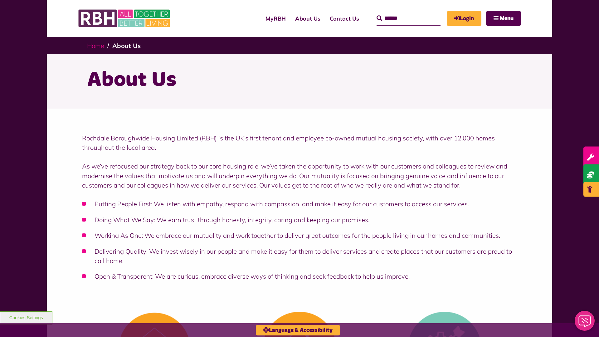
click at [95, 46] on link "Home" at bounding box center [95, 46] width 17 height 8
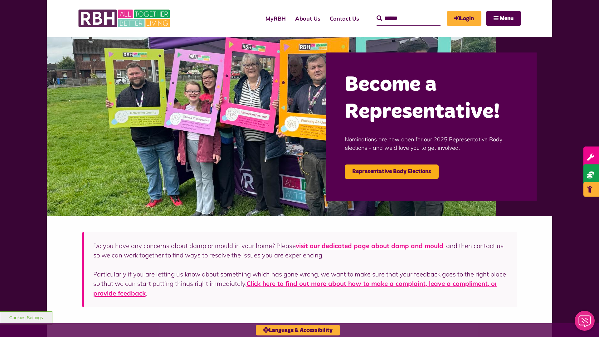
click at [290, 18] on link "About Us" at bounding box center [307, 19] width 35 height 18
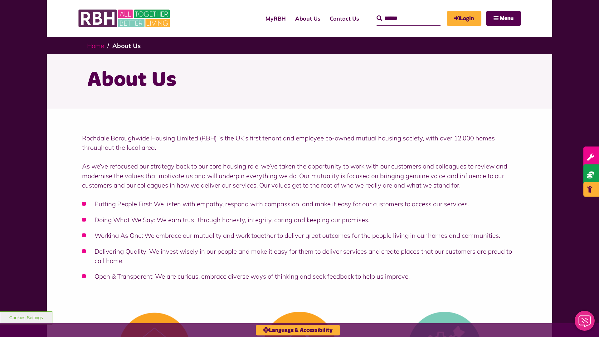
click at [95, 46] on link "Home" at bounding box center [95, 46] width 17 height 8
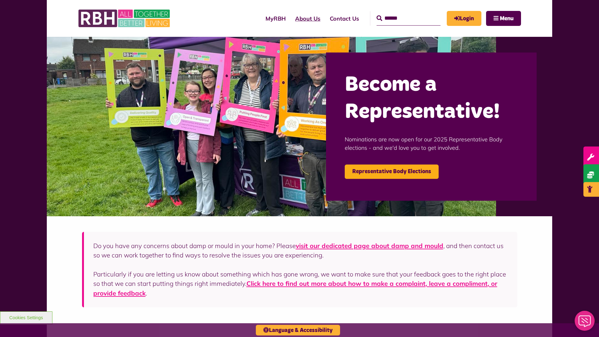
click at [290, 18] on link "About Us" at bounding box center [307, 19] width 35 height 18
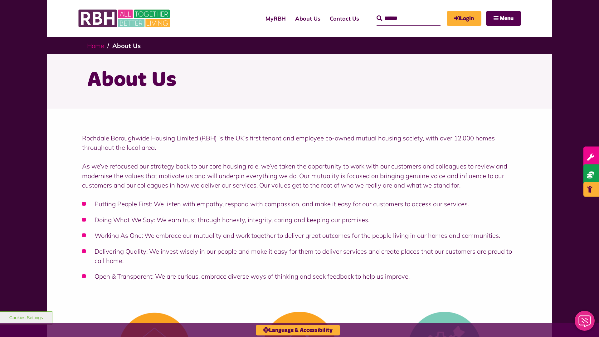
click at [95, 46] on link "Home" at bounding box center [95, 46] width 17 height 8
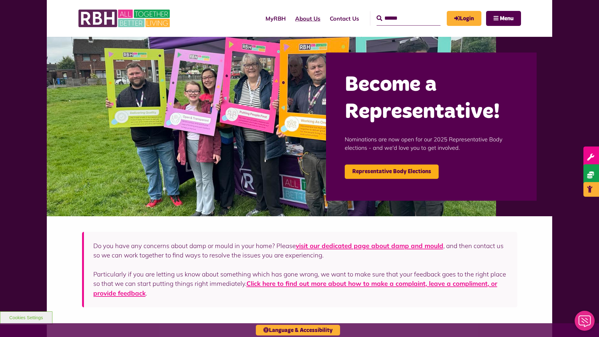
click at [290, 18] on link "About Us" at bounding box center [307, 19] width 35 height 18
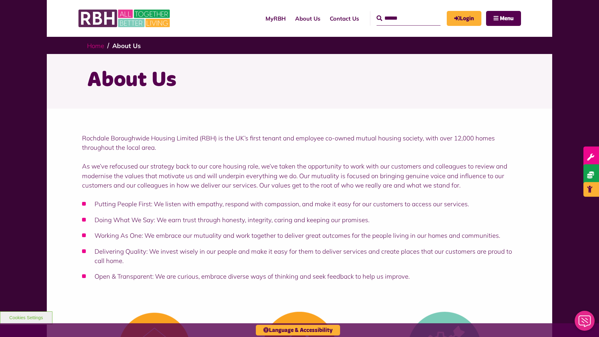
click at [95, 46] on link "Home" at bounding box center [95, 46] width 17 height 8
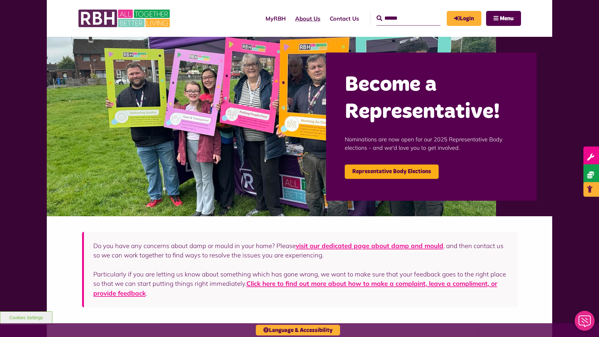
click at [290, 18] on link "About Us" at bounding box center [307, 19] width 35 height 18
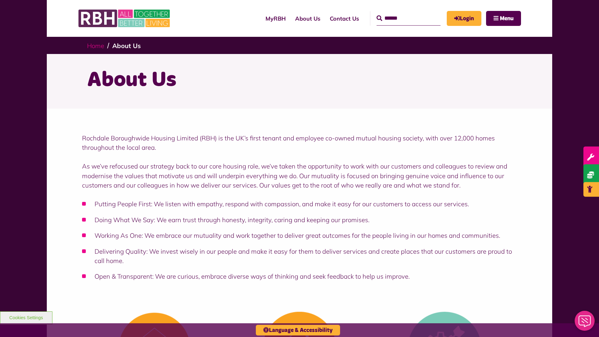
click at [95, 46] on link "Home" at bounding box center [95, 46] width 17 height 8
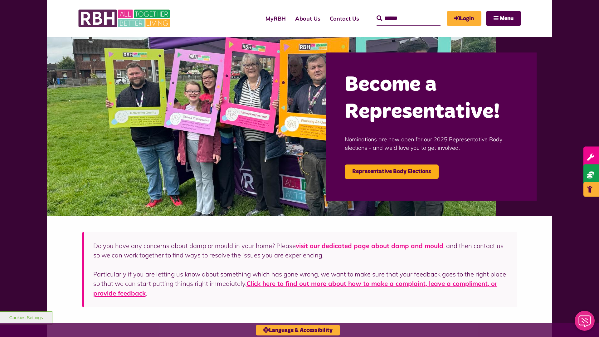
click at [290, 18] on link "About Us" at bounding box center [307, 19] width 35 height 18
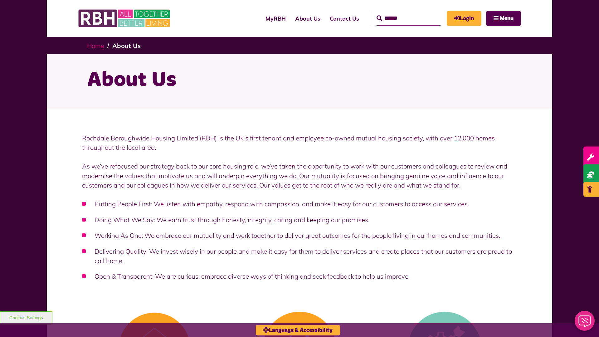
click at [95, 46] on link "Home" at bounding box center [95, 46] width 17 height 8
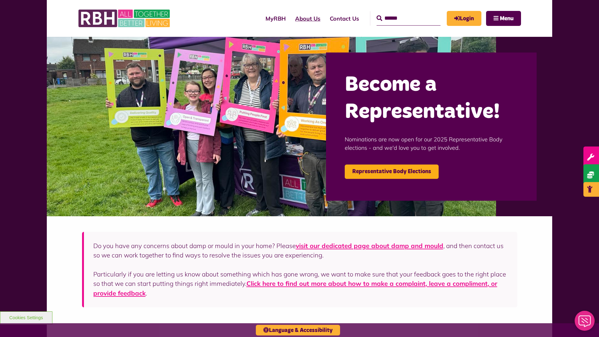
click at [290, 18] on link "About Us" at bounding box center [307, 19] width 35 height 18
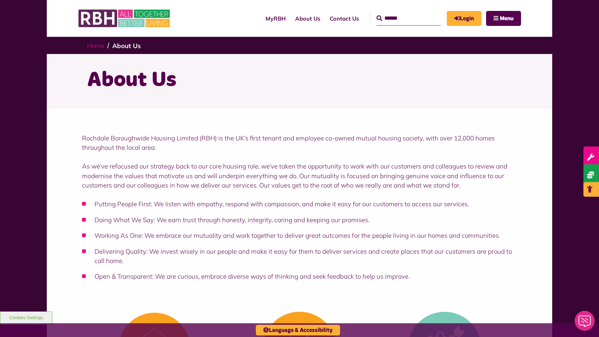
click at [95, 46] on link "Home" at bounding box center [95, 46] width 17 height 8
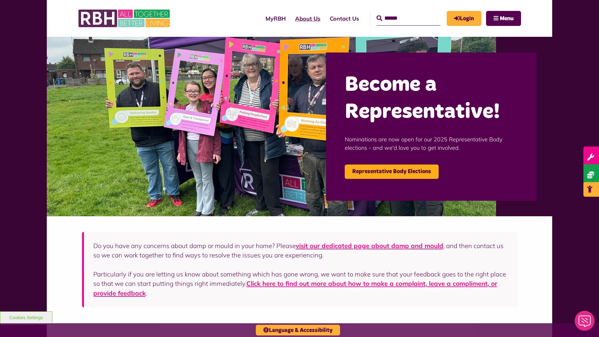
click at [290, 18] on link "About Us" at bounding box center [307, 19] width 35 height 18
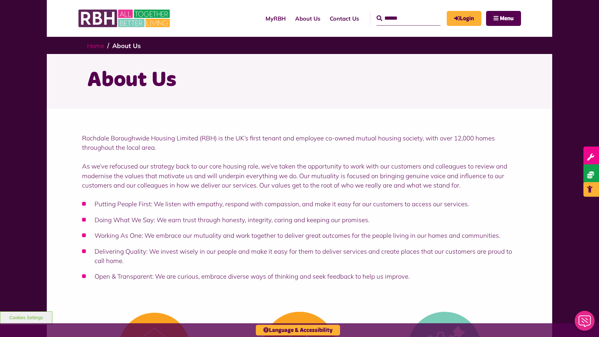
click at [95, 46] on link "Home" at bounding box center [95, 46] width 17 height 8
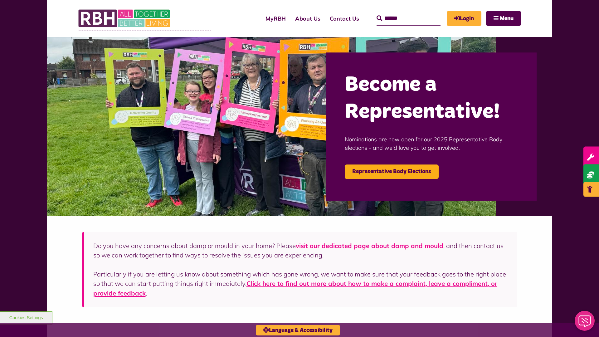
click at [144, 18] on img at bounding box center [125, 18] width 94 height 24
click at [290, 18] on link "About Us" at bounding box center [307, 19] width 35 height 18
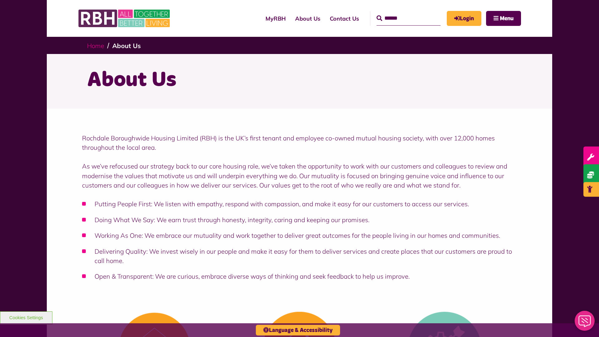
click at [95, 46] on link "Home" at bounding box center [95, 46] width 17 height 8
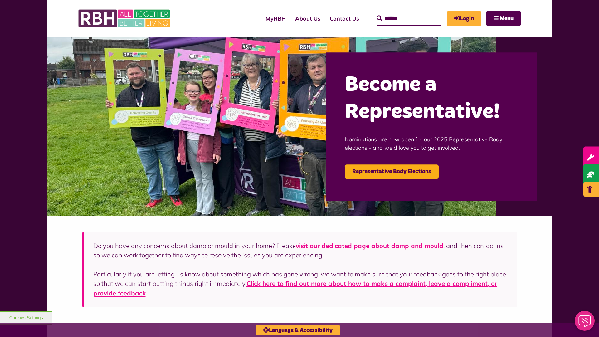
click at [290, 18] on link "About Us" at bounding box center [307, 19] width 35 height 18
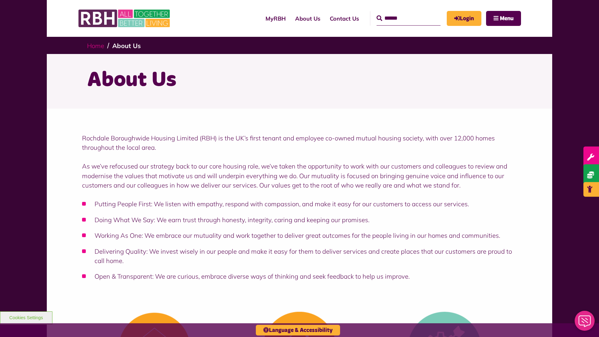
click at [95, 46] on link "Home" at bounding box center [95, 46] width 17 height 8
